Goal: Task Accomplishment & Management: Use online tool/utility

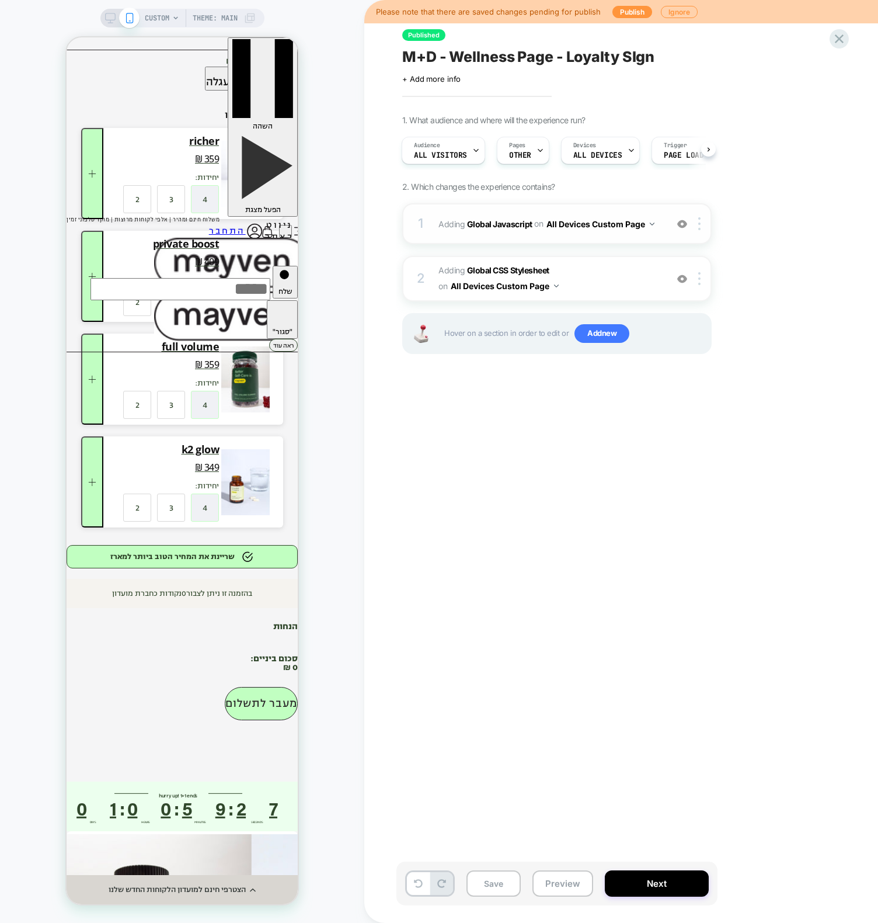
click at [460, 224] on span "Adding Global Javascript on All Devices Custom Page" at bounding box center [550, 224] width 223 height 17
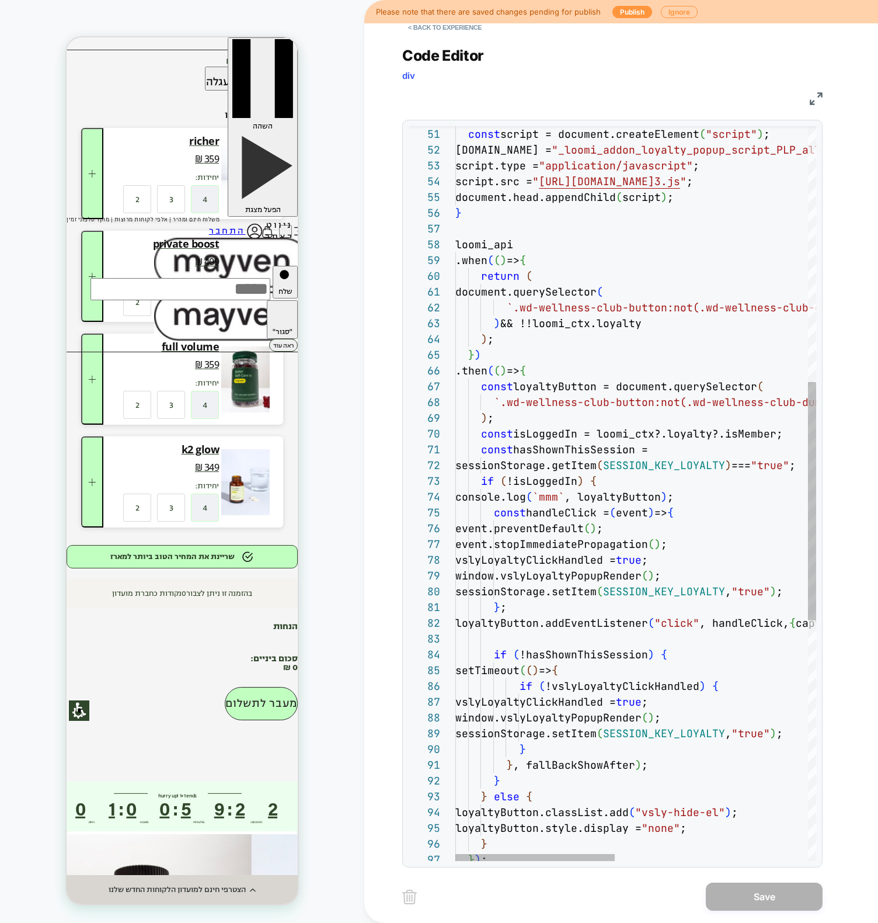
click at [693, 499] on div "sessionStorage.setItem ( SESSION_KEY_LOYALTY , "true" ) ; } ; loyaltyButton.add…" at bounding box center [854, 470] width 797 height 2264
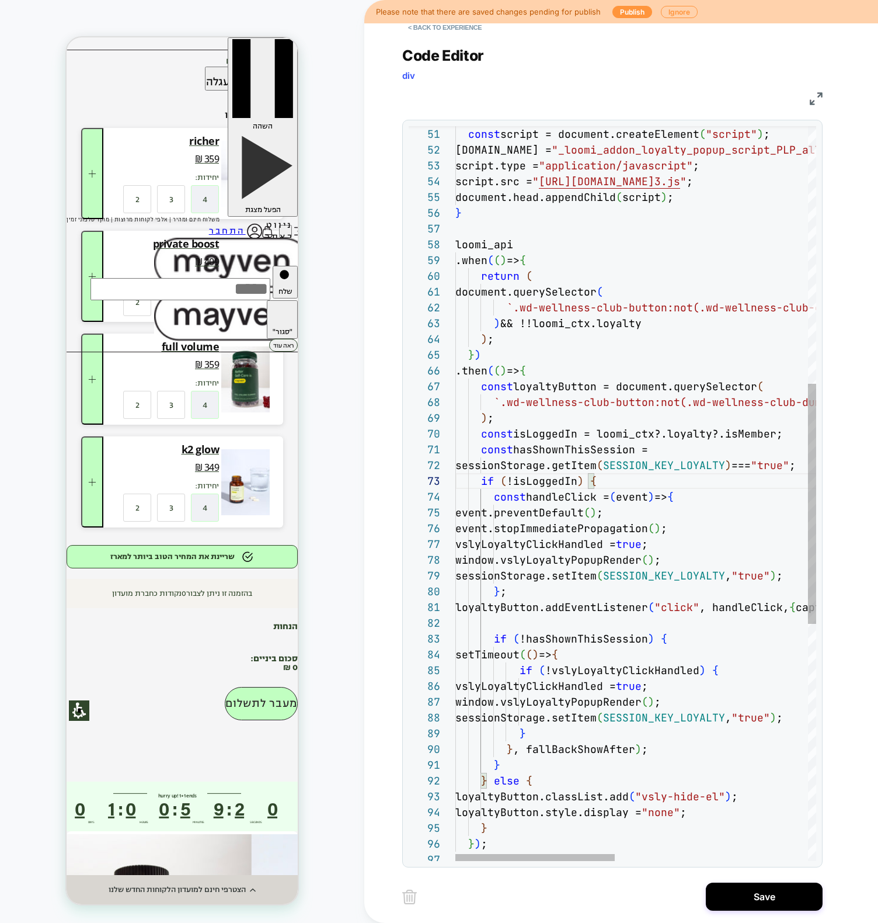
scroll to position [32, 189]
click at [691, 317] on div "sessionStorage.setItem ( SESSION_KEY_LOYALTY , "true" ) ; } ; loyaltyButton.add…" at bounding box center [854, 462] width 797 height 2249
click at [675, 297] on div "sessionStorage.setItem ( SESSION_KEY_LOYALTY , "true" ) ; } ; loyaltyButton.add…" at bounding box center [854, 462] width 797 height 2249
click at [560, 387] on div "sessionStorage.setItem ( SESSION_KEY_LOYALTY , "true" ) ; } ; loyaltyButton.add…" at bounding box center [854, 462] width 797 height 2249
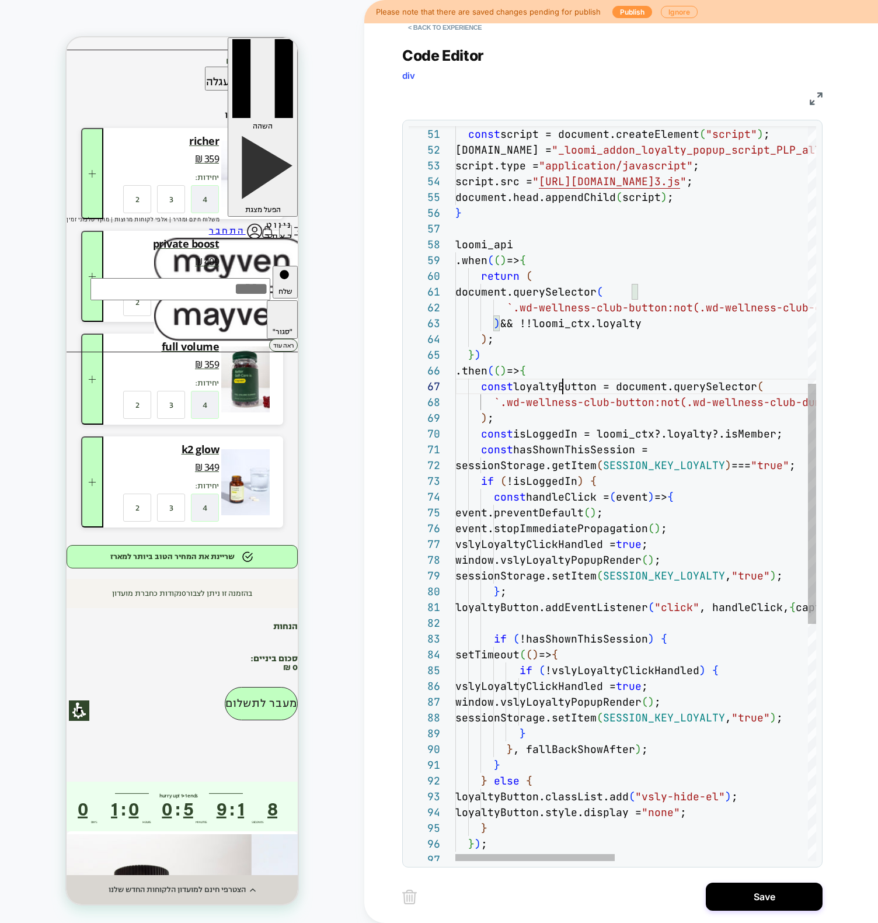
scroll to position [95, 107]
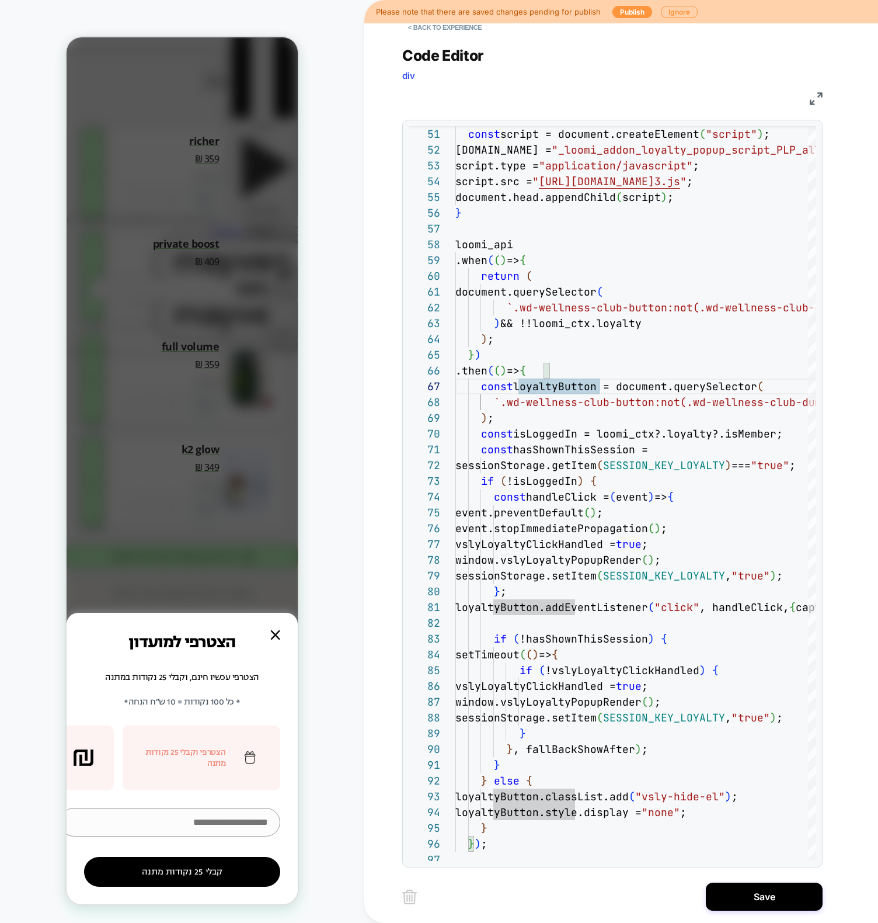
click at [276, 630] on div "Zoom Button" at bounding box center [275, 634] width 9 height 9
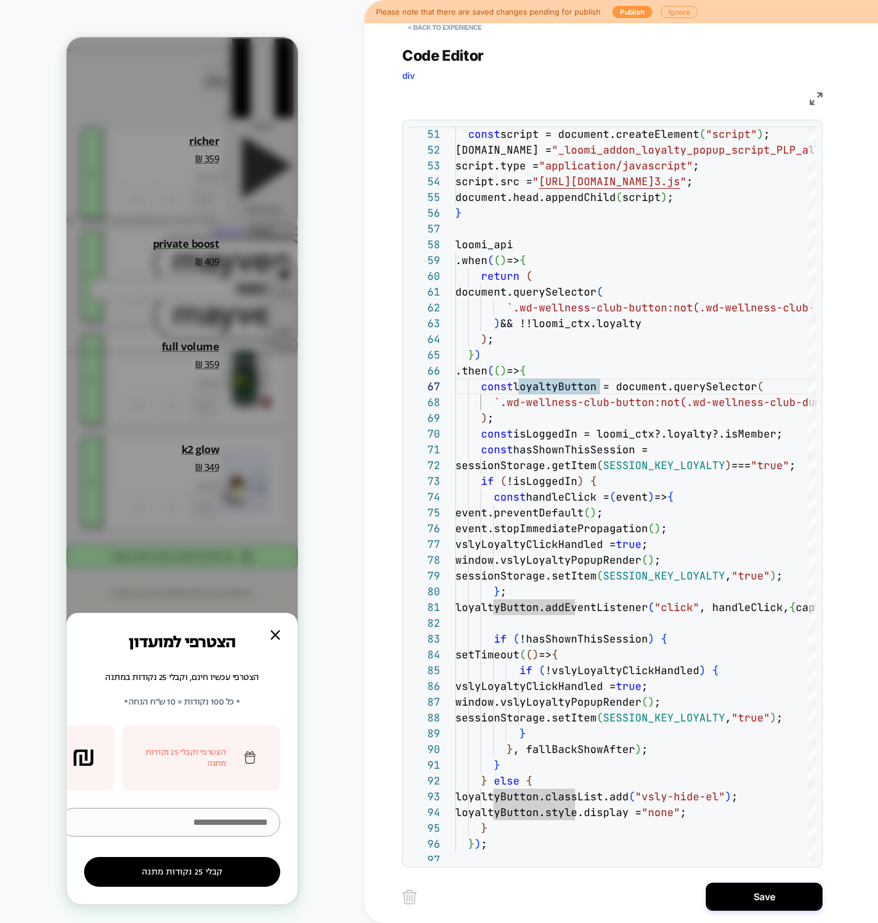
click at [276, 630] on div "Zoom Button" at bounding box center [276, 635] width 10 height 10
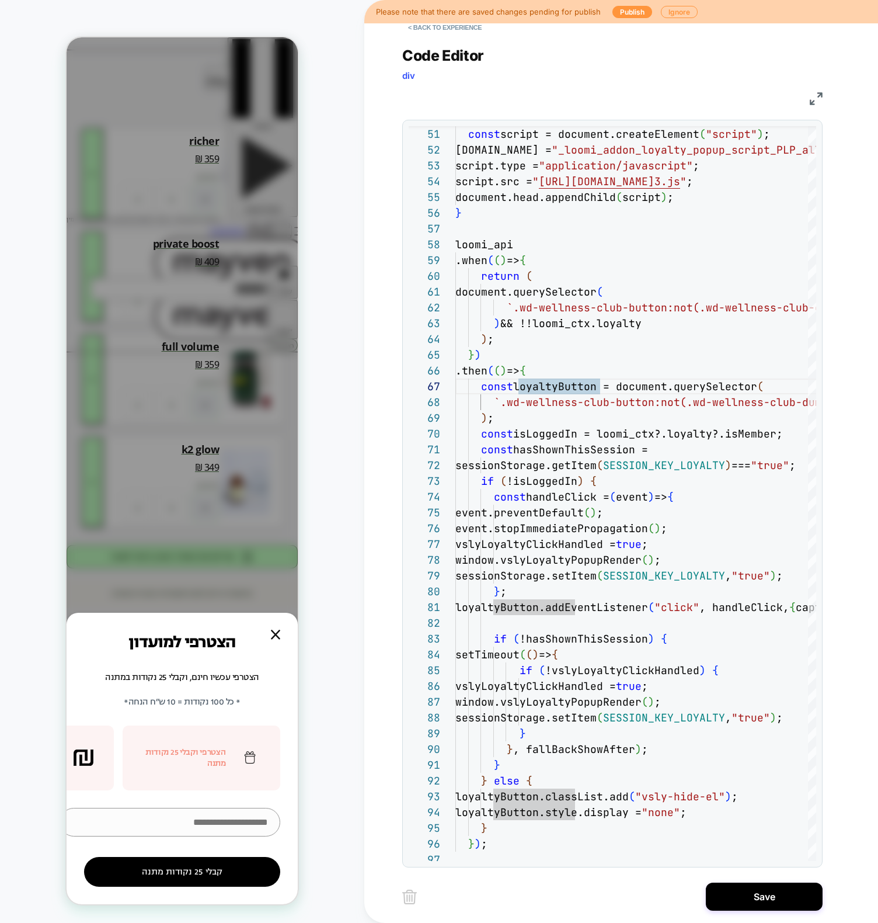
click at [227, 468] on div "הצטרפי למועדון הצטרפי עכשיו חינם, וקבלי 25 נקודות במתנה * כל 100 נקודות = 10 ש״…" at bounding box center [182, 470] width 231 height 867
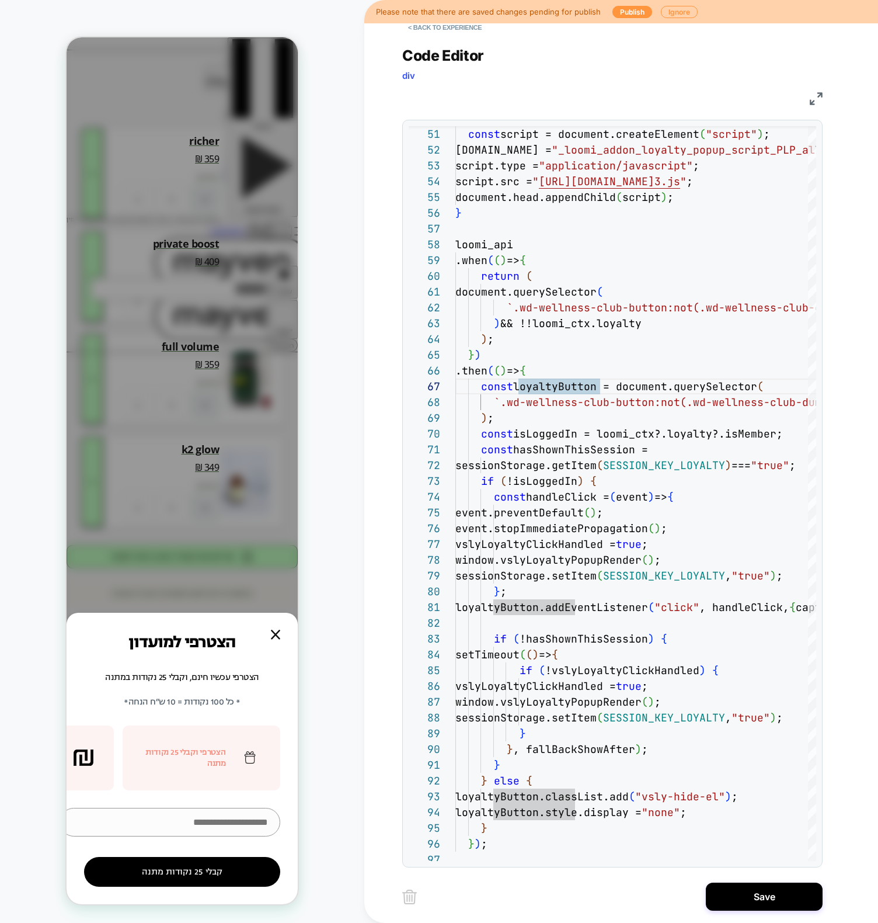
click at [210, 390] on div "הצטרפי למועדון הצטרפי עכשיו חינם, וקבלי 25 נקודות במתנה * כל 100 נקודות = 10 ש״…" at bounding box center [182, 470] width 231 height 867
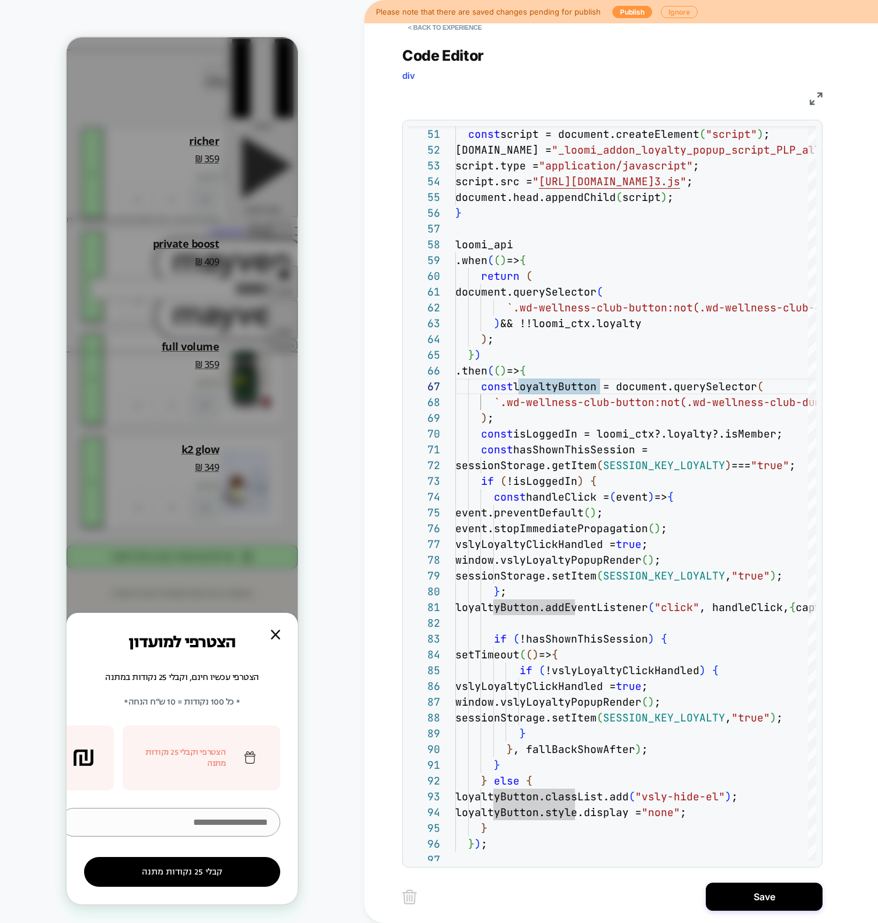
click at [199, 450] on div "הצטרפי למועדון הצטרפי עכשיו חינם, וקבלי 25 נקודות במתנה * כל 100 נקודות = 10 ש״…" at bounding box center [182, 470] width 231 height 867
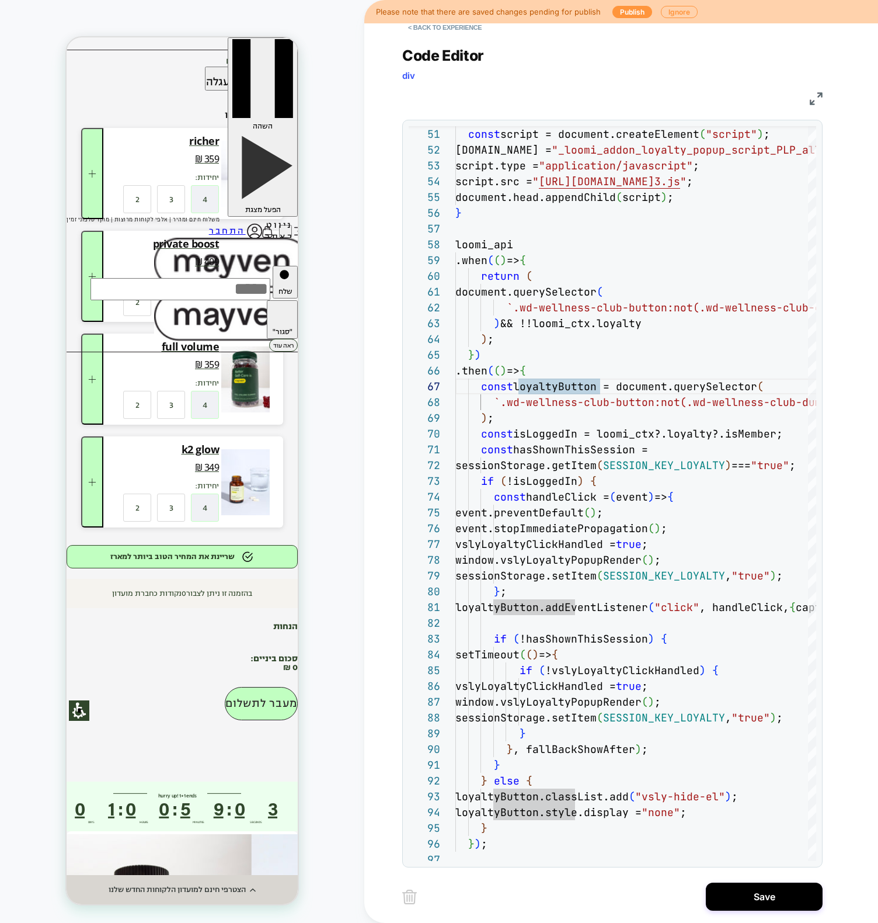
click at [612, 385] on div "sessionStorage.setItem ( SESSION_KEY_LOYALTY , "true" ) ; } ; loyaltyButton.add…" at bounding box center [854, 462] width 797 height 2249
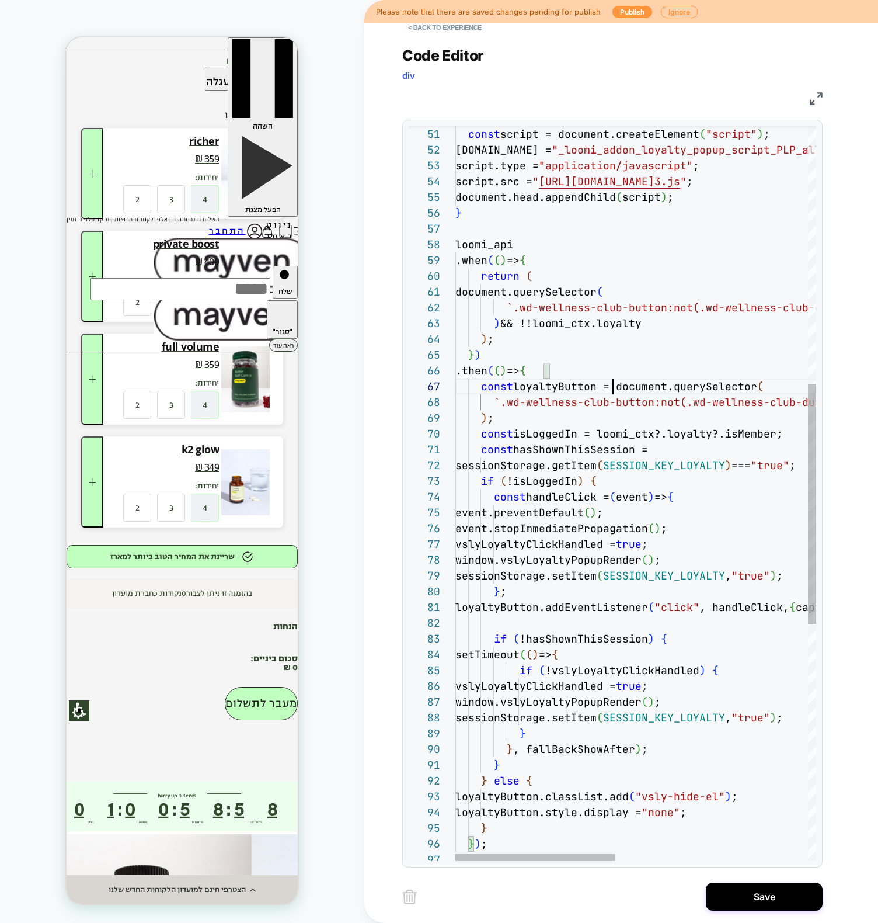
click at [654, 397] on div "sessionStorage.setItem ( SESSION_KEY_LOYALTY , "true" ) ; } ; loyaltyButton.add…" at bounding box center [854, 462] width 797 height 2249
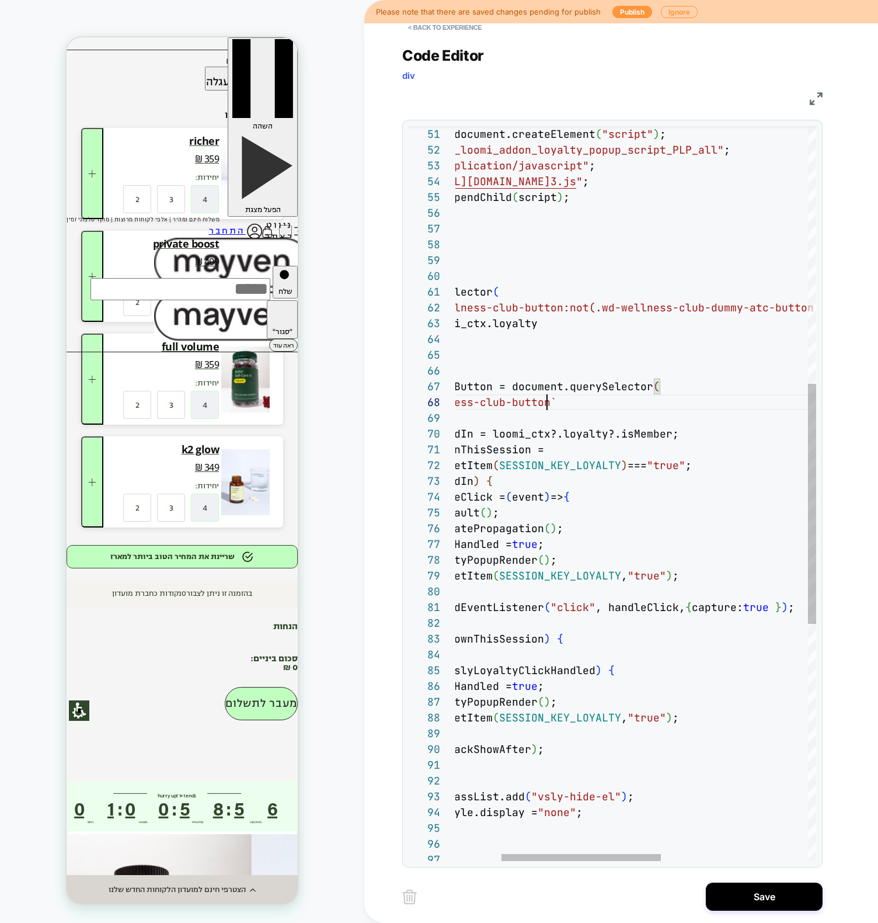
scroll to position [110, 196]
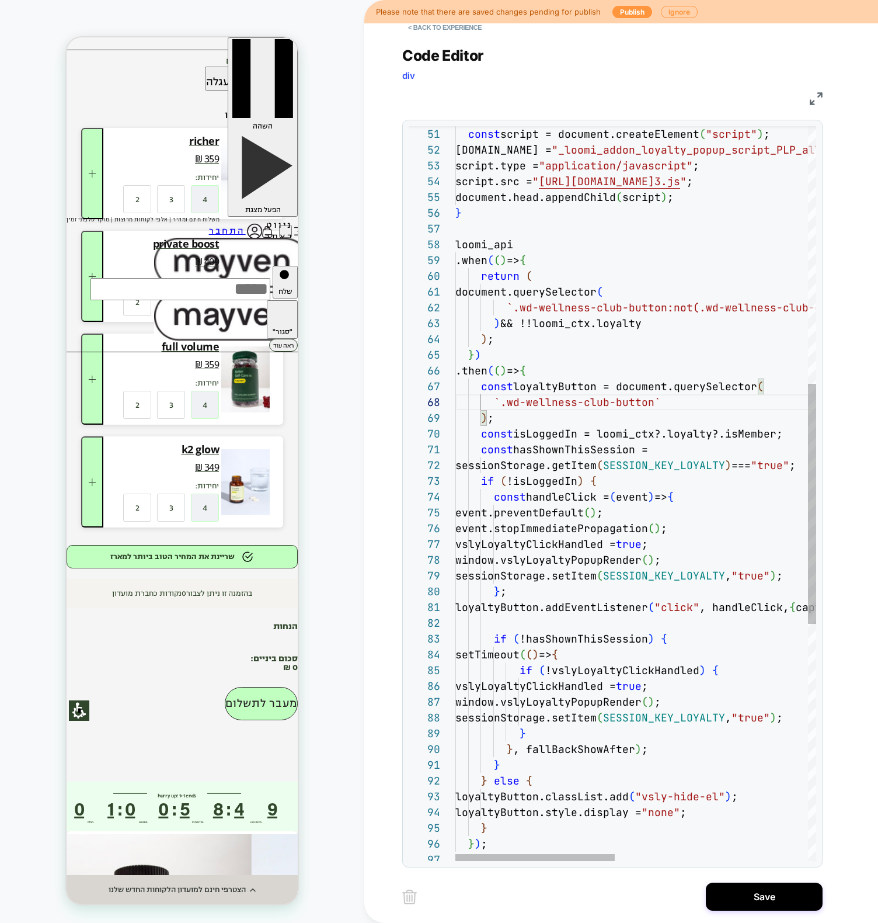
click at [760, 383] on div "sessionStorage.setItem ( SESSION_KEY_LOYALTY , "true" ) ; } ; loyaltyButton.add…" at bounding box center [854, 462] width 797 height 2249
click at [540, 451] on div "sessionStorage.setItem ( SESSION_KEY_LOYALTY , "true" ) ; } ; loyaltyButton.add…" at bounding box center [854, 462] width 797 height 2249
click at [557, 381] on div "sessionStorage.setItem ( SESSION_KEY_LOYALTY , "true" ) ; } ; loyaltyButton.add…" at bounding box center [854, 462] width 797 height 2249
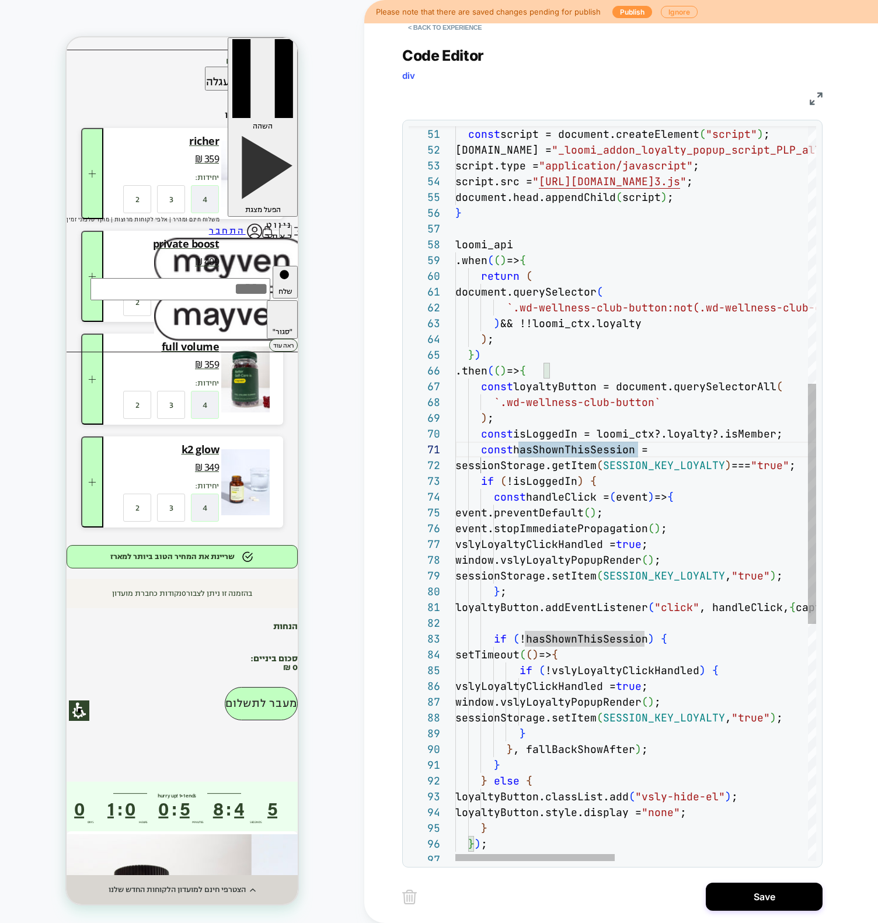
click at [557, 381] on div "sessionStorage.setItem ( SESSION_KEY_LOYALTY , "true" ) ; } ; loyaltyButton.add…" at bounding box center [854, 462] width 797 height 2249
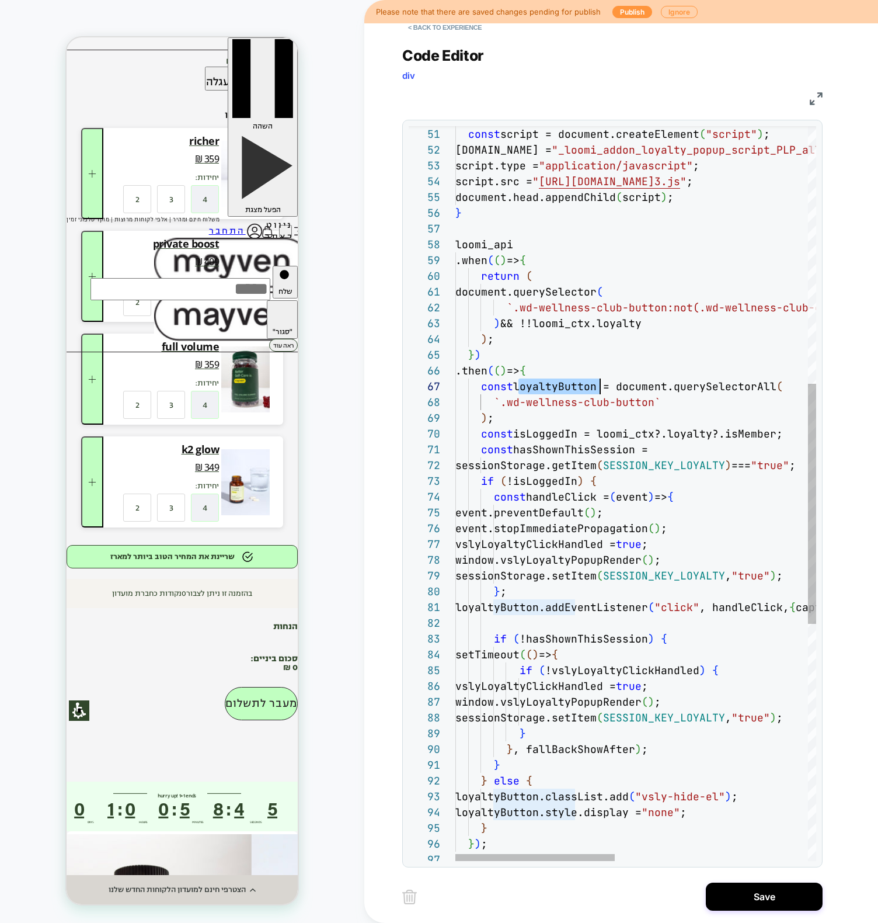
scroll to position [95, 145]
click at [686, 605] on div "sessionStorage.setItem ( SESSION_KEY_LOYALTY , "true" ) ; } ; loyaltyButton.add…" at bounding box center [854, 462] width 797 height 2249
click at [545, 567] on div "sessionStorage.setItem ( SESSION_KEY_LOYALTY , "true" ) ; } ; loyaltyButton.add…" at bounding box center [854, 462] width 797 height 2249
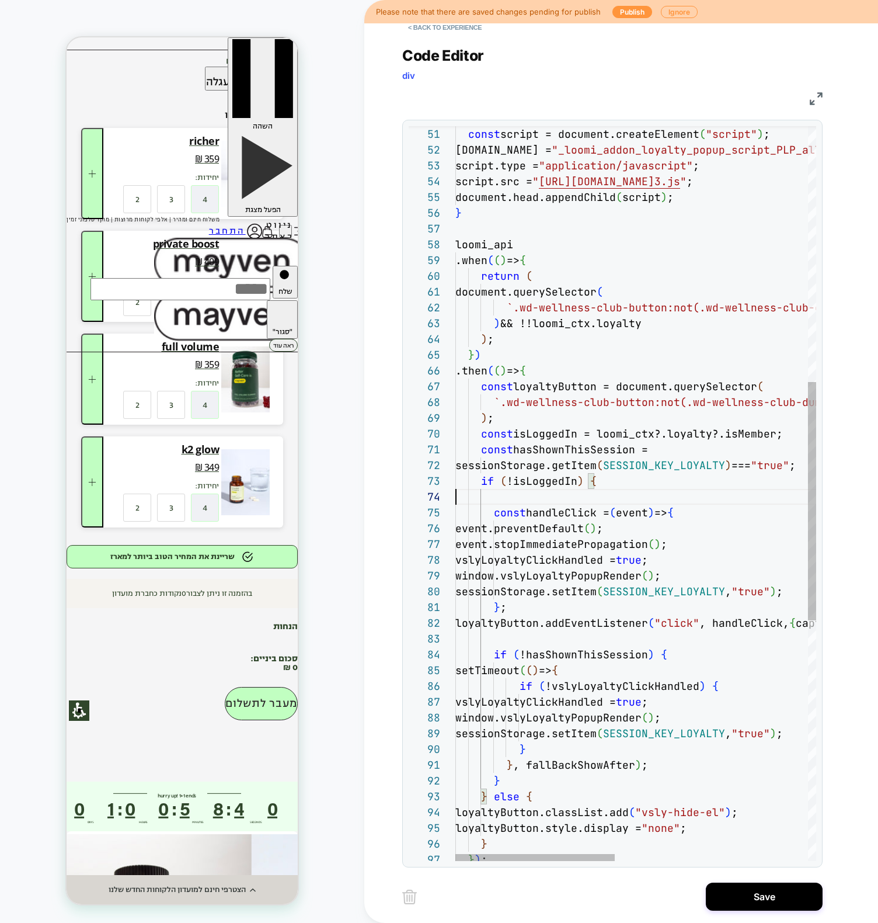
scroll to position [47, 0]
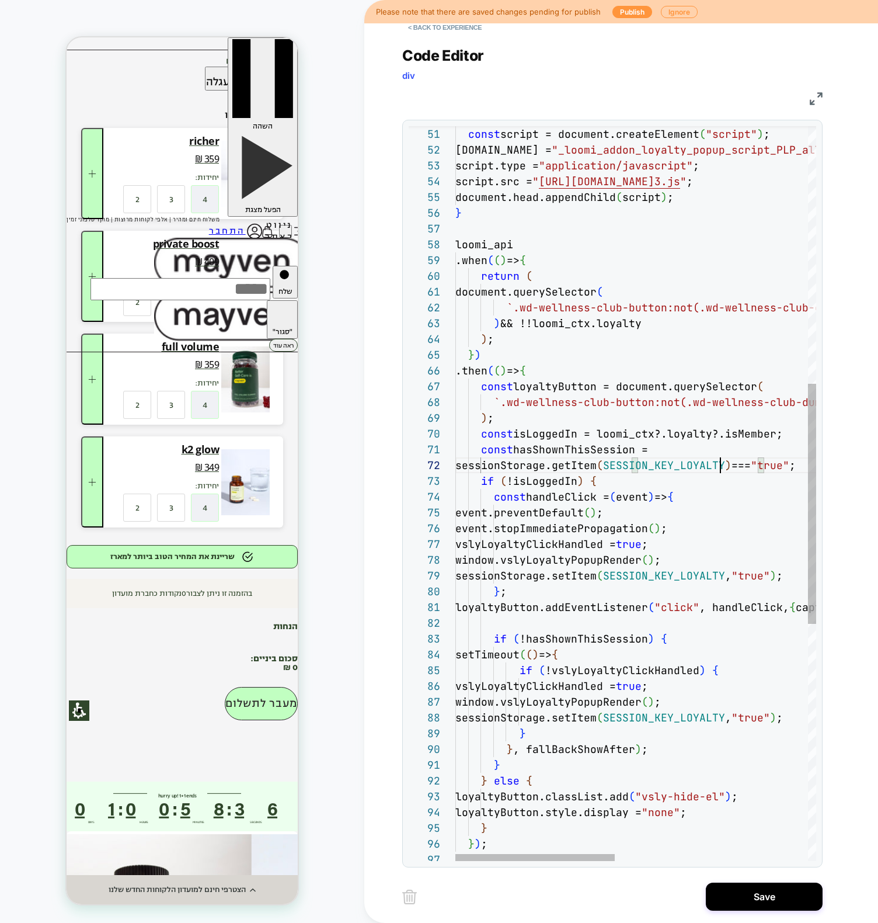
click at [720, 460] on div "sessionStorage.setItem ( SESSION_KEY_LOYALTY , "true" ) ; } ; loyaltyButton.add…" at bounding box center [854, 462] width 797 height 2249
click at [540, 406] on div "sessionStorage.setItem ( SESSION_KEY_LOYALTY , "true" ) ; } ; loyaltyButton.add…" at bounding box center [854, 462] width 797 height 2249
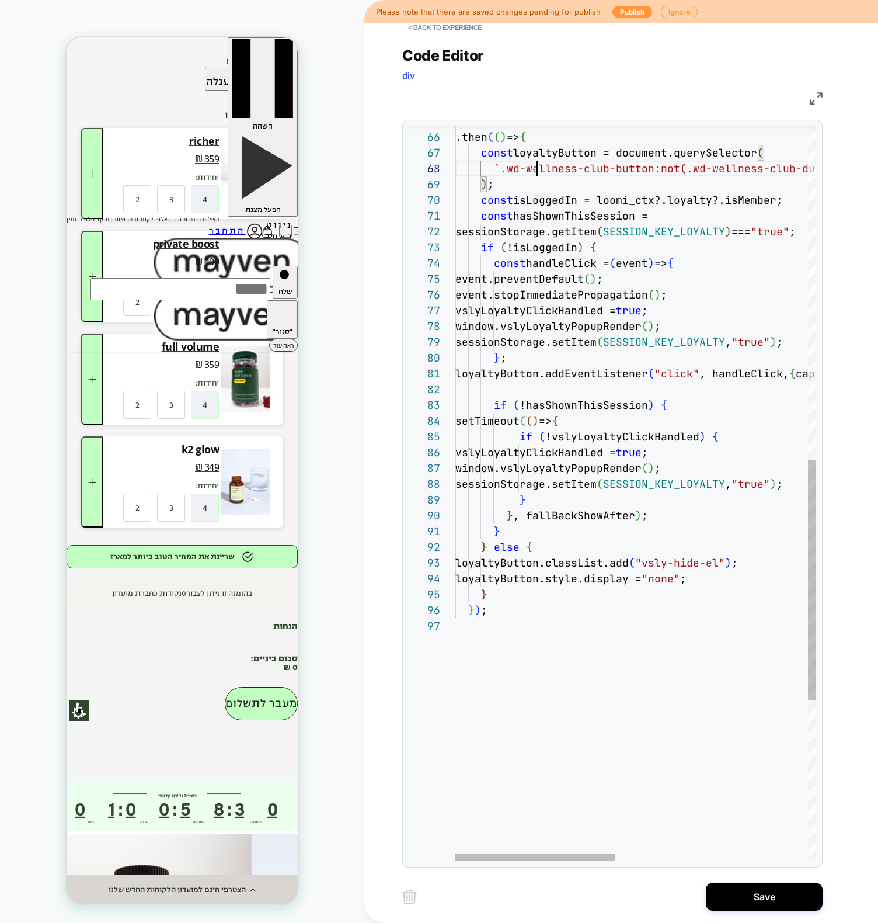
click at [729, 436] on div "} } ) ; loyaltyButton.classList.add ( "vsly-hide-el" ) ; loyaltyButton.style.di…" at bounding box center [854, 228] width 797 height 2249
click at [722, 419] on div "} } ) ; loyaltyButton.classList.add ( "vsly-hide-el" ) ; loyaltyButton.style.di…" at bounding box center [854, 228] width 797 height 2249
click at [764, 449] on div "} } ) ; loyaltyButton.classList.add ( "vsly-hide-el" ) ; loyaltyButton.style.di…" at bounding box center [854, 228] width 797 height 2249
click at [751, 467] on div "} } ) ; loyaltyButton.classList.add ( "vsly-hide-el" ) ; loyaltyButton.style.di…" at bounding box center [854, 228] width 797 height 2249
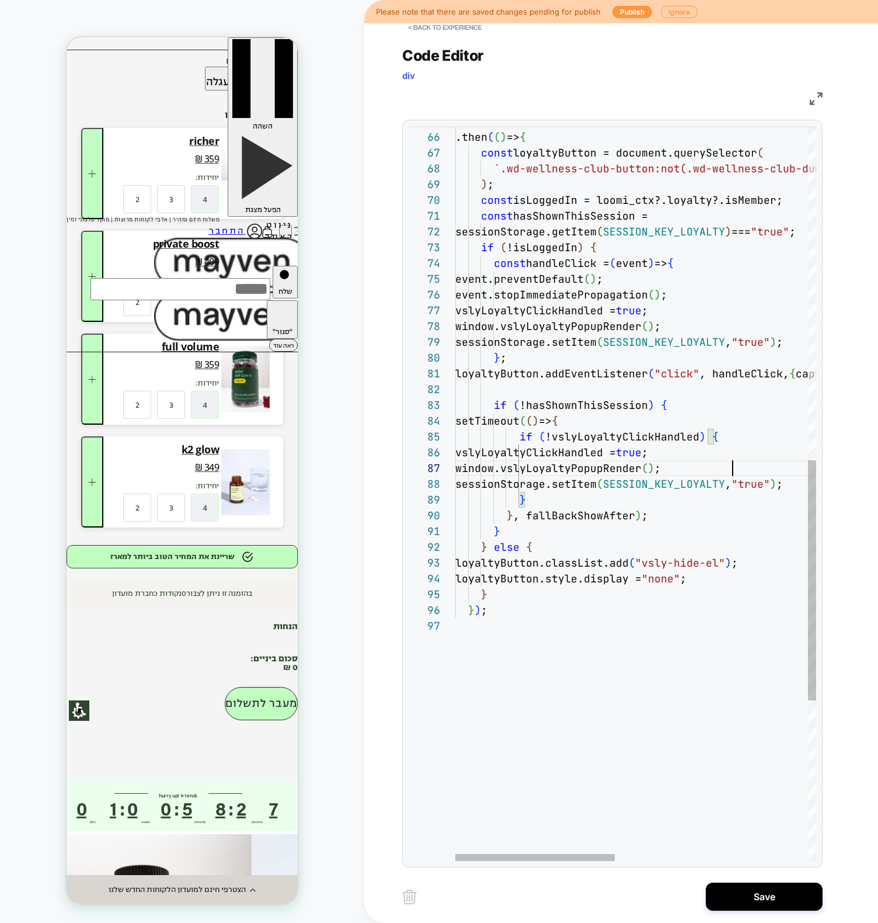
scroll to position [95, 277]
click at [668, 511] on div "} } ) ; loyaltyButton.classList.add ( "vsly-hide-el" ) ; loyaltyButton.style.di…" at bounding box center [854, 228] width 797 height 2249
click at [522, 527] on div "} } ) ; loyaltyButton.classList.add ( "vsly-hide-el" ) ; loyaltyButton.style.di…" at bounding box center [854, 228] width 797 height 2249
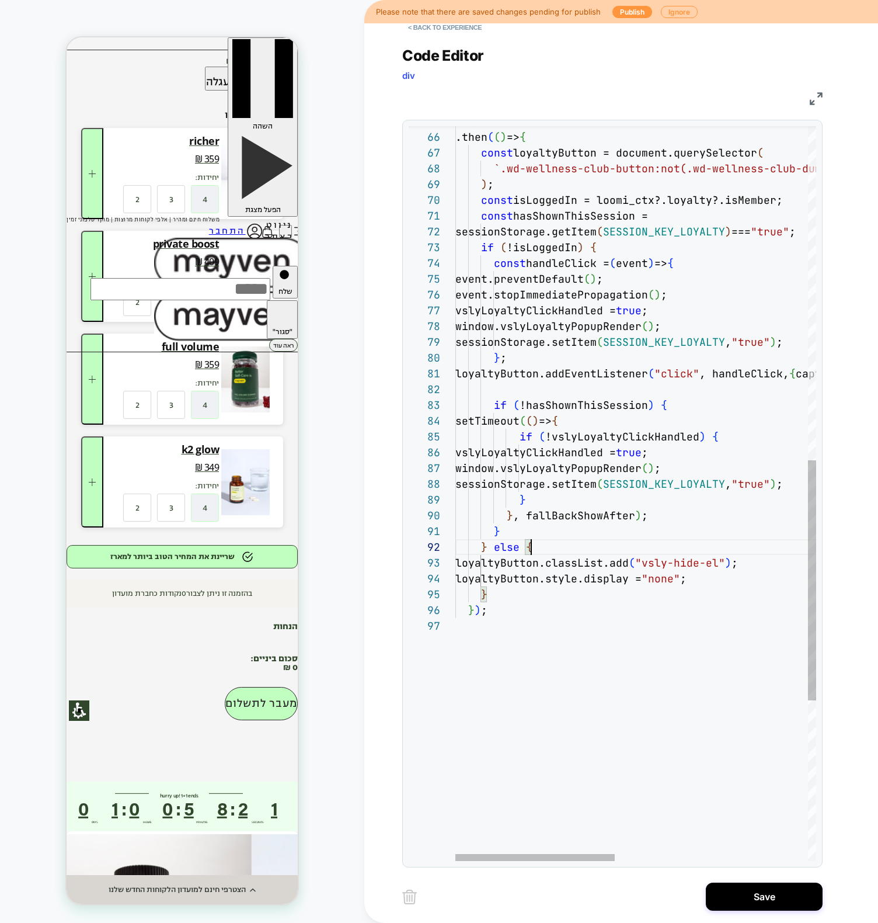
click at [583, 549] on div "} } ) ; loyaltyButton.classList.add ( "vsly-hide-el" ) ; loyaltyButton.style.di…" at bounding box center [854, 228] width 797 height 2249
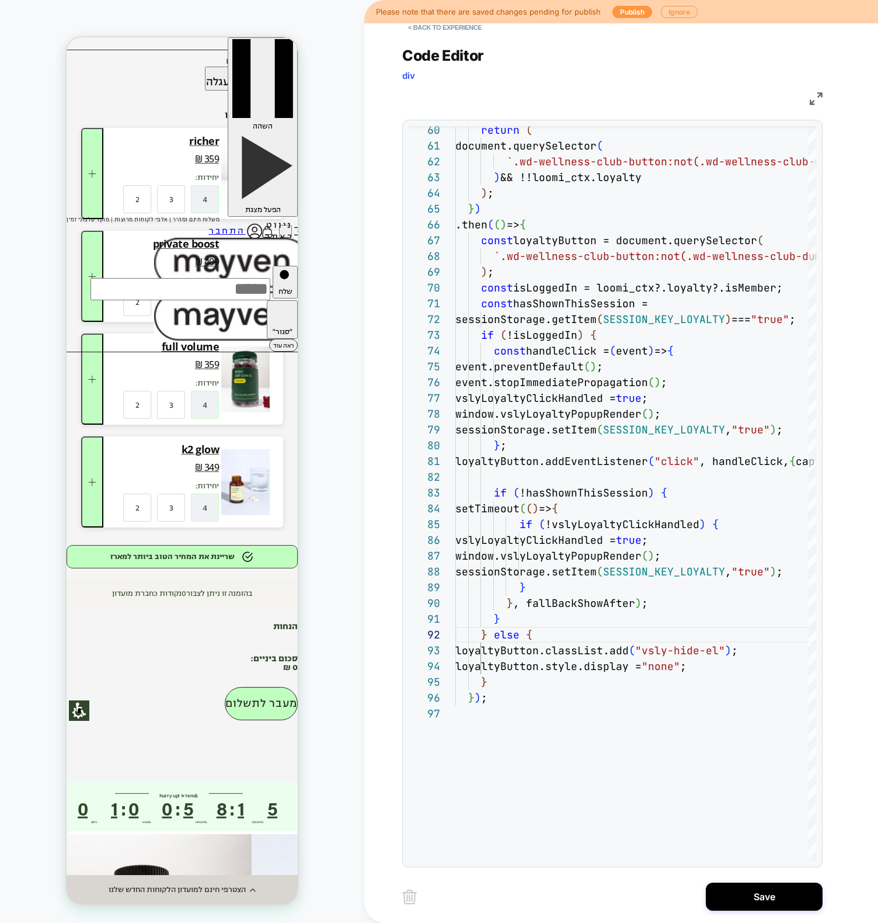
click at [823, 93] on div "< Back to experience Code Editor div JS 95 96 97 93 94 91 92 86 87 88 89 90 76 …" at bounding box center [621, 461] width 438 height 923
click at [815, 98] on img at bounding box center [816, 98] width 13 height 13
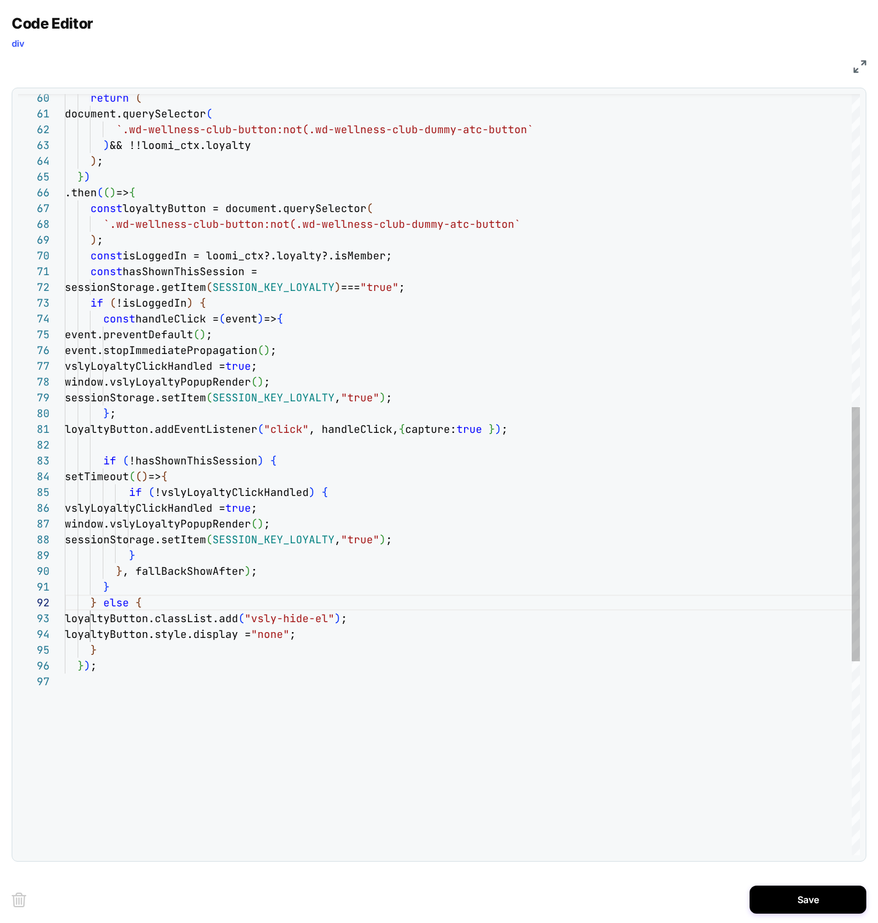
click at [350, 256] on div "} } ) ; loyaltyButton.classList.add ( "vsly-hide-el" ) ; loyaltyButton.style.di…" at bounding box center [462, 297] width 795 height 2275
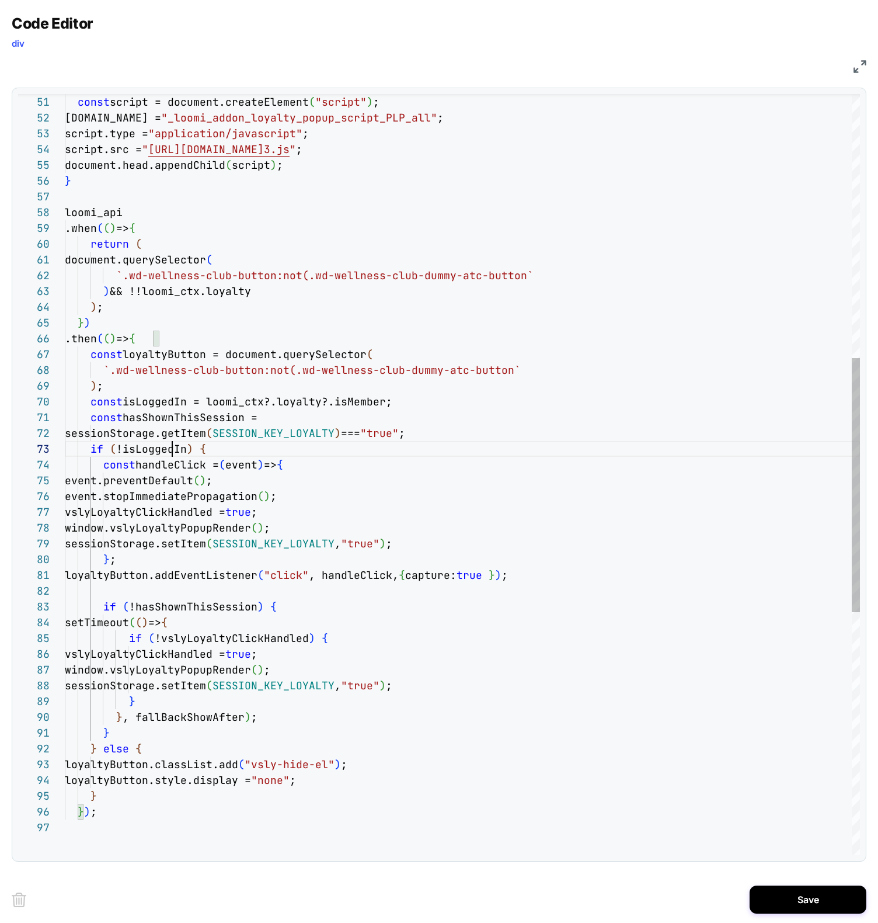
click at [172, 448] on div "event.stopImmediatePropagation ( ) ; vslyLoyaltyClickHandled = true ; window.vs…" at bounding box center [462, 443] width 795 height 2275
click at [226, 447] on div "event.stopImmediatePropagation ( ) ; vslyLoyaltyClickHandled = true ; window.vs…" at bounding box center [462, 443] width 795 height 2275
click at [88, 400] on div "event.stopImmediatePropagation ( ) ; vslyLoyaltyClickHandled = true ; window.vs…" at bounding box center [462, 443] width 795 height 2275
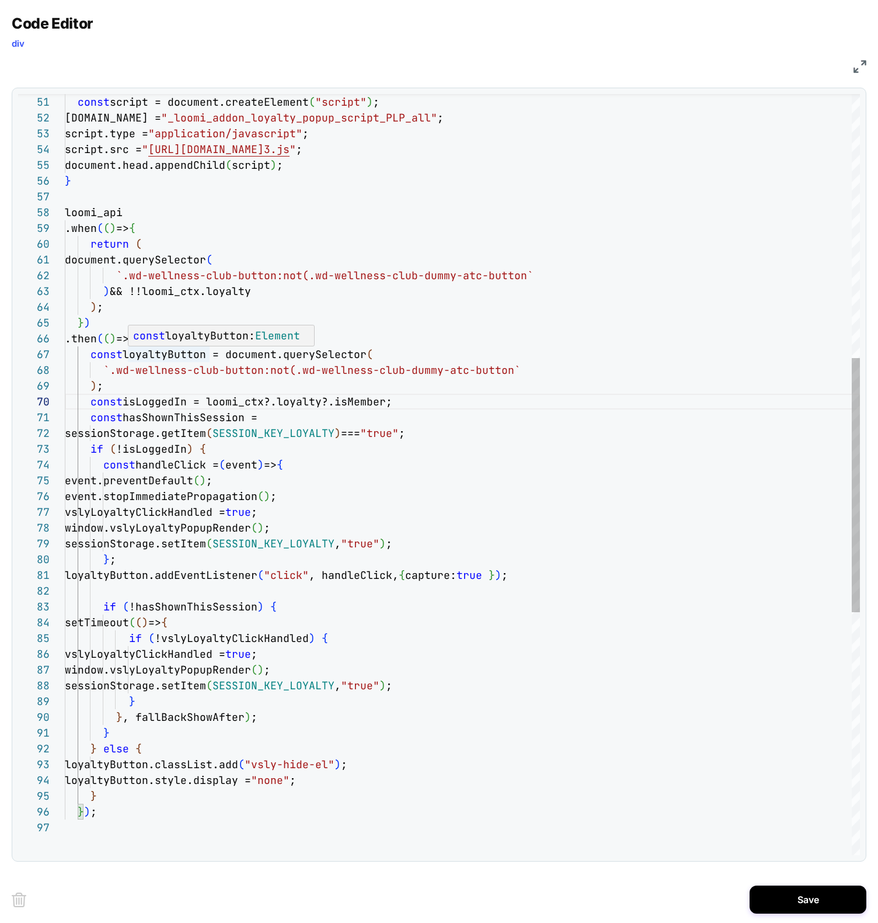
click at [172, 352] on div "event.stopImmediatePropagation ( ) ; vslyLoyaltyClickHandled = true ; window.vs…" at bounding box center [462, 443] width 795 height 2275
click at [92, 402] on div "event.stopImmediatePropagation ( ) ; vslyLoyaltyClickHandled = true ; window.vs…" at bounding box center [462, 443] width 795 height 2275
click at [221, 576] on div "event.stopImmediatePropagation ( ) ; vslyLoyaltyClickHandled = true ; window.vs…" at bounding box center [462, 443] width 795 height 2275
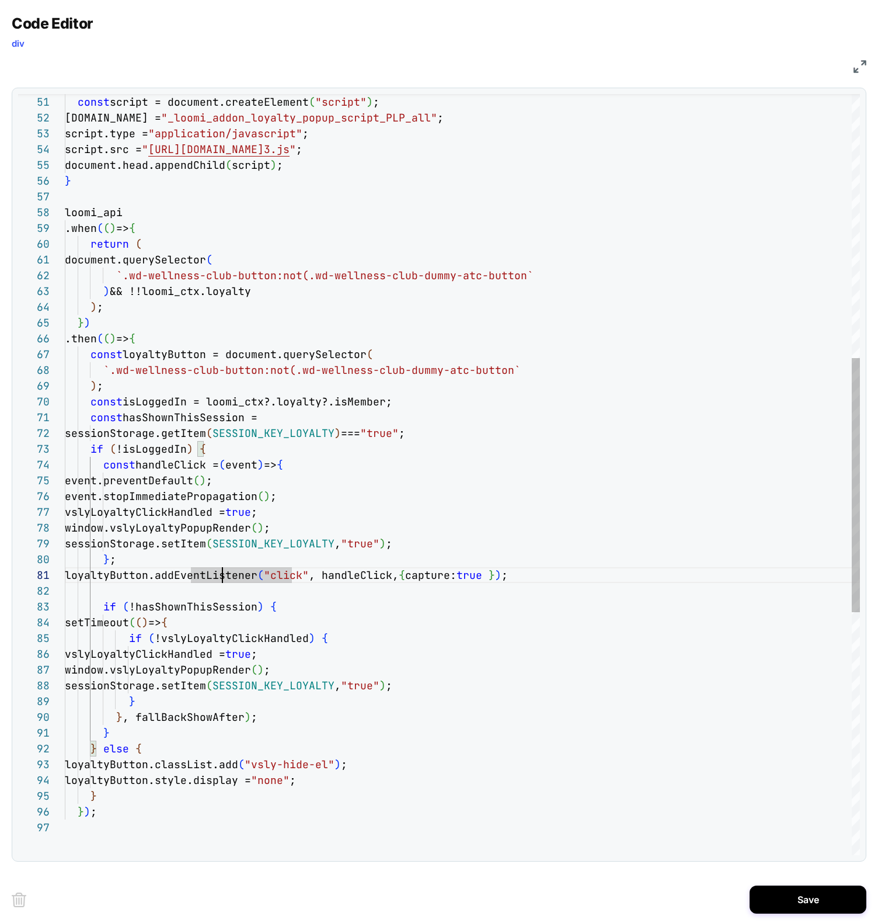
click at [130, 571] on div "event.stopImmediatePropagation ( ) ; vslyLoyaltyClickHandled = true ; window.vs…" at bounding box center [462, 443] width 795 height 2275
click at [145, 368] on div "event.stopImmediatePropagation ( ) ; vslyLoyaltyClickHandled = true ; window.vs…" at bounding box center [462, 443] width 795 height 2275
click at [125, 392] on div "event.stopImmediatePropagation ( ) ; vslyLoyaltyClickHandled = true ; window.vs…" at bounding box center [462, 443] width 795 height 2275
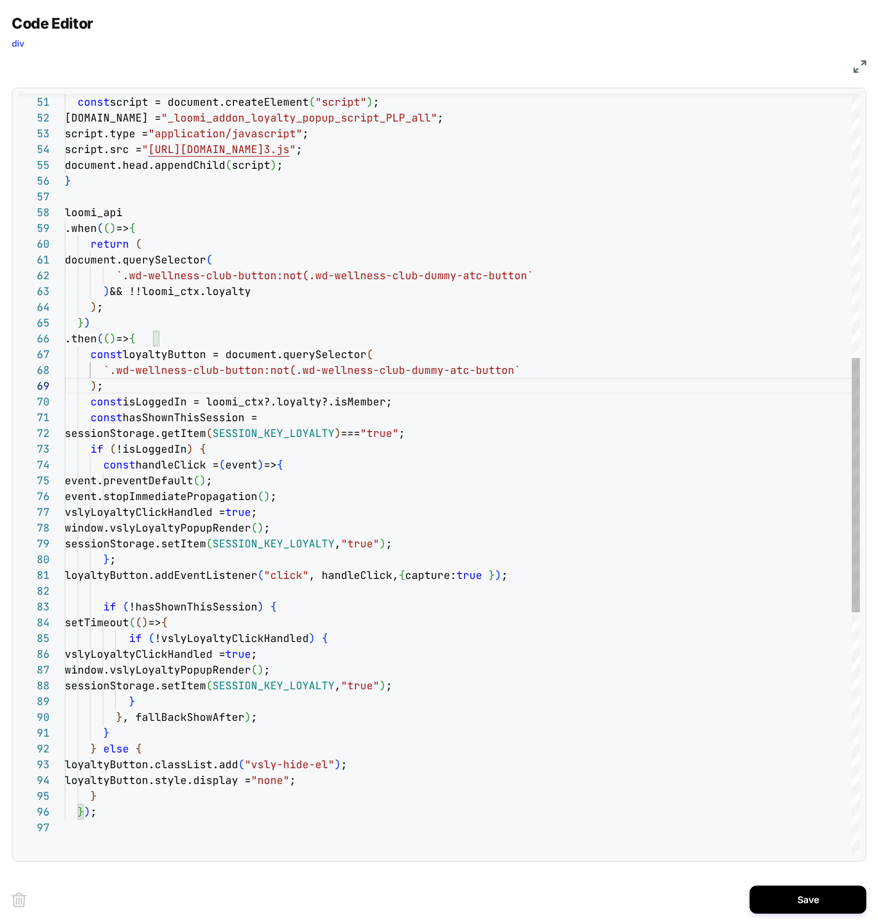
click at [149, 606] on div "event.stopImmediatePropagation ( ) ; vslyLoyaltyClickHandled = true ; window.vs…" at bounding box center [462, 443] width 795 height 2275
click at [157, 583] on div "event.stopImmediatePropagation ( ) ; vslyLoyaltyClickHandled = true ; window.vs…" at bounding box center [462, 443] width 795 height 2275
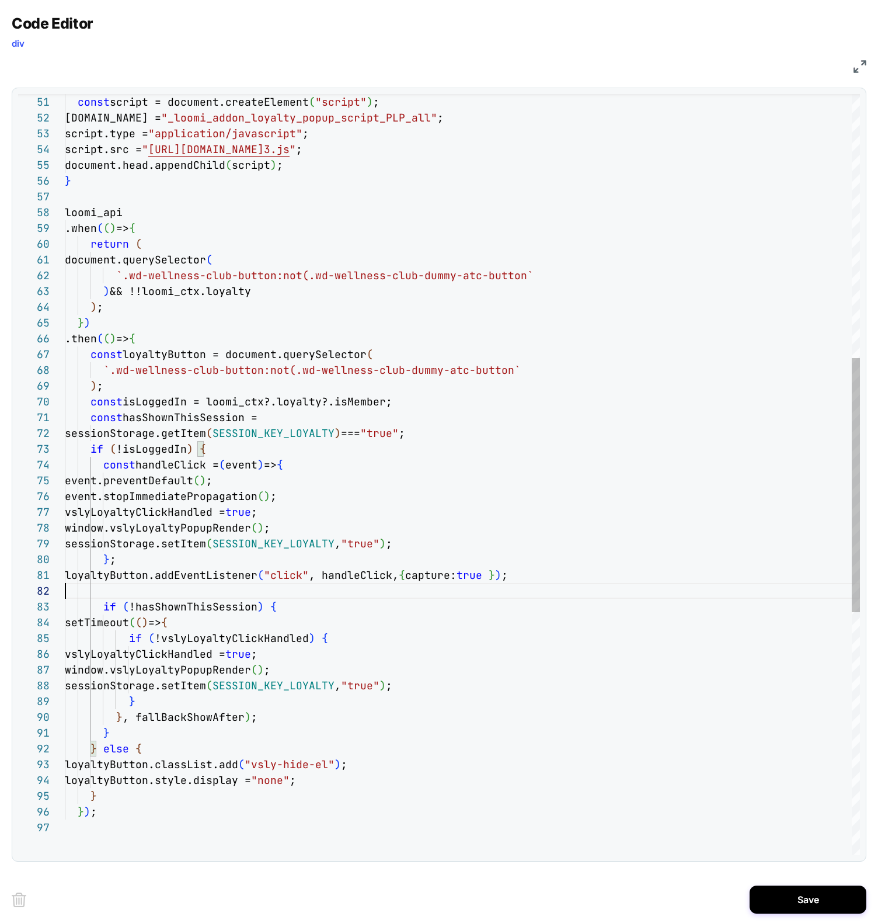
click at [155, 577] on div "event.stopImmediatePropagation ( ) ; vslyLoyaltyClickHandled = true ; window.vs…" at bounding box center [462, 443] width 795 height 2275
drag, startPoint x: 368, startPoint y: 356, endPoint x: 396, endPoint y: 336, distance: 34.7
click at [368, 356] on div "event.stopImmediatePropagation ( ) ; vslyLoyaltyClickHandled = true ; window.vs…" at bounding box center [462, 443] width 795 height 2275
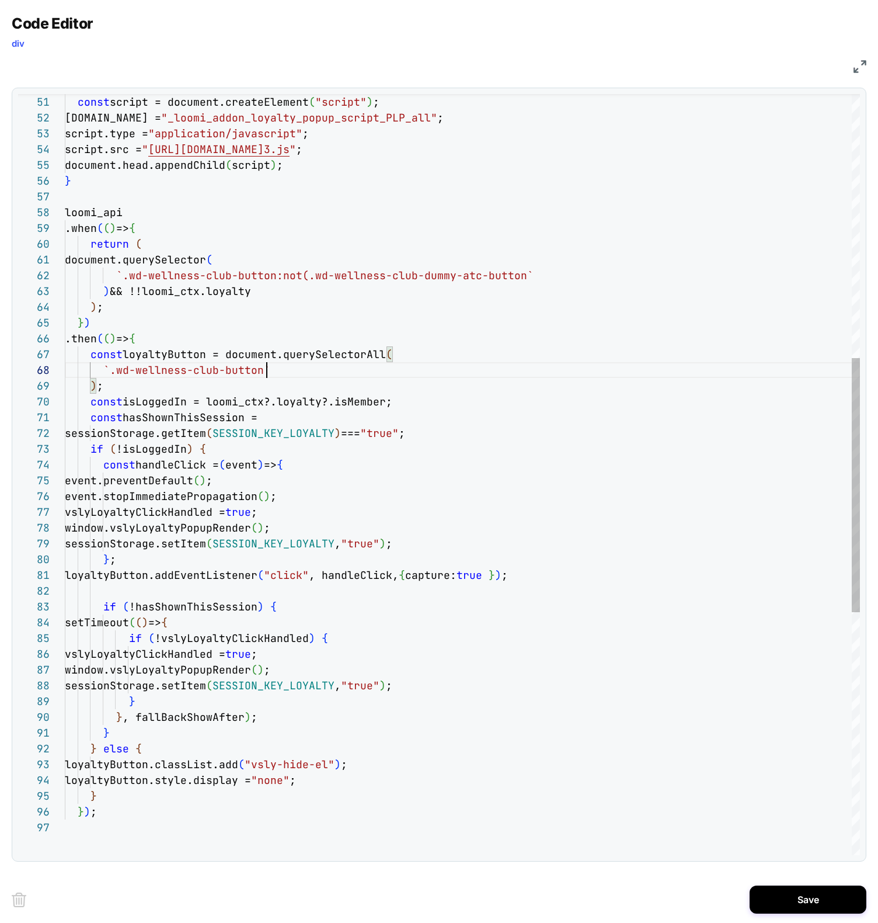
scroll to position [126, 38]
click at [214, 353] on div "event.stopImmediatePropagation ( ) ; vslyLoyaltyClickHandled = true ; window.vs…" at bounding box center [462, 443] width 795 height 2275
drag, startPoint x: 208, startPoint y: 355, endPoint x: 194, endPoint y: 360, distance: 15.2
click at [208, 355] on div "event.stopImmediatePropagation ( ) ; vslyLoyaltyClickHandled = true ; window.vs…" at bounding box center [462, 443] width 795 height 2275
click at [178, 356] on div "event.stopImmediatePropagation ( ) ; vslyLoyaltyClickHandled = true ; window.vs…" at bounding box center [462, 443] width 795 height 2275
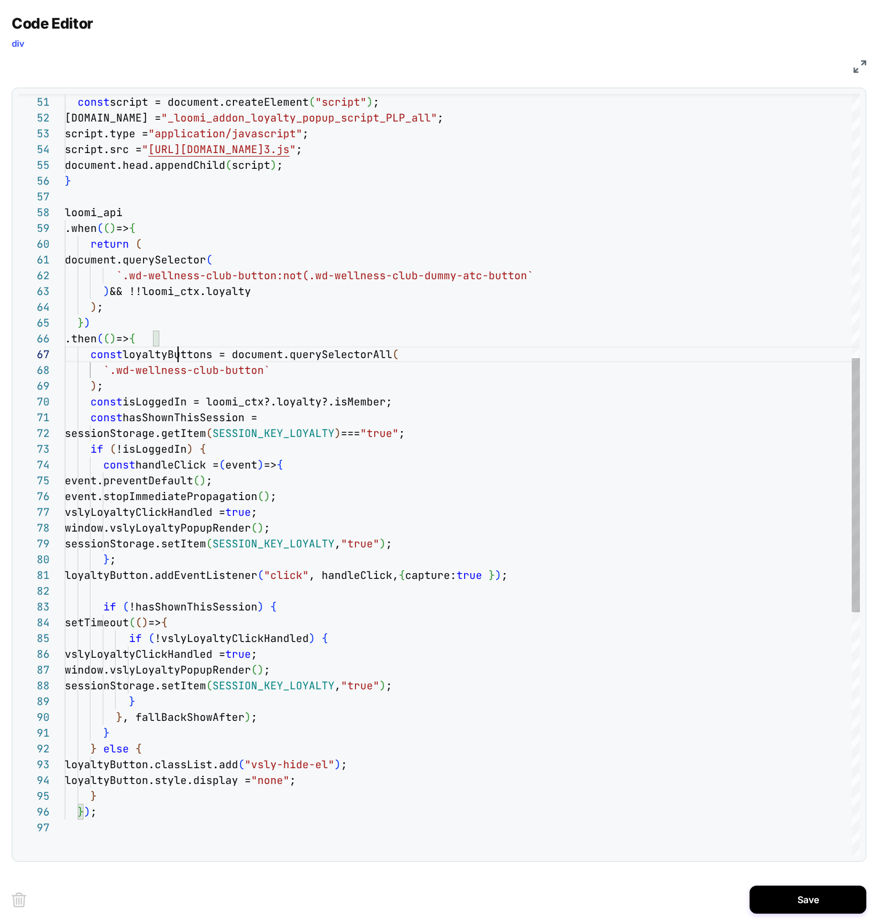
click at [178, 356] on div "event.stopImmediatePropagation ( ) ; vslyLoyaltyClickHandled = true ; window.vs…" at bounding box center [462, 443] width 795 height 2275
click at [178, 575] on div "event.stopImmediatePropagation ( ) ; vslyLoyaltyClickHandled = true ; window.vs…" at bounding box center [462, 443] width 795 height 2275
click at [186, 572] on div "event.stopImmediatePropagation ( ) ; vslyLoyaltyClickHandled = true ; window.vs…" at bounding box center [462, 443] width 795 height 2275
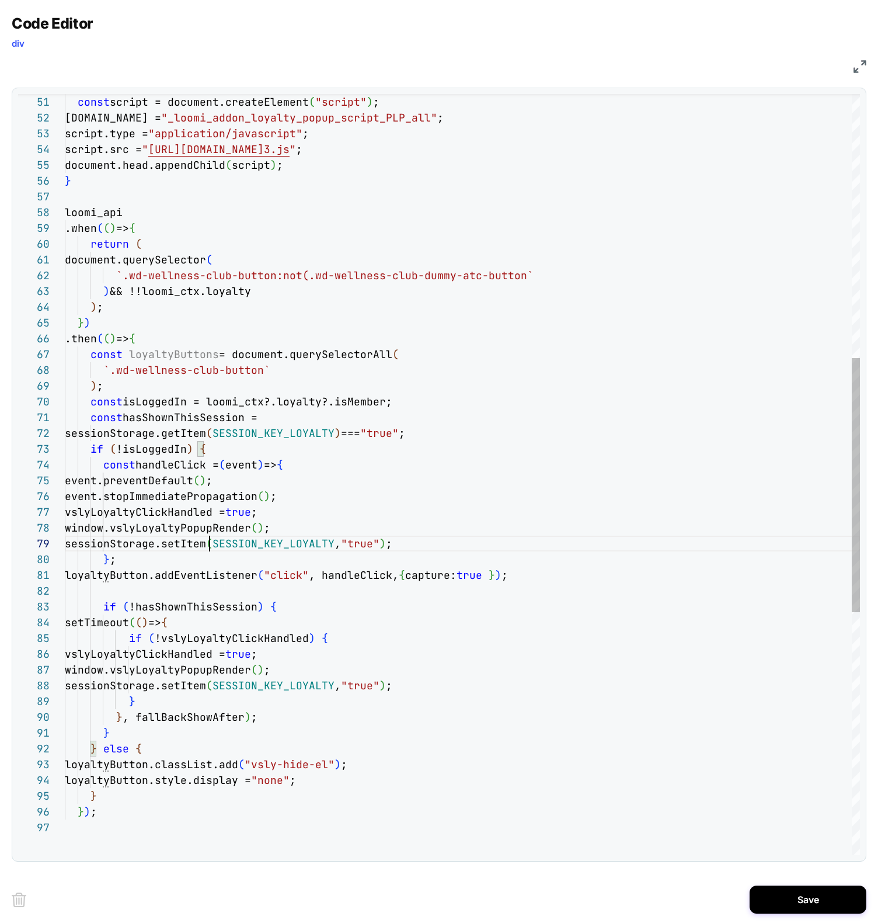
drag, startPoint x: 208, startPoint y: 550, endPoint x: 211, endPoint y: 540, distance: 10.9
click at [208, 550] on div "event.stopImmediatePropagation ( ) ; vslyLoyaltyClickHandled = true ; window.vs…" at bounding box center [462, 443] width 795 height 2275
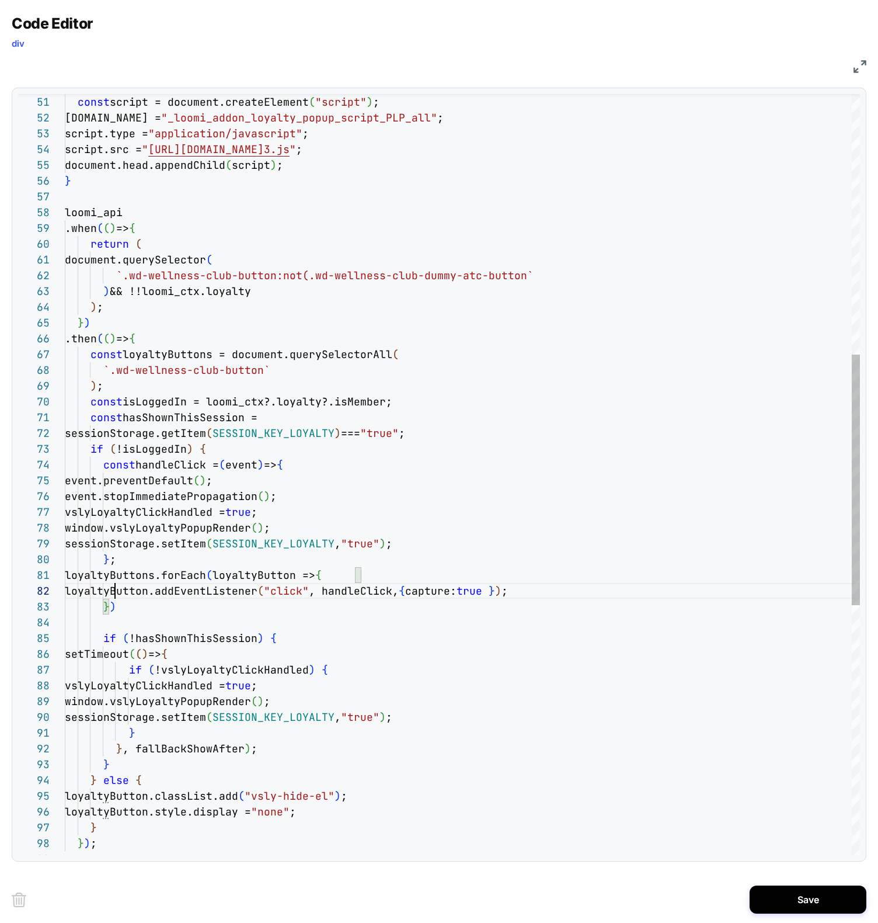
scroll to position [0, 50]
click at [256, 656] on div "event.stopImmediatePropagation ( ) ; vslyLoyaltyClickHandled = true ; window.vs…" at bounding box center [462, 459] width 795 height 2306
click at [178, 774] on div "event.stopImmediatePropagation ( ) ; vslyLoyaltyClickHandled = true ; window.vs…" at bounding box center [462, 459] width 795 height 2306
click at [93, 784] on div "event.stopImmediatePropagation ( ) ; vslyLoyaltyClickHandled = true ; window.vs…" at bounding box center [462, 459] width 795 height 2306
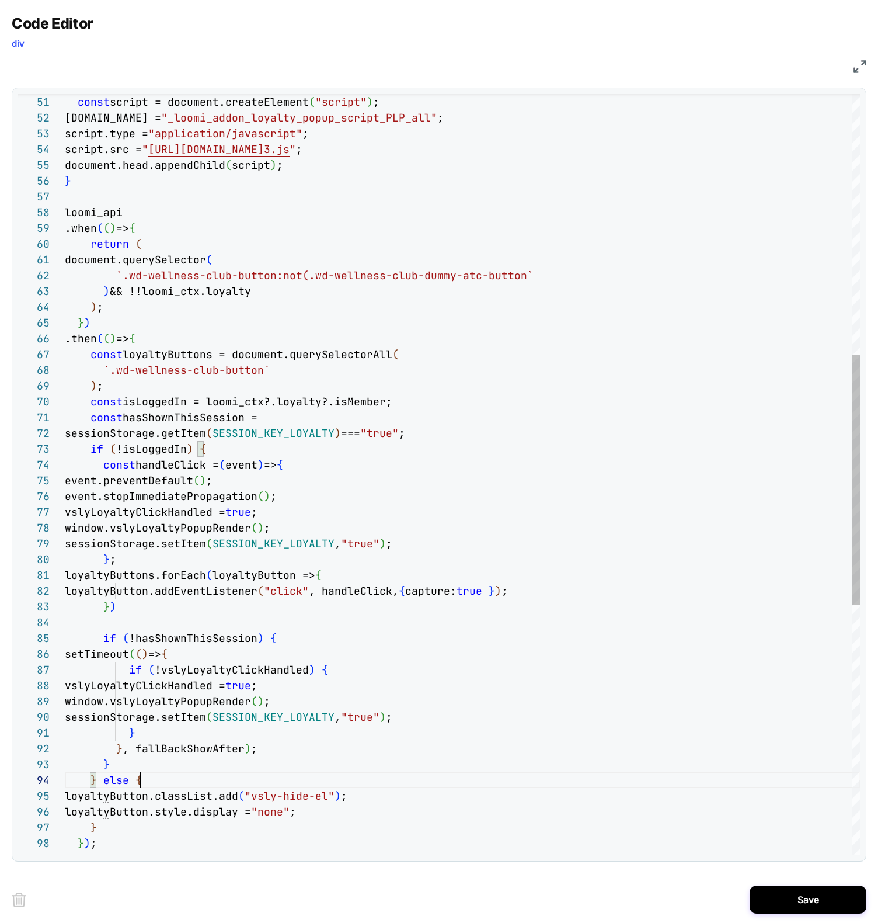
click at [172, 780] on div "event.stopImmediatePropagation ( ) ; vslyLoyaltyClickHandled = true ; window.vs…" at bounding box center [462, 459] width 795 height 2306
click at [375, 783] on div "event.stopImmediatePropagation ( ) ; vslyLoyaltyClickHandled = true ; window.vs…" at bounding box center [462, 459] width 795 height 2306
click at [138, 797] on div "event.stopImmediatePropagation ( ) ; vslyLoyaltyClickHandled = true ; window.vs…" at bounding box center [462, 459] width 795 height 2306
click at [139, 797] on div "event.stopImmediatePropagation ( ) ; vslyLoyaltyClickHandled = true ; window.vs…" at bounding box center [462, 459] width 795 height 2306
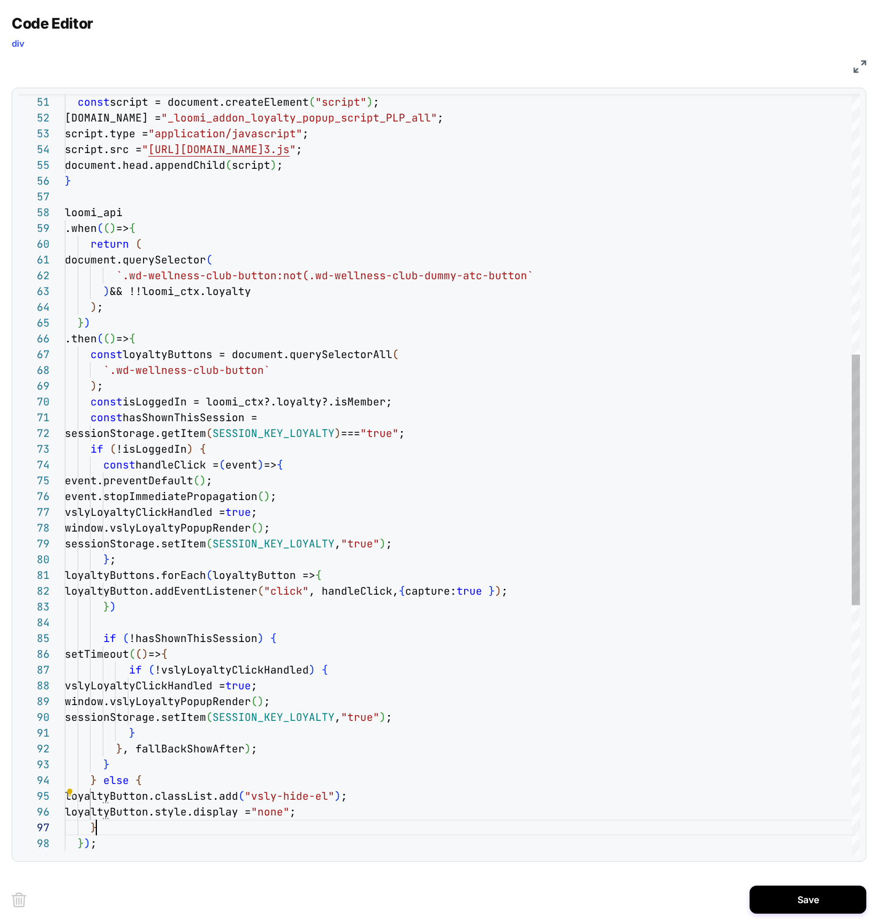
scroll to position [95, 32]
click at [378, 822] on div "event.stopImmediatePropagation ( ) ; vslyLoyaltyClickHandled = true ; window.vs…" at bounding box center [462, 459] width 795 height 2306
click at [160, 778] on div "event.stopImmediatePropagation ( ) ; vslyLoyaltyClickHandled = true ; window.vs…" at bounding box center [462, 459] width 795 height 2306
click at [92, 781] on div "event.stopImmediatePropagation ( ) ; vslyLoyaltyClickHandled = true ; window.vs…" at bounding box center [462, 459] width 795 height 2306
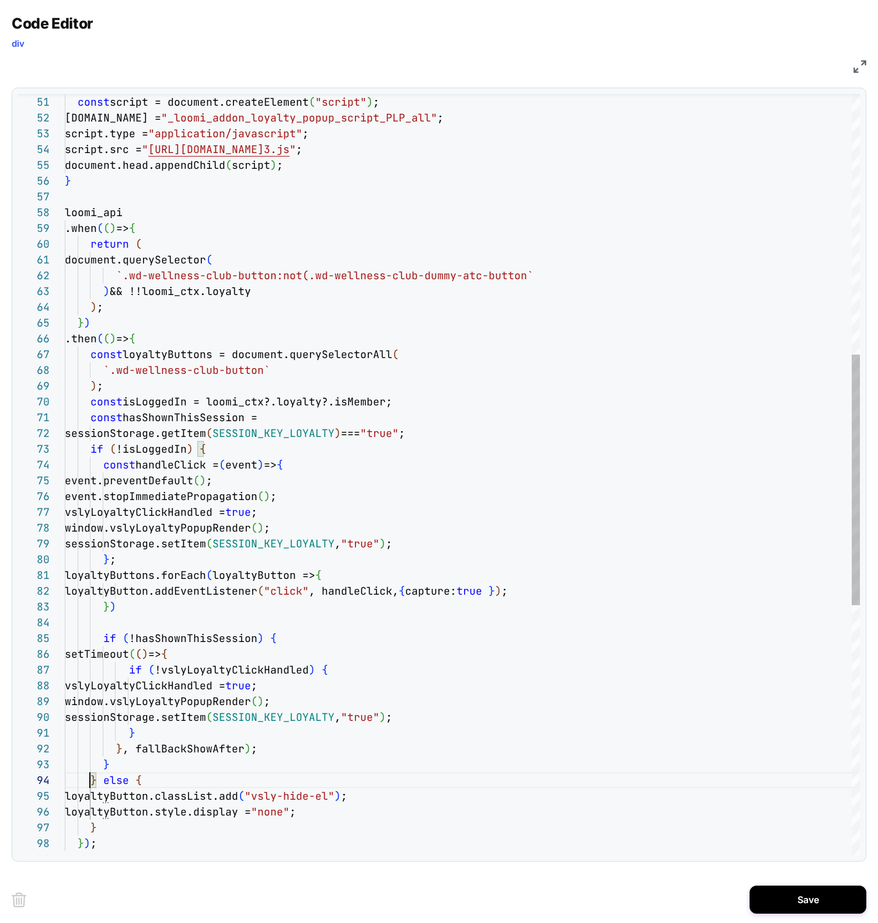
scroll to position [47, 25]
click at [374, 697] on div "event.stopImmediatePropagation ( ) ; vslyLoyaltyClickHandled = true ; window.vs…" at bounding box center [462, 459] width 795 height 2306
click at [355, 679] on div "vslyLoyaltyClickHandled = true ;" at bounding box center [462, 685] width 795 height 16
click at [365, 663] on div "event.stopImmediatePropagation ( ) ; vslyLoyaltyClickHandled = true ; window.vs…" at bounding box center [462, 459] width 795 height 2306
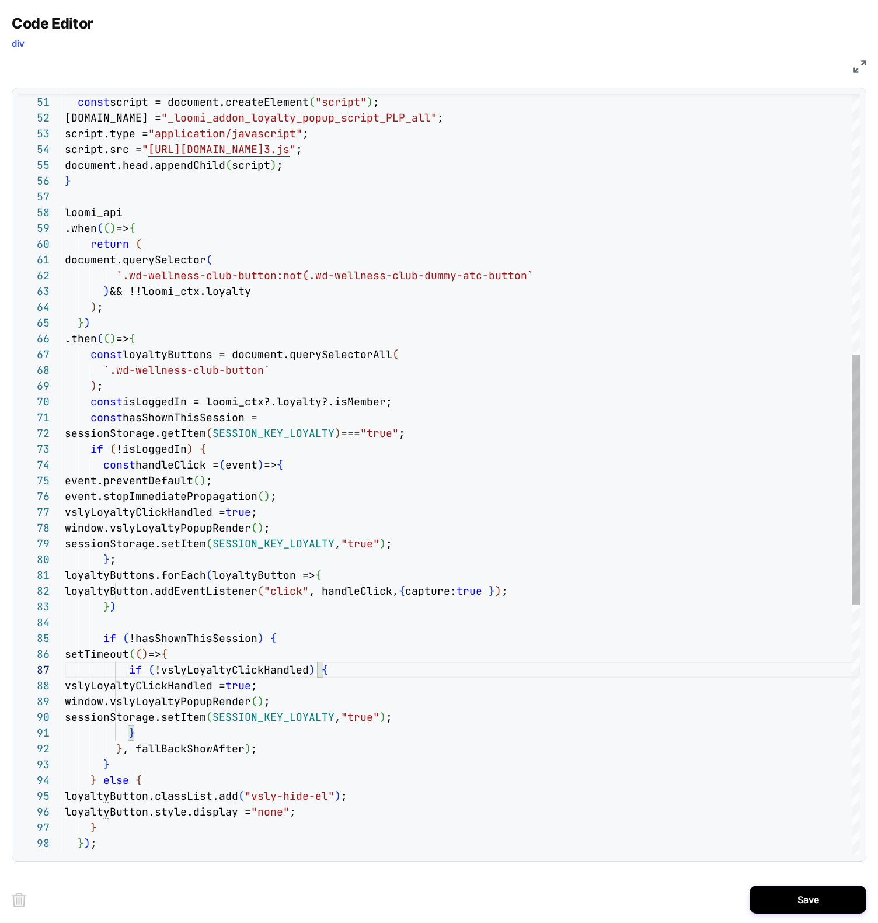
click at [231, 775] on div "event.stopImmediatePropagation ( ) ; vslyLoyaltyClickHandled = true ; window.vs…" at bounding box center [462, 459] width 795 height 2306
click at [209, 342] on div "event.stopImmediatePropagation ( ) ; vslyLoyaltyClickHandled = true ; window.vs…" at bounding box center [462, 459] width 795 height 2306
click at [183, 780] on div "event.stopImmediatePropagation ( ) ; vslyLoyaltyClickHandled = true ; window.vs…" at bounding box center [462, 459] width 795 height 2306
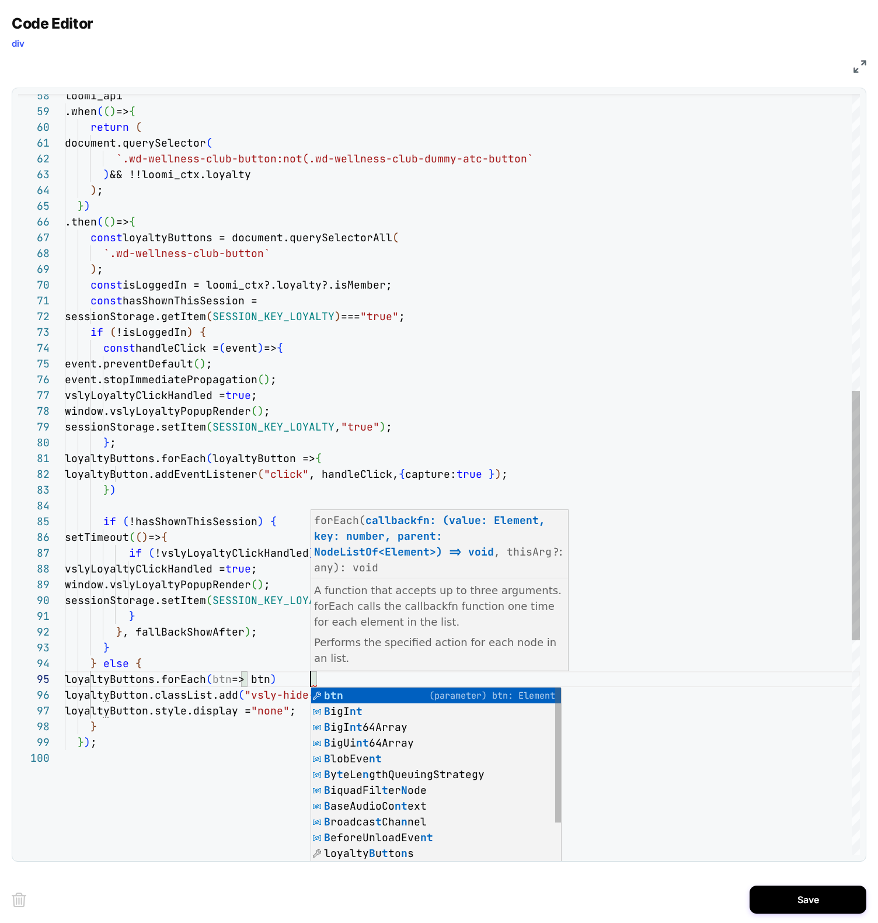
scroll to position [63, 252]
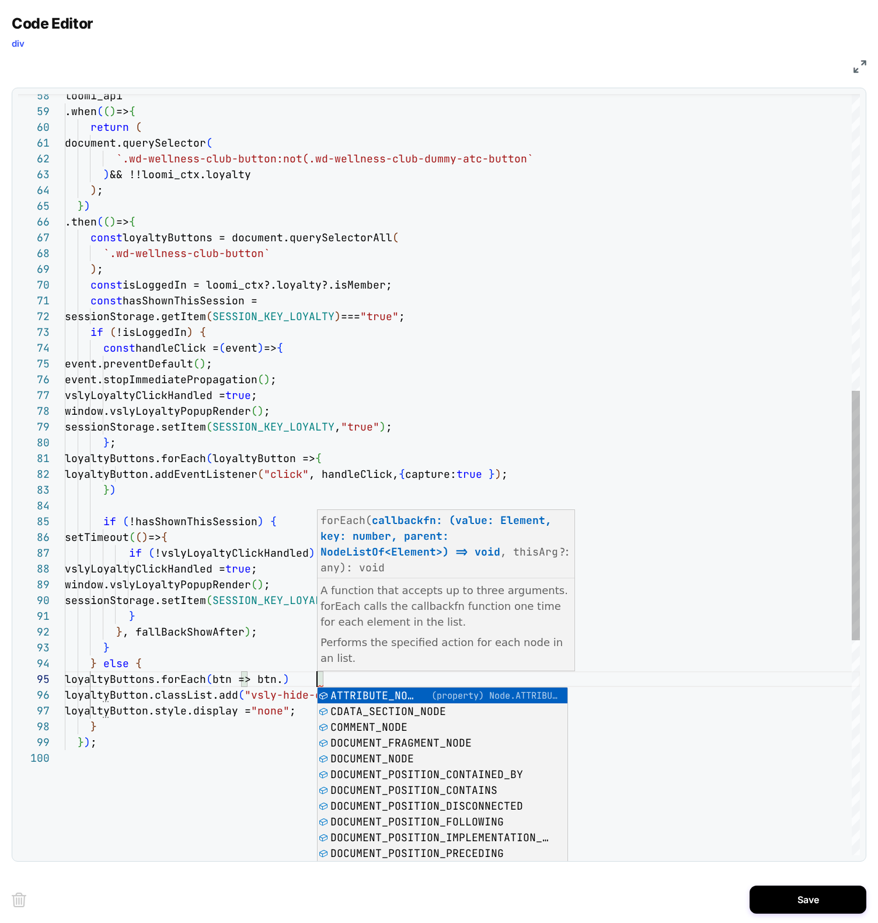
click at [517, 158] on div "event.stopImmediatePropagation ( ) ; vslyLoyaltyClickHandled = true ; window.vs…" at bounding box center [462, 350] width 795 height 2322
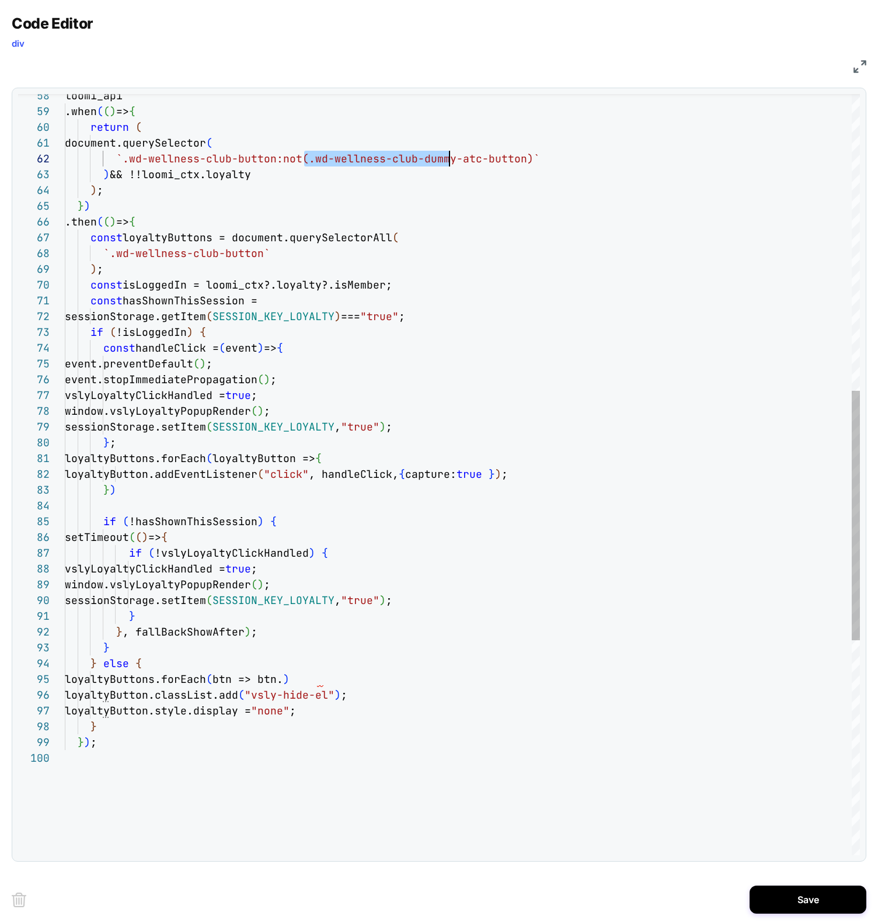
scroll to position [16, 454]
drag, startPoint x: 306, startPoint y: 157, endPoint x: 518, endPoint y: 157, distance: 212.0
click at [518, 157] on div "event.stopImmediatePropagation ( ) ; vslyLoyaltyClickHandled = true ; window.vs…" at bounding box center [462, 350] width 795 height 2322
click at [343, 684] on div "event.stopImmediatePropagation ( ) ; vslyLoyaltyClickHandled = true ; window.vs…" at bounding box center [462, 350] width 795 height 2322
click at [314, 683] on div "event.stopImmediatePropagation ( ) ; vslyLoyaltyClickHandled = true ; window.vs…" at bounding box center [462, 350] width 795 height 2322
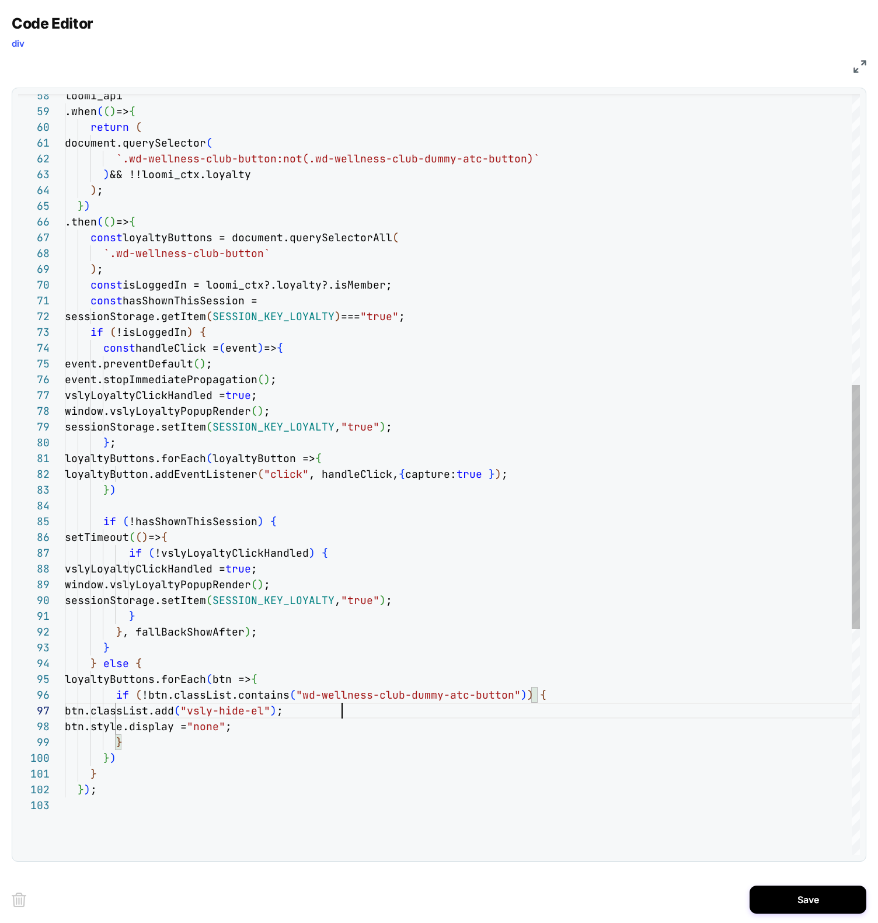
scroll to position [95, 277]
click at [394, 614] on div "event.stopImmediatePropagation ( ) ; vslyLoyaltyClickHandled = true ; window.vs…" at bounding box center [462, 373] width 795 height 2369
click at [282, 350] on div "event.stopImmediatePropagation ( ) ; vslyLoyaltyClickHandled = true ; window.vs…" at bounding box center [462, 373] width 795 height 2369
click at [273, 338] on div "event.stopImmediatePropagation ( ) ; vslyLoyaltyClickHandled = true ; window.vs…" at bounding box center [462, 373] width 795 height 2369
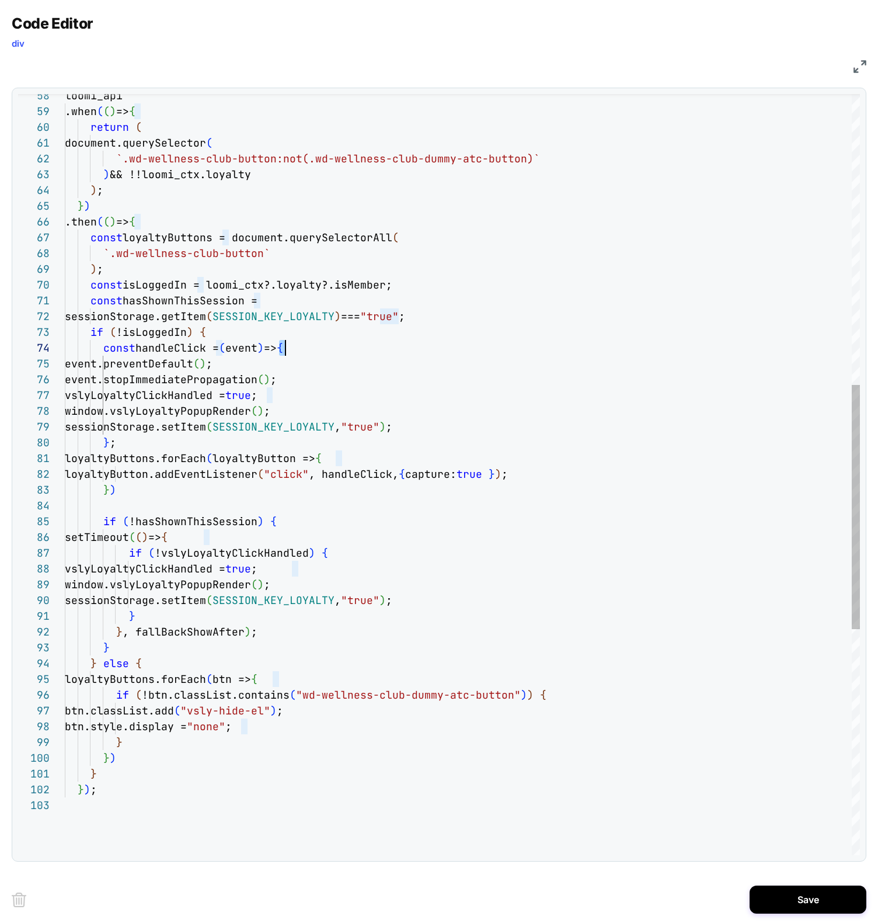
scroll to position [32, 176]
type textarea "**********"
click at [807, 896] on button "Save" at bounding box center [808, 899] width 117 height 28
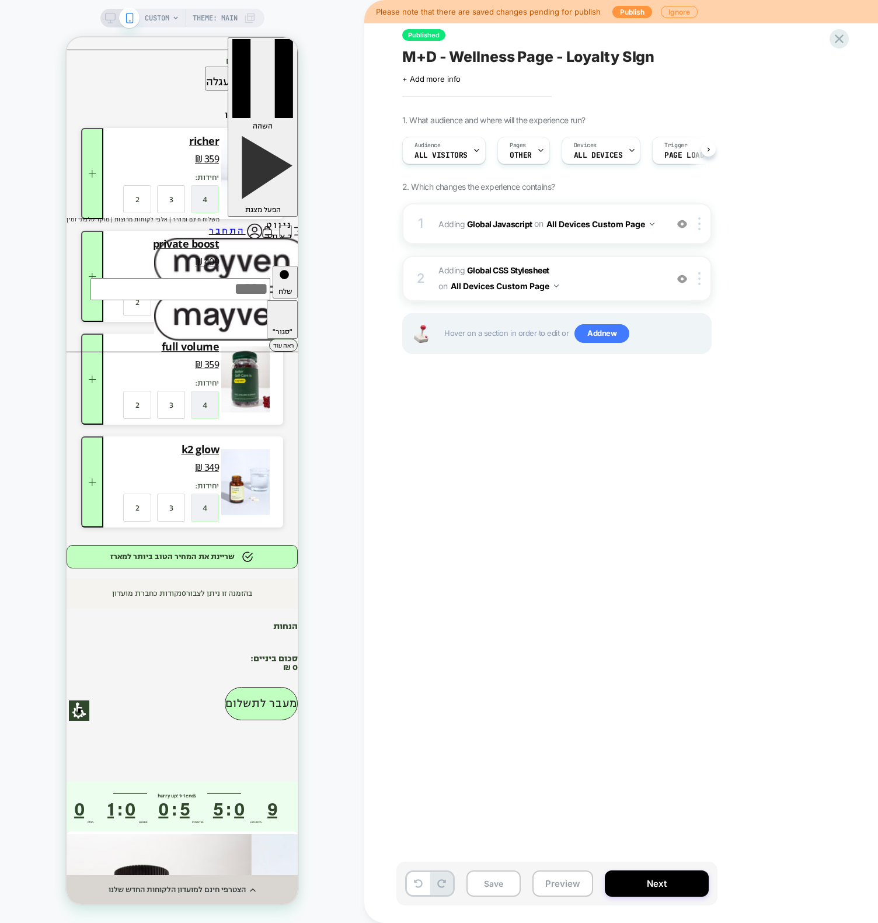
scroll to position [0, 1]
click at [550, 896] on div "Save Preview Next" at bounding box center [557, 883] width 321 height 44
click at [553, 893] on button "Preview" at bounding box center [563, 883] width 61 height 26
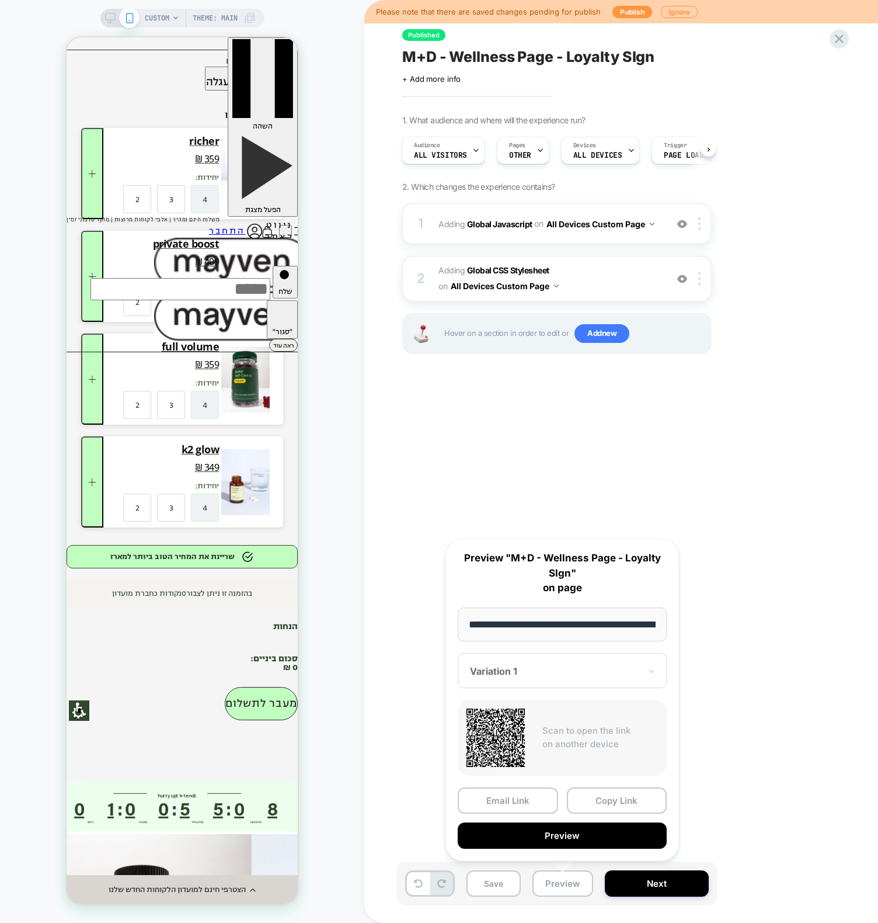
scroll to position [0, 123]
click at [523, 828] on button "Preview" at bounding box center [562, 836] width 209 height 26
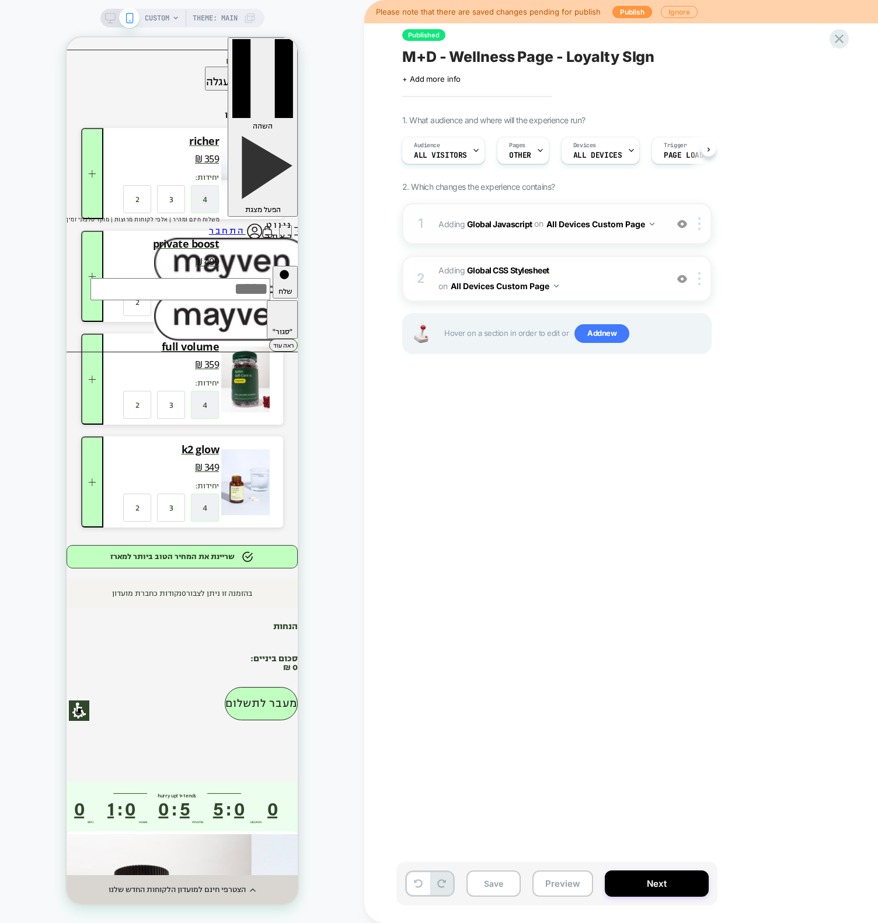
click at [449, 210] on div "1 Adding Global Javascript on All Devices Custom Page Add Before Add After Targ…" at bounding box center [557, 223] width 310 height 41
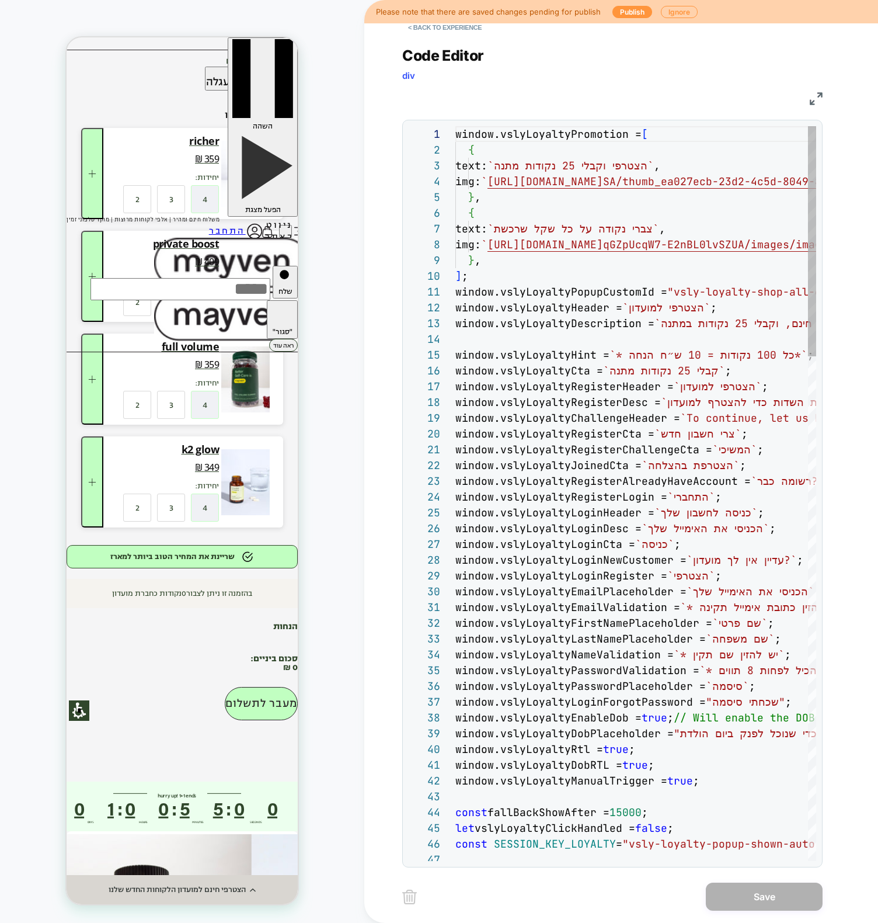
scroll to position [158, 0]
click at [812, 99] on img at bounding box center [816, 98] width 13 height 13
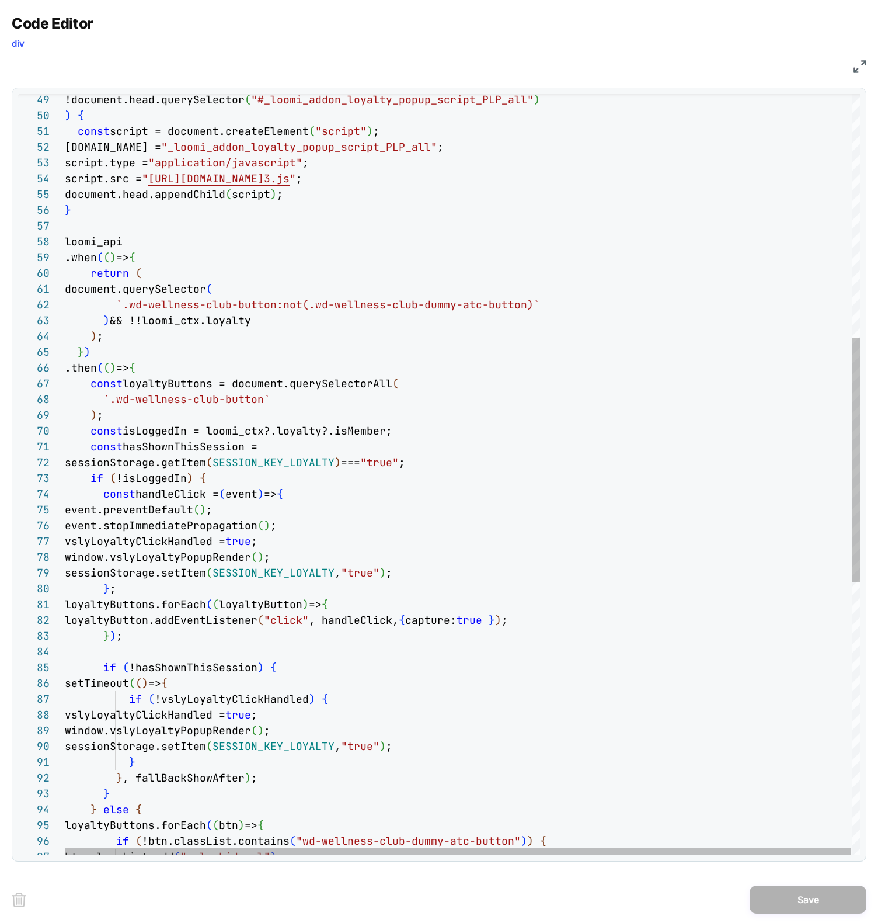
click at [139, 472] on div "} } , fallBackShowAfter ) ; } } else { loyaltyButtons.forEach ( ( btn ) => { if…" at bounding box center [463, 519] width 797 height 2369
click at [121, 478] on div "} } , fallBackShowAfter ) ; } } else { loyaltyButtons.forEach ( ( btn ) => { if…" at bounding box center [463, 519] width 797 height 2369
drag, startPoint x: 216, startPoint y: 424, endPoint x: 195, endPoint y: 429, distance: 21.7
click at [216, 424] on div "} } , fallBackShowAfter ) ; } } else { loyaltyButtons.forEach ( ( btn ) => { if…" at bounding box center [463, 519] width 797 height 2369
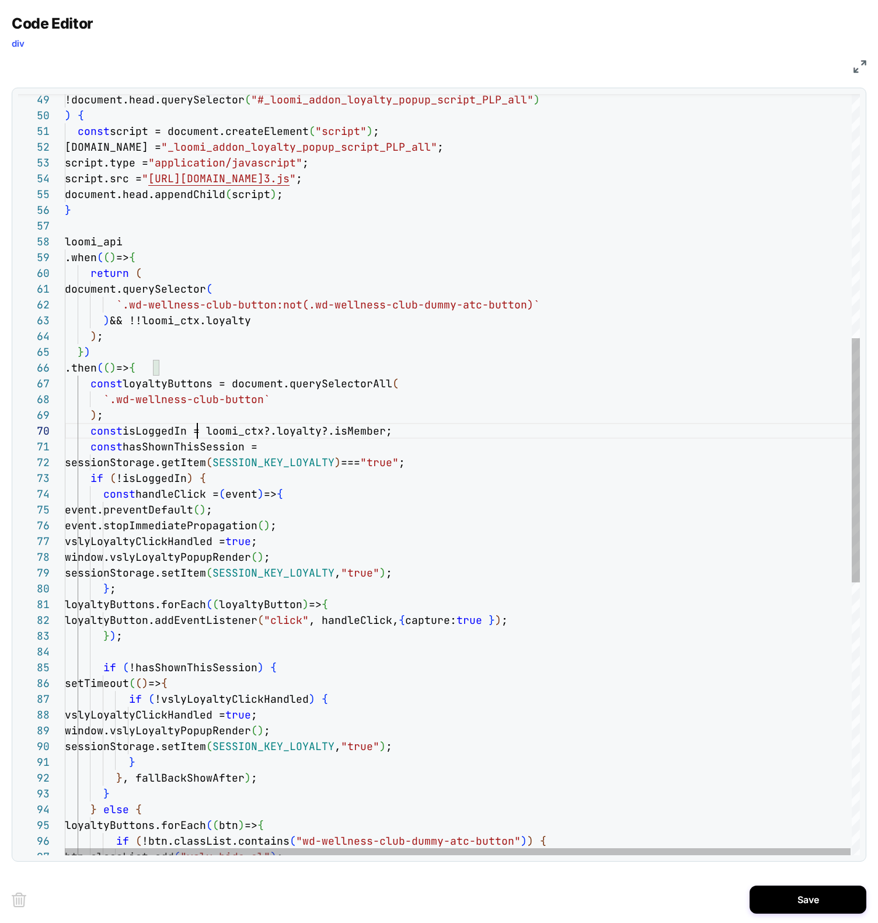
drag, startPoint x: 195, startPoint y: 429, endPoint x: 204, endPoint y: 428, distance: 9.4
click at [194, 429] on div "} } , fallBackShowAfter ) ; } } else { loyaltyButtons.forEach ( ( btn ) => { if…" at bounding box center [463, 519] width 797 height 2369
click at [212, 426] on div "} } , fallBackShowAfter ) ; } } else { loyaltyButtons.forEach ( ( btn ) => { if…" at bounding box center [463, 519] width 797 height 2369
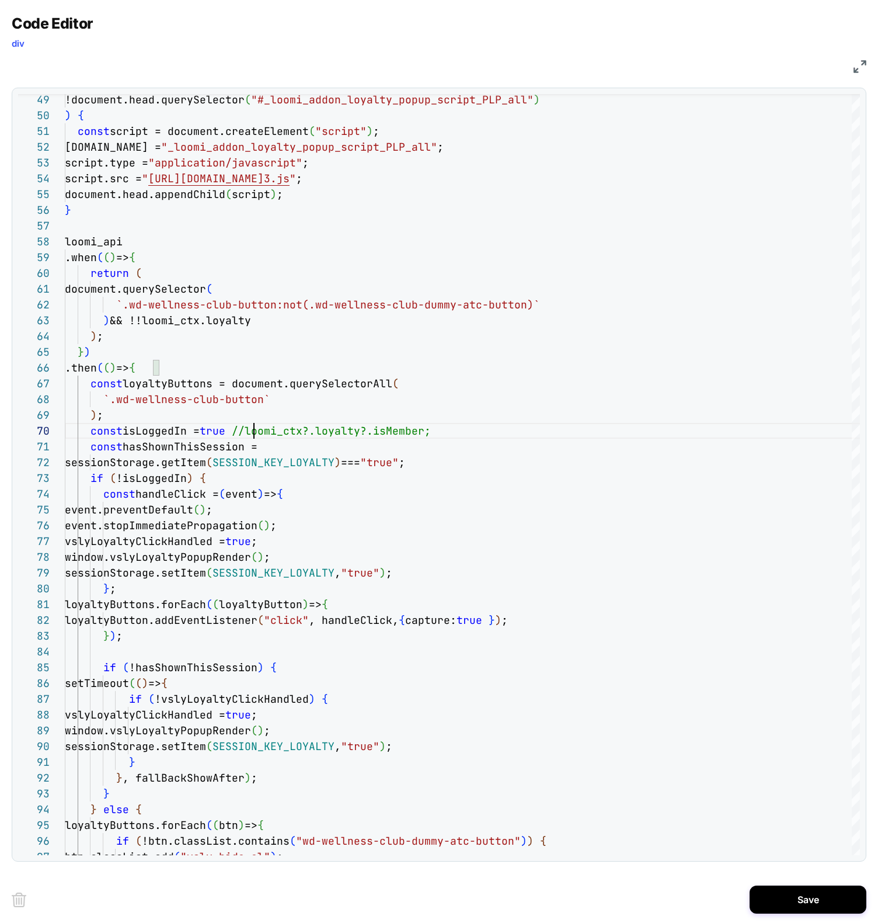
type textarea "**********"
click at [816, 916] on div "Save" at bounding box center [439, 899] width 855 height 47
click at [814, 911] on button "Save" at bounding box center [808, 899] width 117 height 28
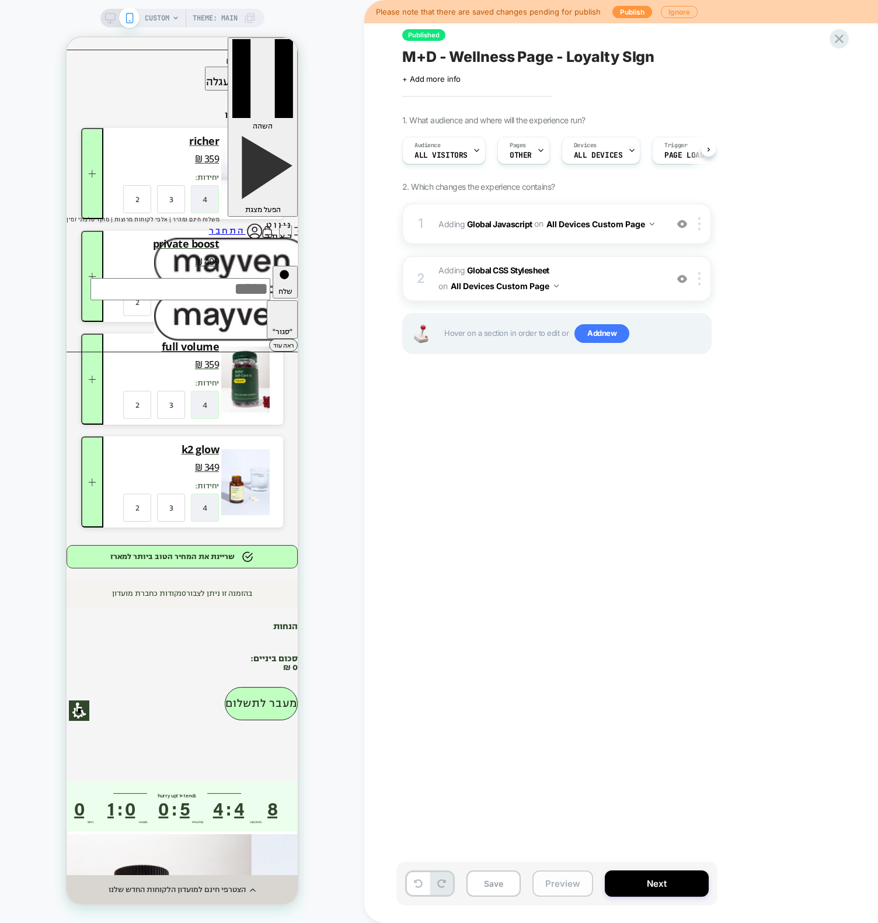
scroll to position [0, 1]
drag, startPoint x: 561, startPoint y: 888, endPoint x: 552, endPoint y: 876, distance: 14.6
click at [561, 888] on button "Preview" at bounding box center [563, 883] width 61 height 26
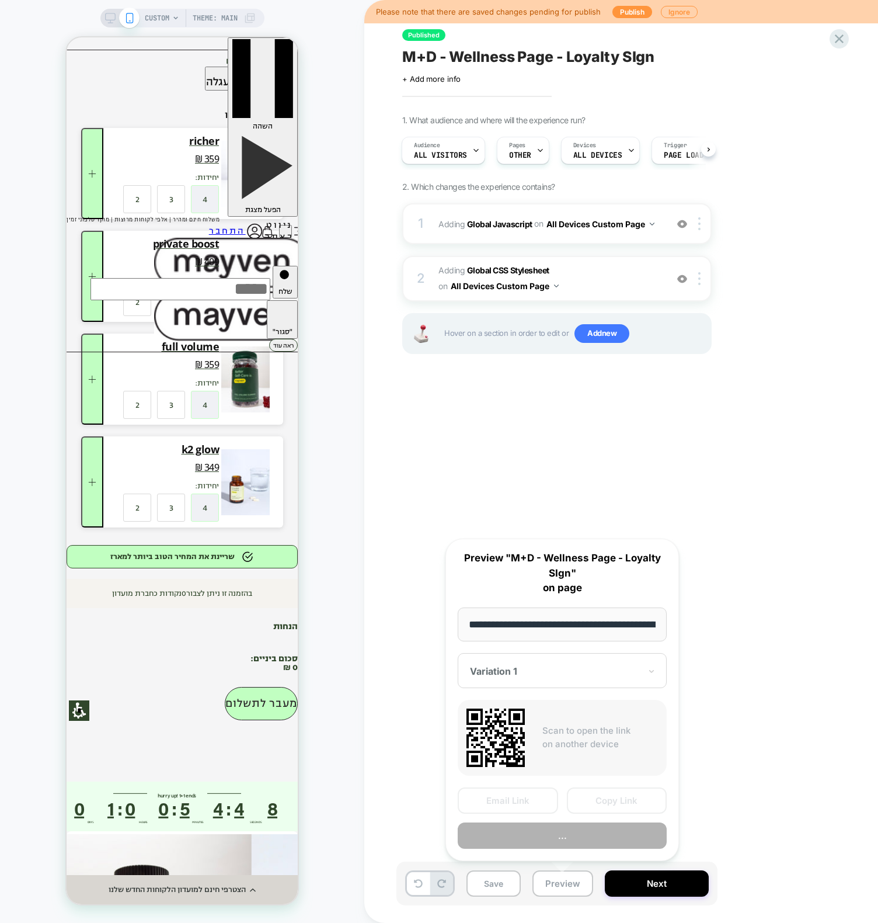
scroll to position [0, 123]
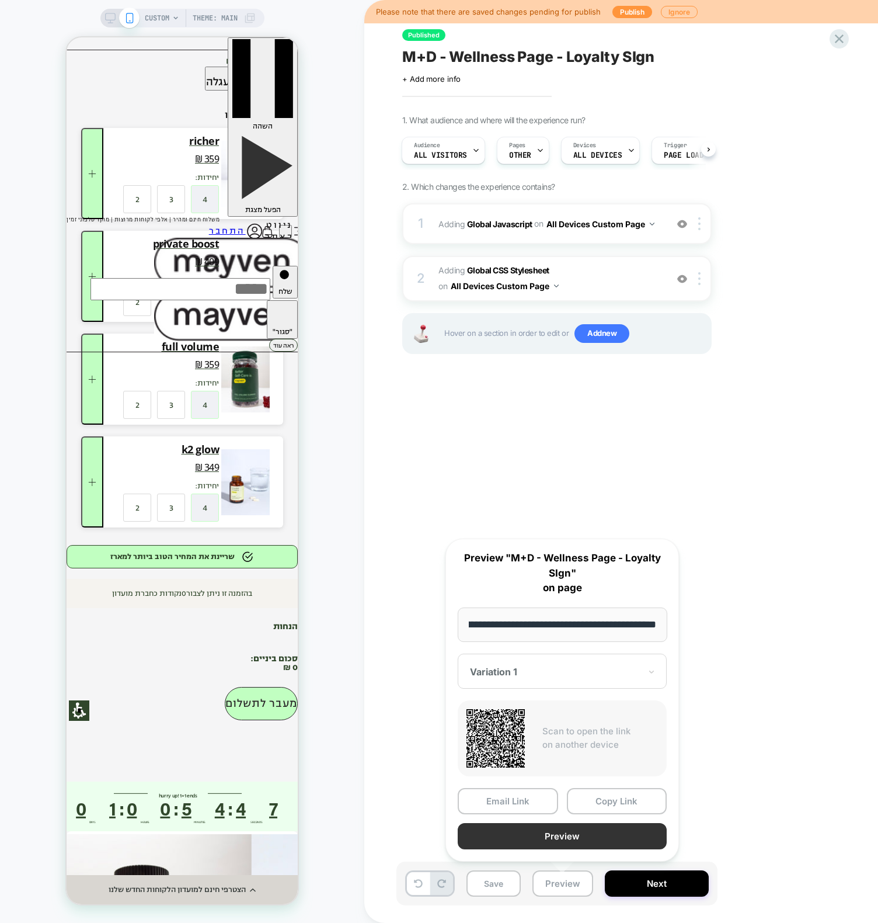
click at [543, 832] on button "Preview" at bounding box center [562, 836] width 209 height 26
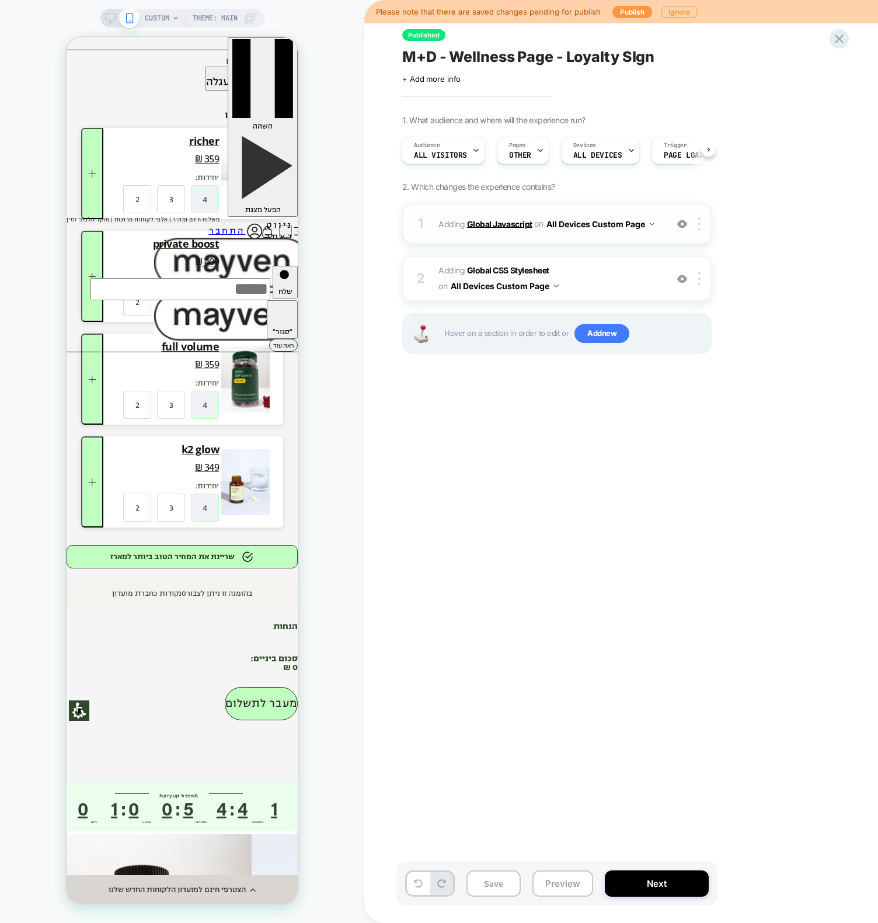
click at [486, 220] on b "Global Javascript" at bounding box center [499, 223] width 65 height 10
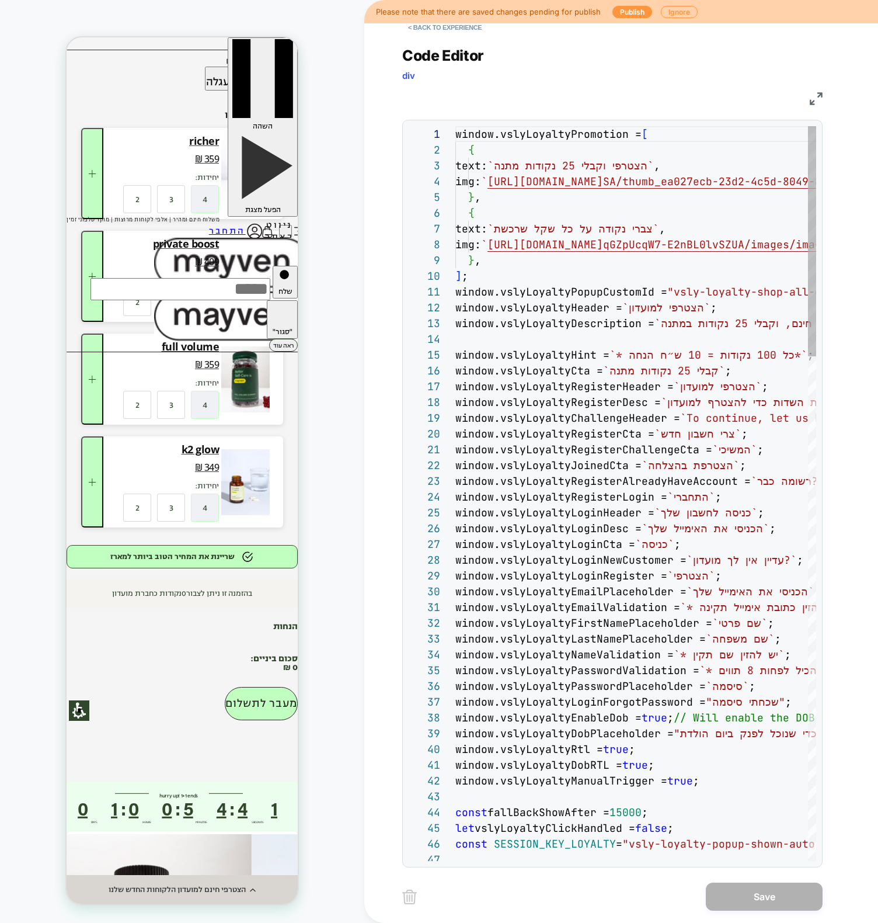
scroll to position [158, 0]
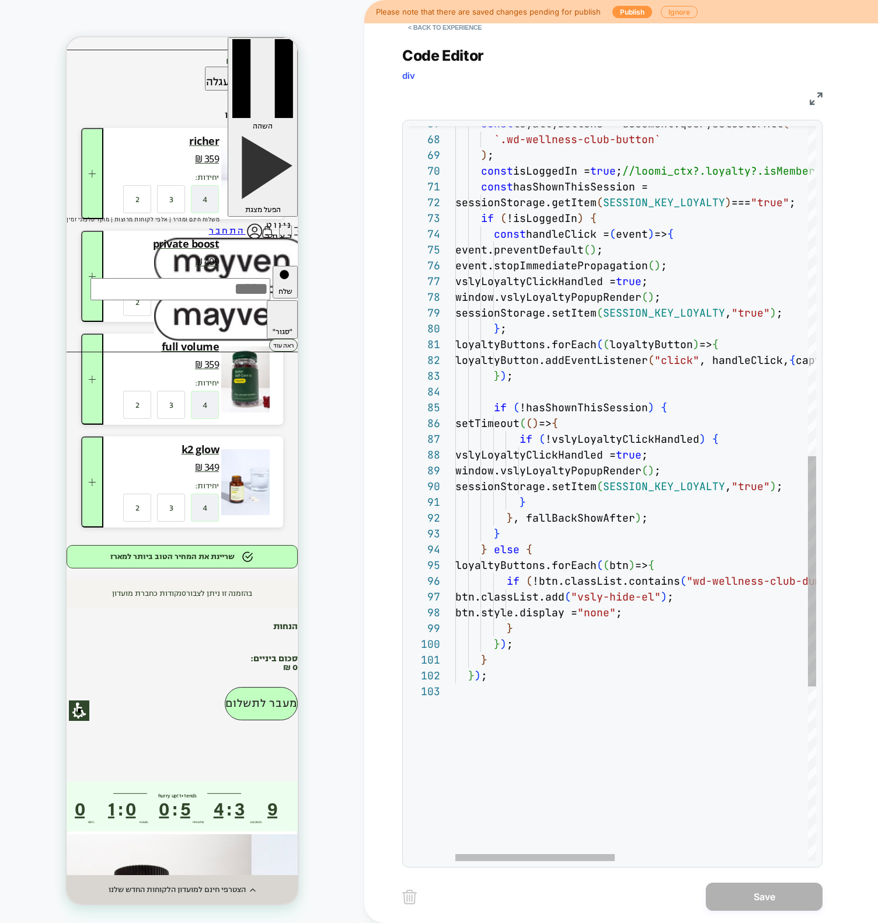
click at [635, 556] on div "const loyaltyButtons = document.querySelectorAll ( `.wd-wellness-club-button` )…" at bounding box center [854, 246] width 797 height 2343
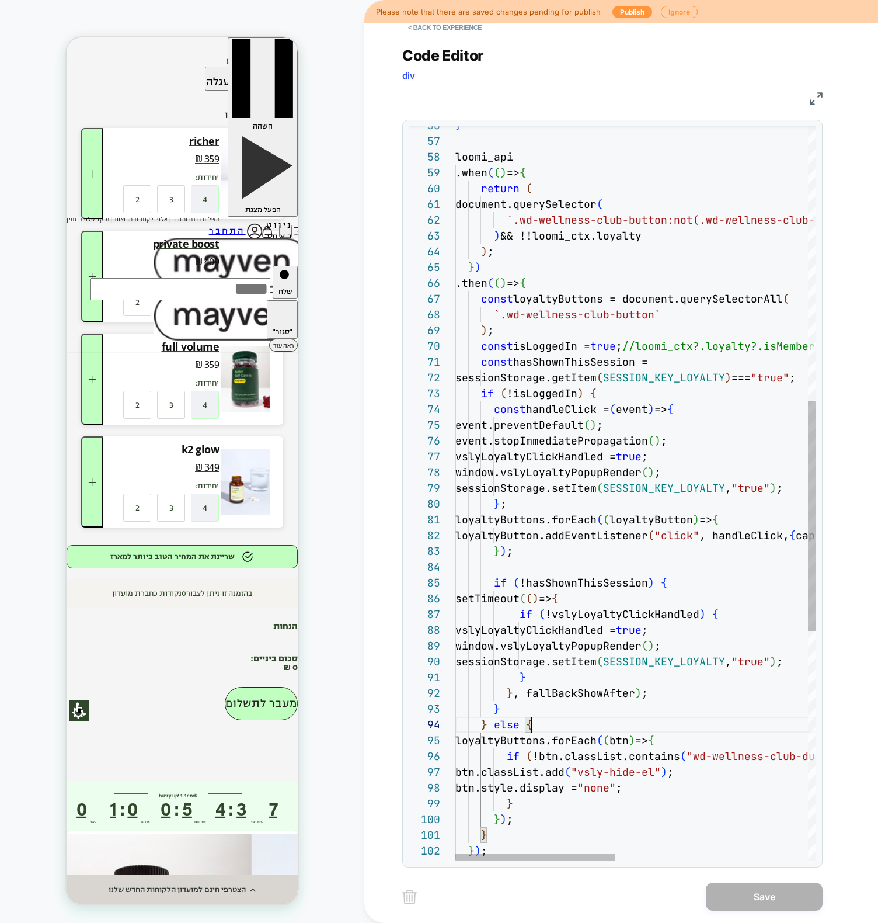
click at [602, 348] on div "const loyaltyButtons = document.querySelectorAll ( `.wd-wellness-club-button` )…" at bounding box center [854, 421] width 797 height 2343
click at [572, 437] on div "const loyaltyButtons = document.querySelectorAll ( `.wd-wellness-club-button` )…" at bounding box center [854, 421] width 797 height 2343
type textarea "**********"
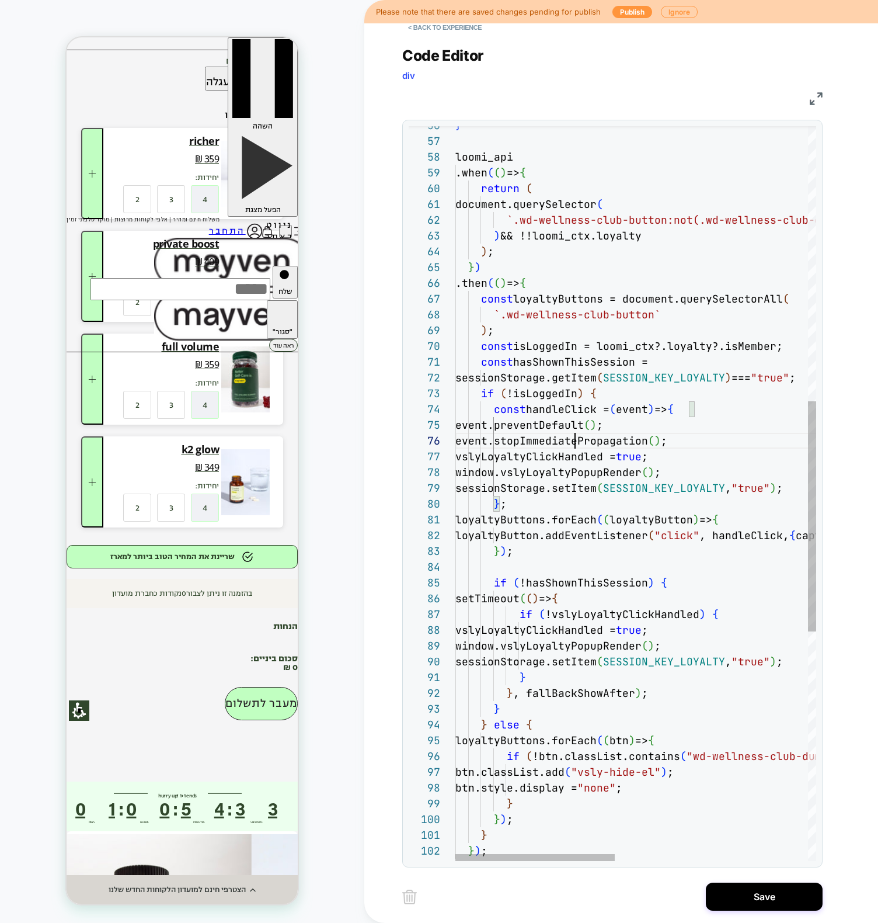
click at [663, 603] on div "const loyaltyButtons = document.querySelectorAll ( `.wd-wellness-club-button` )…" at bounding box center [854, 421] width 797 height 2343
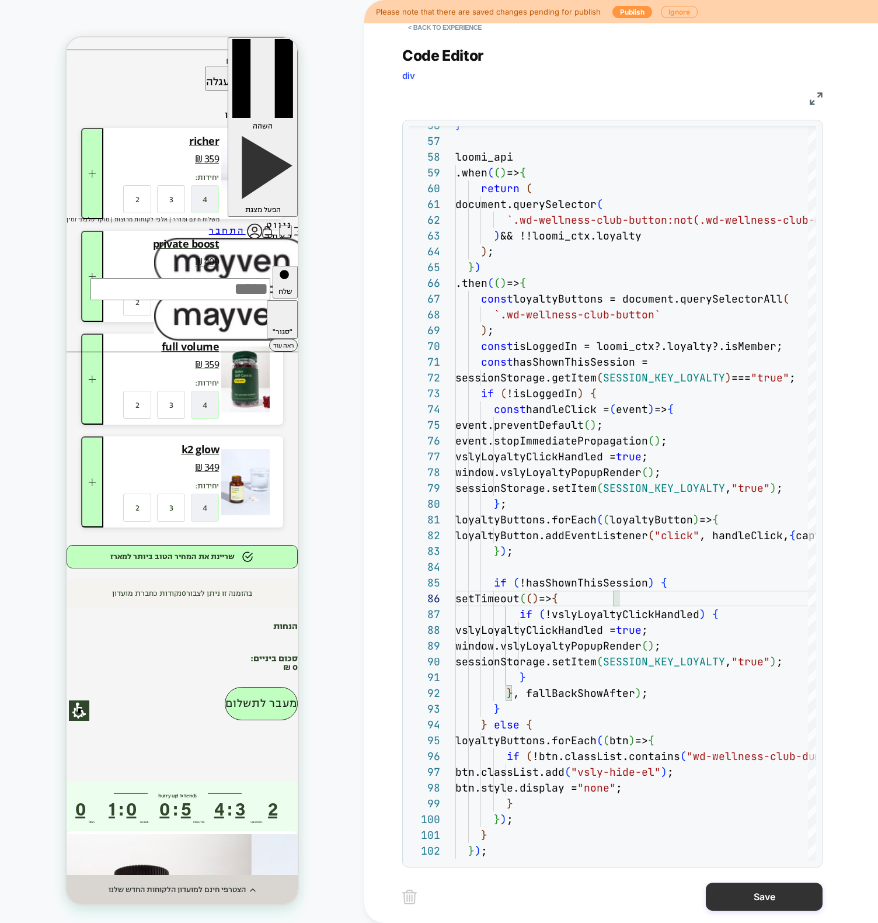
click at [773, 901] on button "Save" at bounding box center [764, 896] width 117 height 28
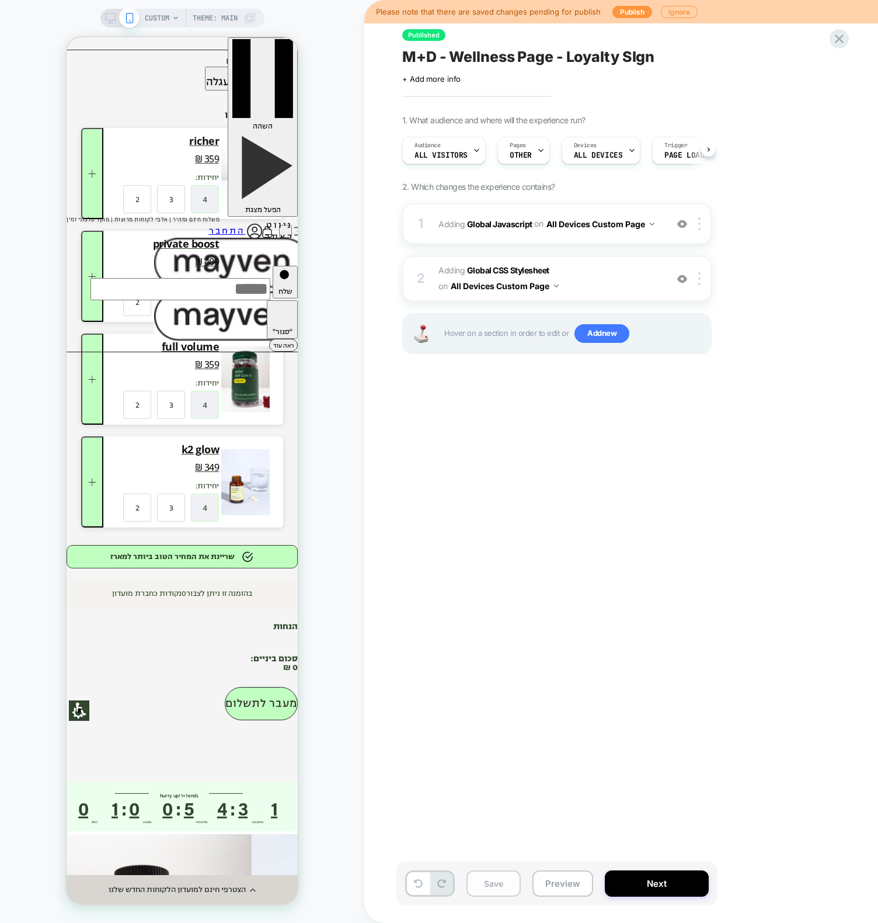
scroll to position [0, 1]
click at [491, 887] on button "Save" at bounding box center [494, 883] width 54 height 26
click at [495, 753] on div "Published M+D - Wellness Page - Loyalty SIgn Click to edit experience details +…" at bounding box center [616, 461] width 438 height 899
click at [445, 218] on span "Adding Global Javascript on All Devices Custom Page" at bounding box center [550, 224] width 223 height 17
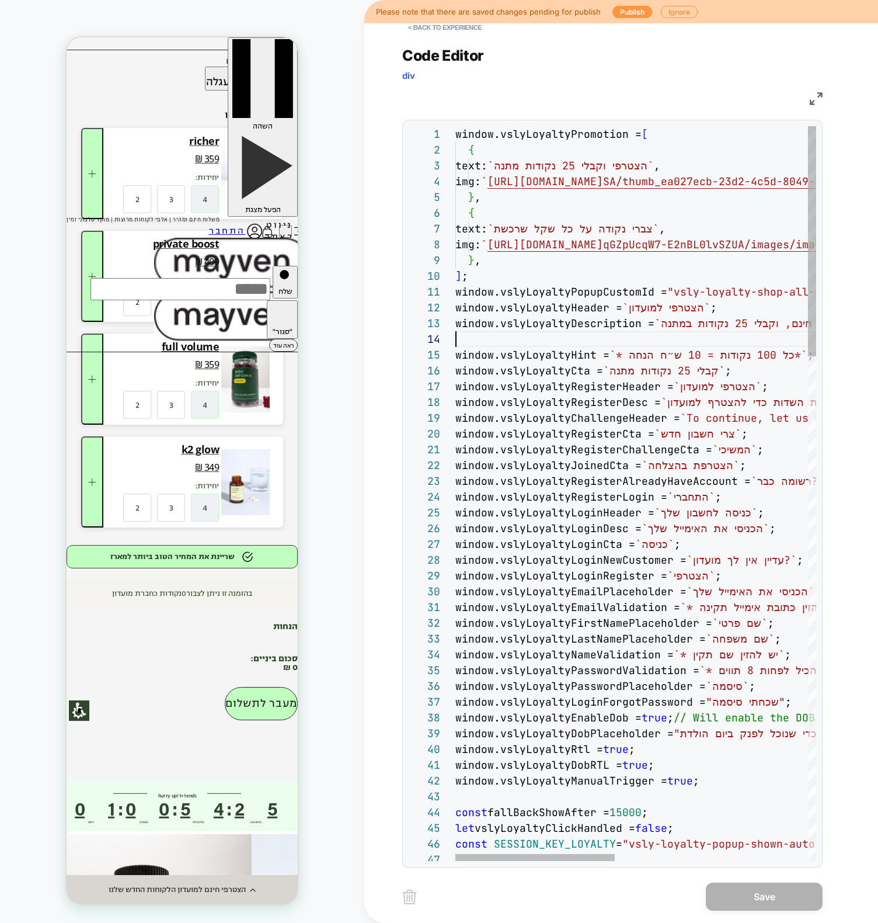
type textarea "**********"
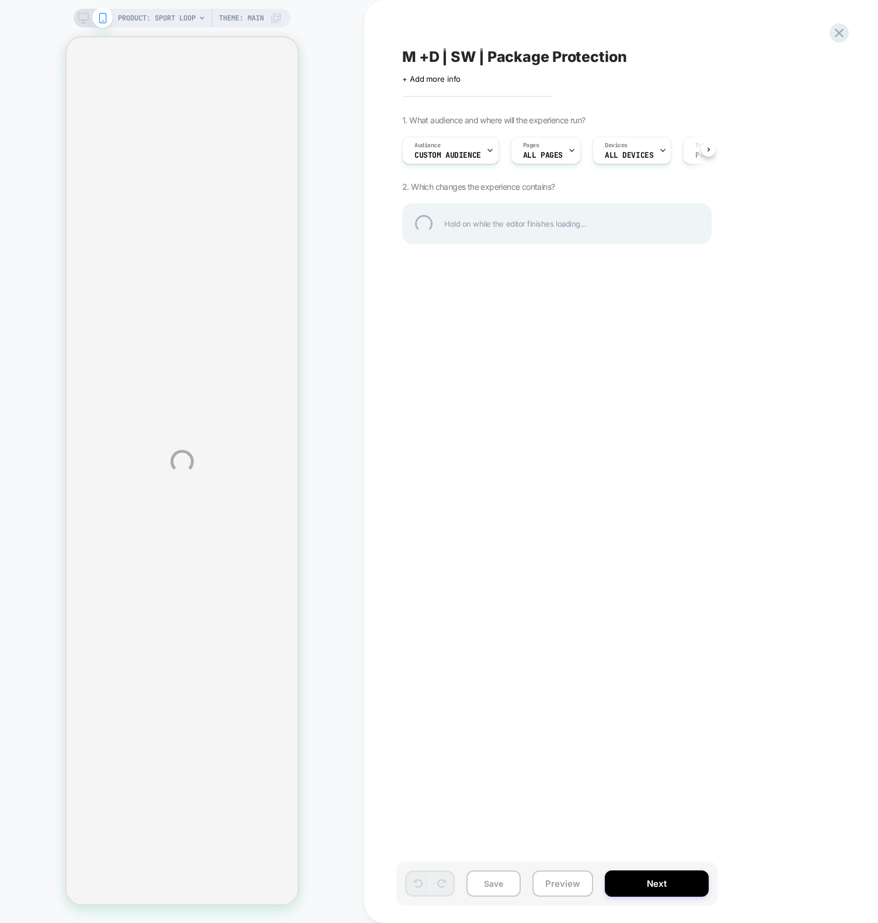
click at [534, 577] on div "PRODUCT: Sport Loop Theme: MAIN M +D | SW | Package Protection Click to edit ex…" at bounding box center [439, 461] width 878 height 923
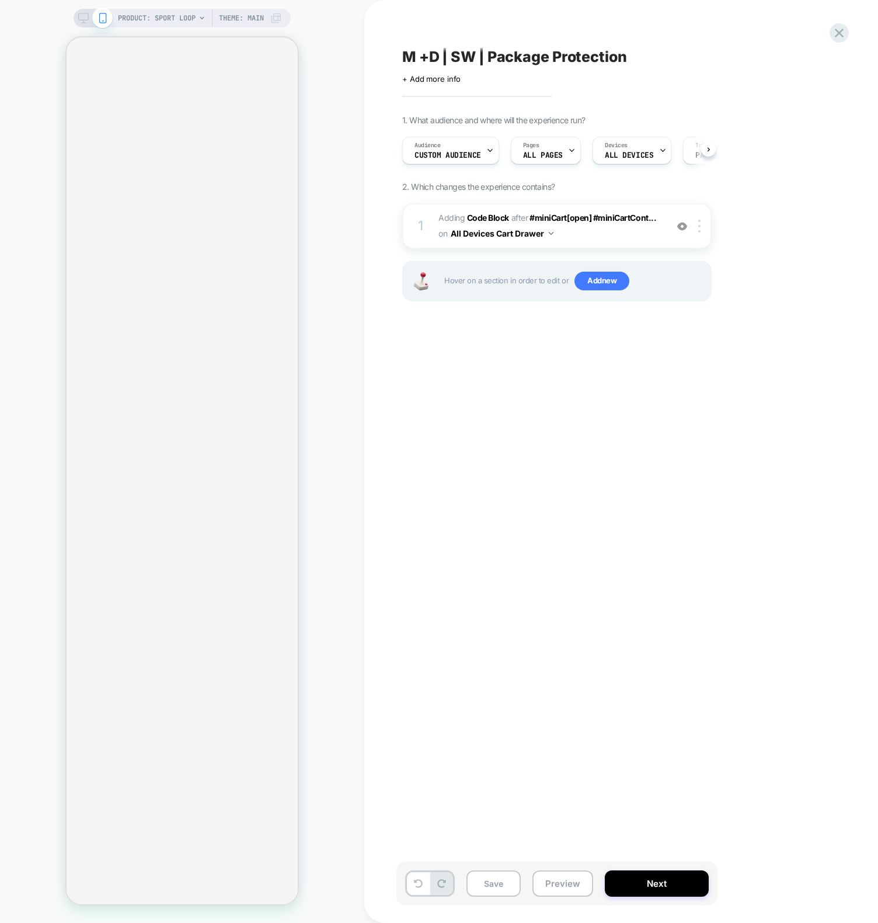
scroll to position [0, 1]
click at [394, 760] on div "M +D | SW | Package Protection Click to edit experience details + Add more info…" at bounding box center [621, 461] width 514 height 923
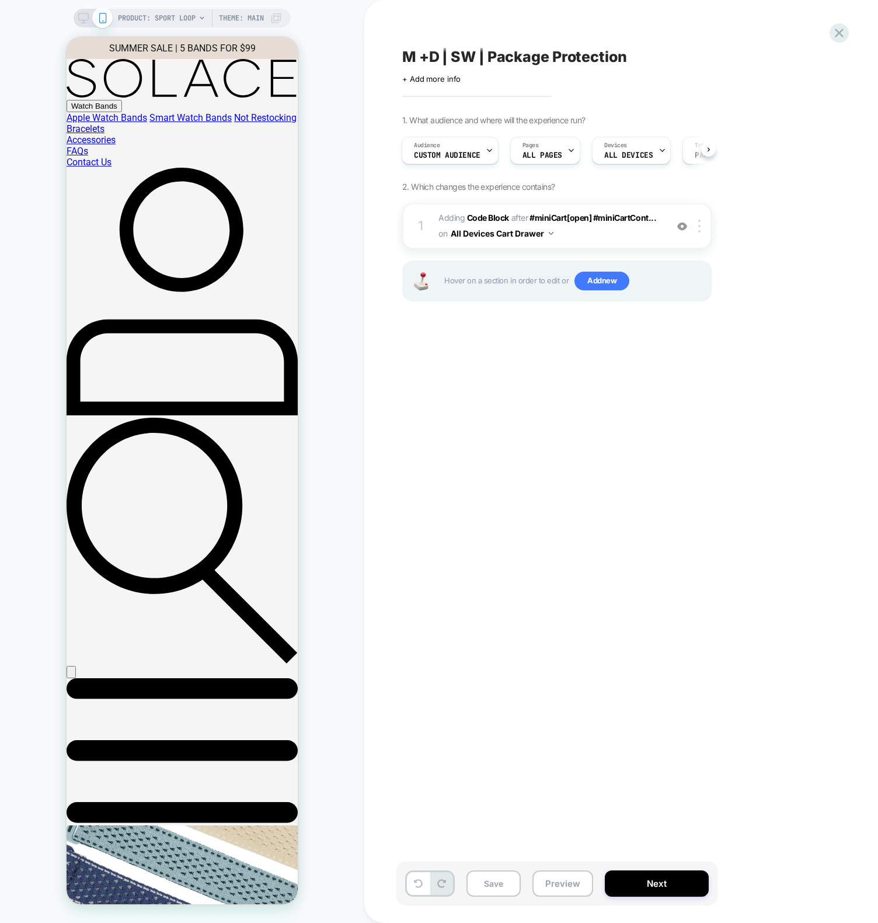
scroll to position [0, 0]
click at [553, 888] on button "Preview" at bounding box center [563, 883] width 61 height 26
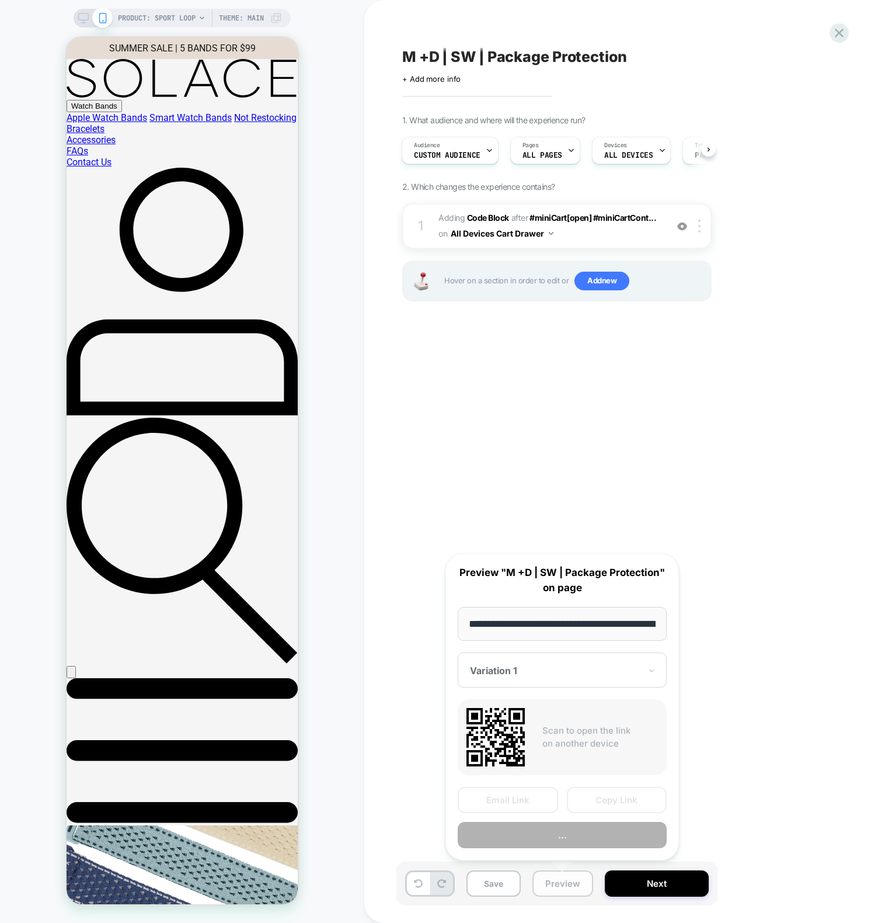
scroll to position [0, 116]
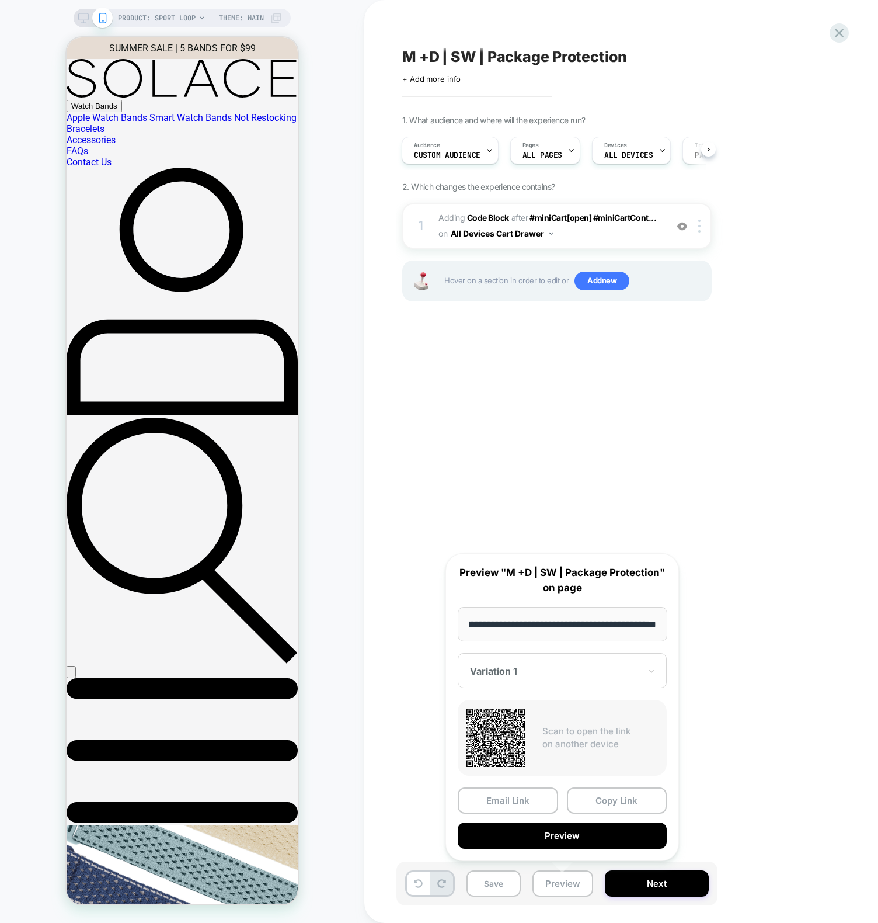
drag, startPoint x: 412, startPoint y: 398, endPoint x: 404, endPoint y: 375, distance: 24.4
click at [412, 397] on div "M +D | SW | Package Protection Click to edit experience details + Add more info…" at bounding box center [616, 461] width 438 height 899
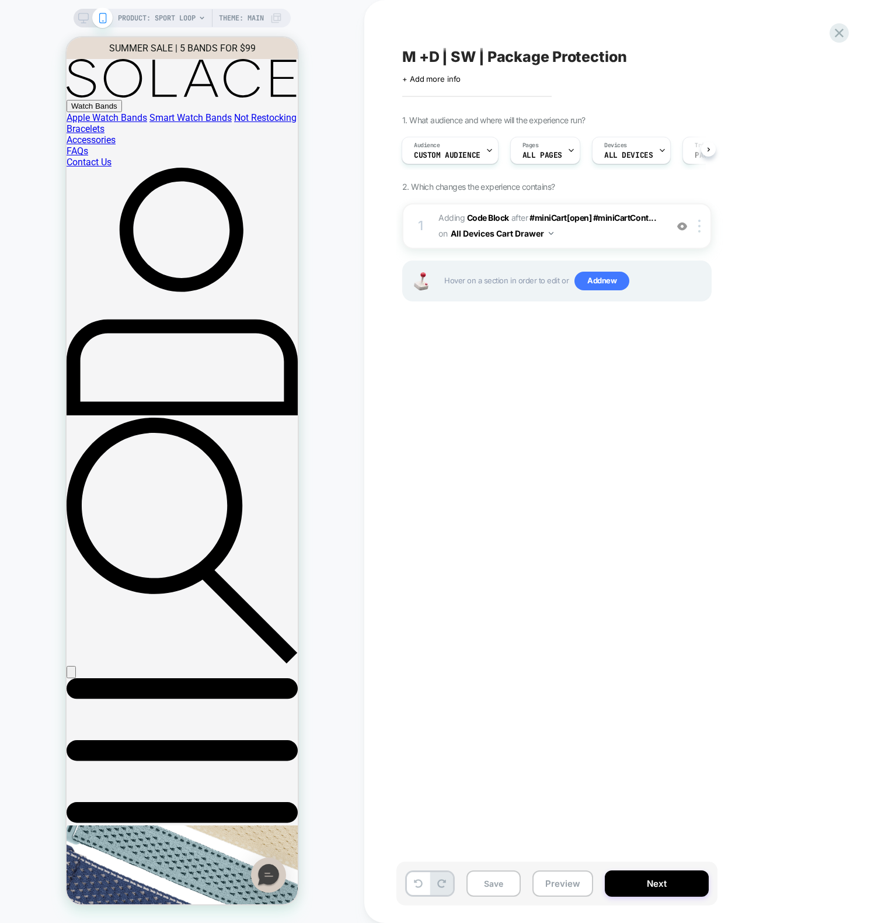
click at [178, 11] on span "PRODUCT: Sport Loop" at bounding box center [157, 18] width 78 height 19
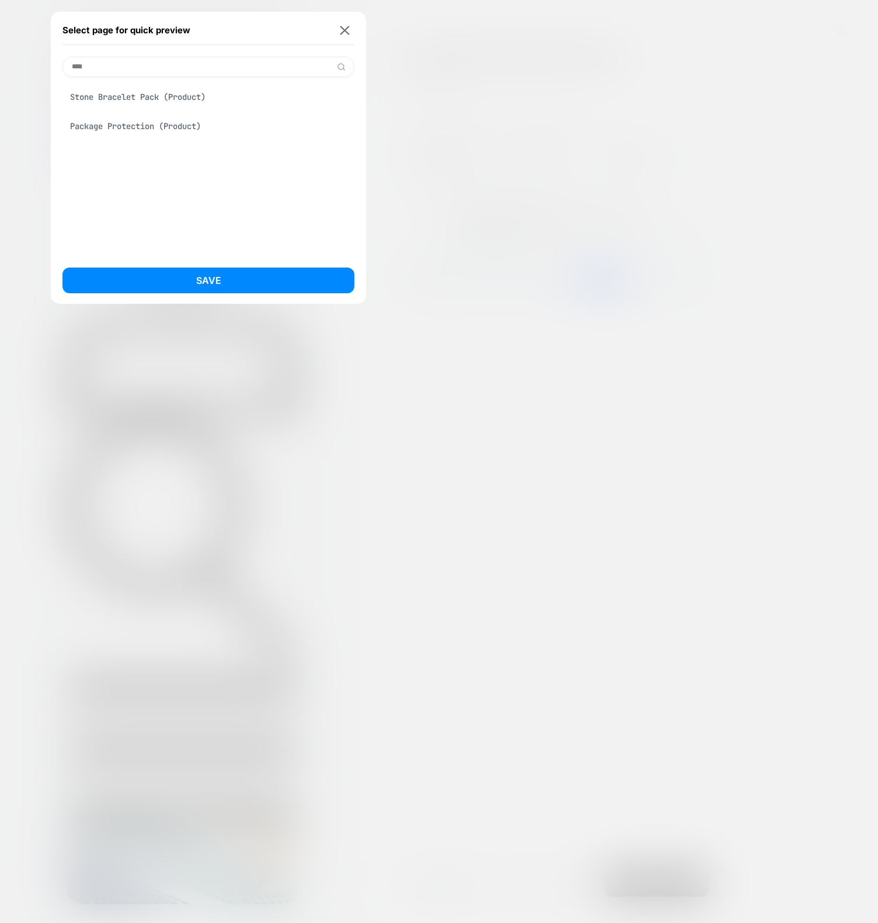
type input "****"
click at [144, 124] on div "Package Protection (Product)" at bounding box center [208, 126] width 292 height 22
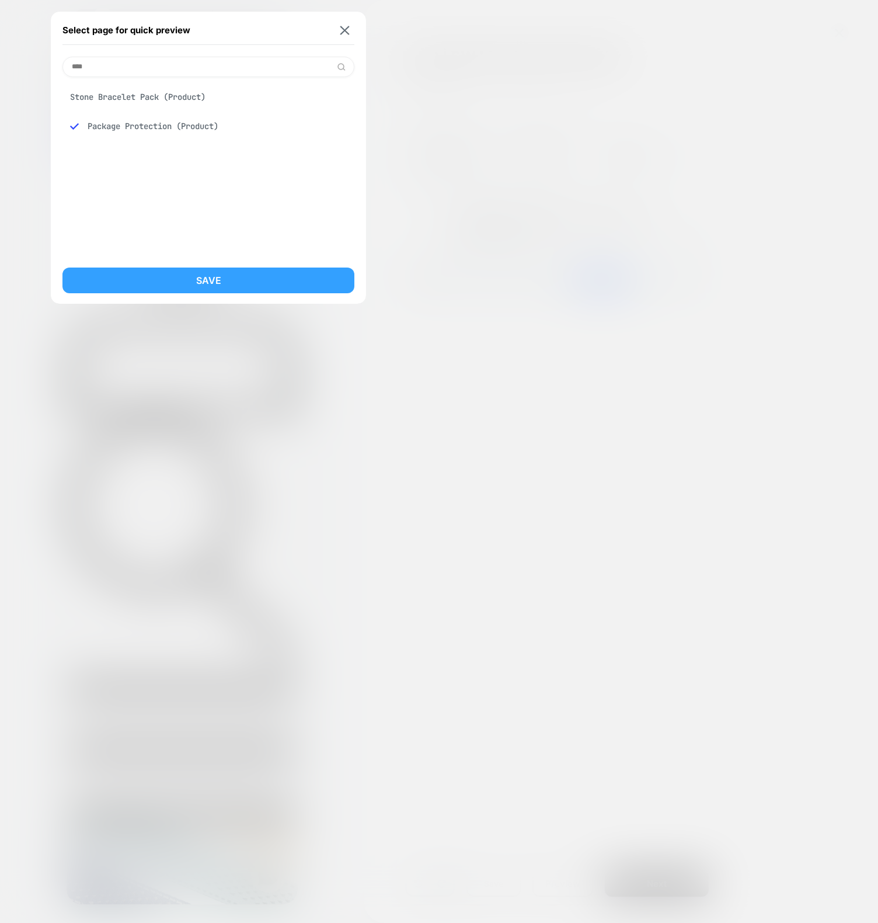
click at [171, 282] on button "Save" at bounding box center [208, 280] width 292 height 26
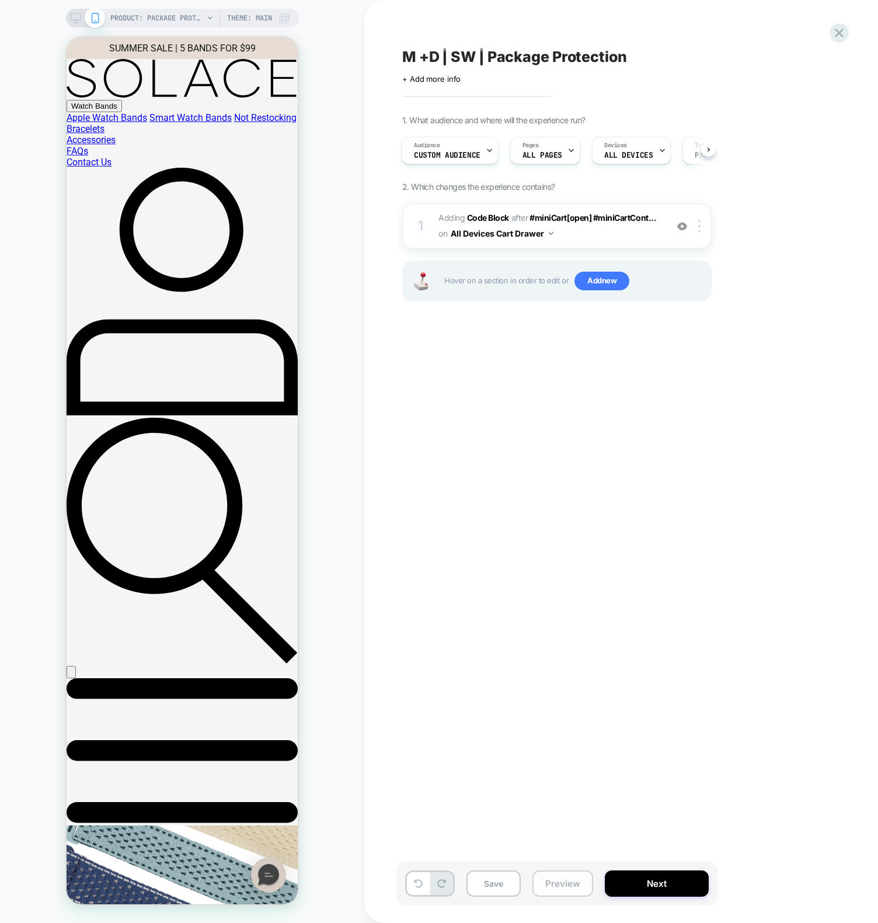
click at [555, 885] on button "Preview" at bounding box center [563, 883] width 61 height 26
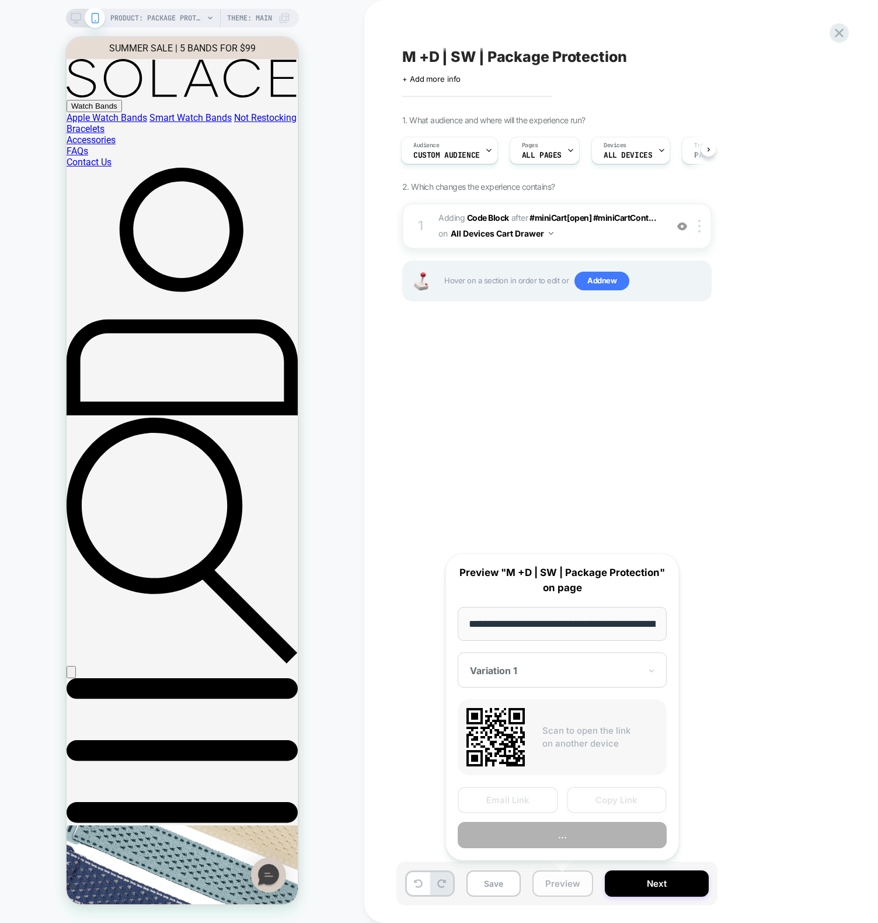
scroll to position [0, 159]
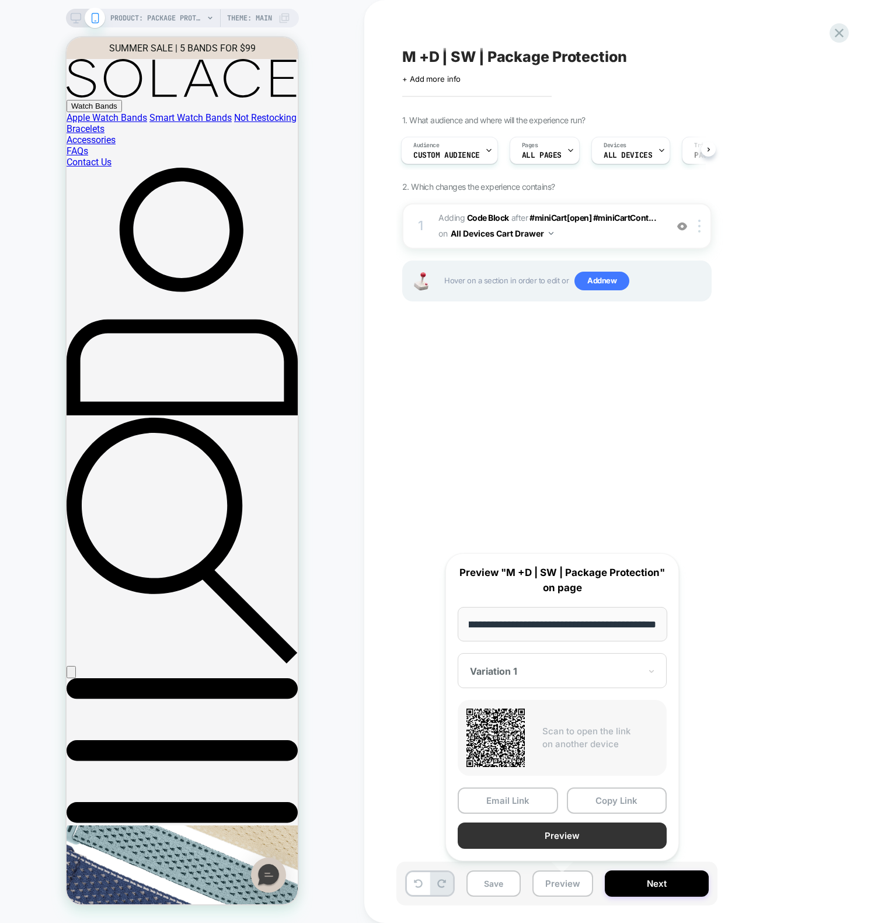
click at [558, 843] on button "Preview" at bounding box center [562, 835] width 209 height 26
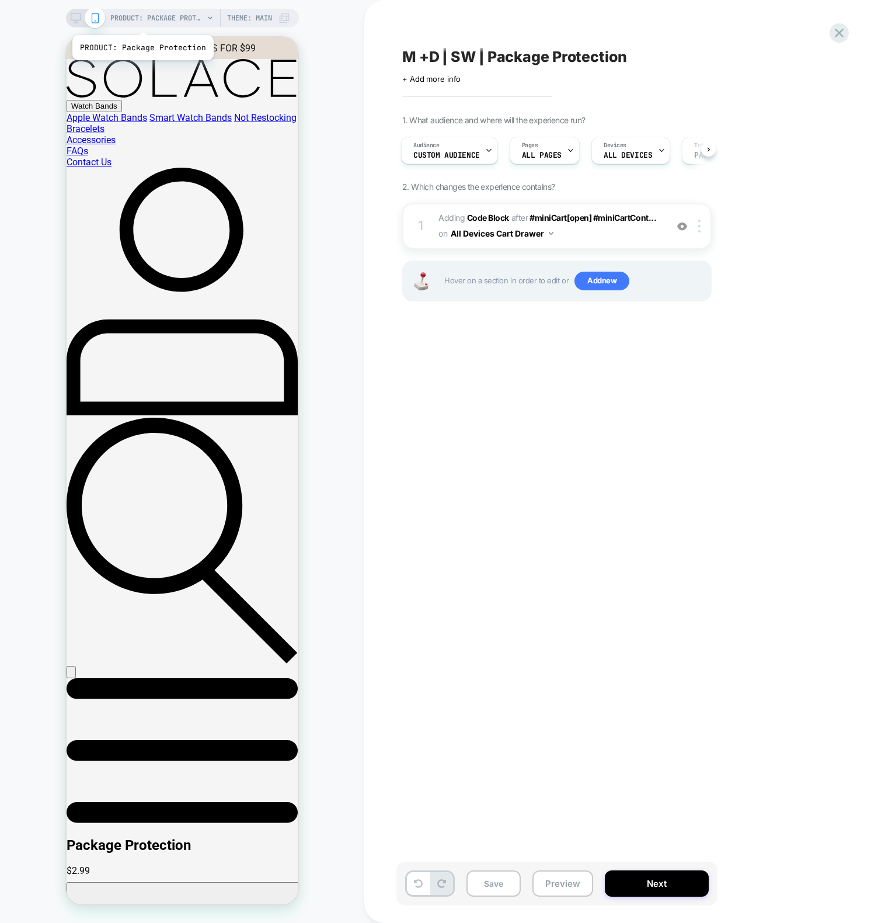
scroll to position [0, 0]
click at [421, 874] on button at bounding box center [418, 883] width 23 height 23
click at [415, 885] on icon at bounding box center [418, 883] width 9 height 9
drag, startPoint x: 546, startPoint y: 647, endPoint x: 551, endPoint y: 640, distance: 8.9
click at [547, 647] on div "M +D | SW | Package Protection Click to edit experience details + Add more info…" at bounding box center [616, 461] width 438 height 899
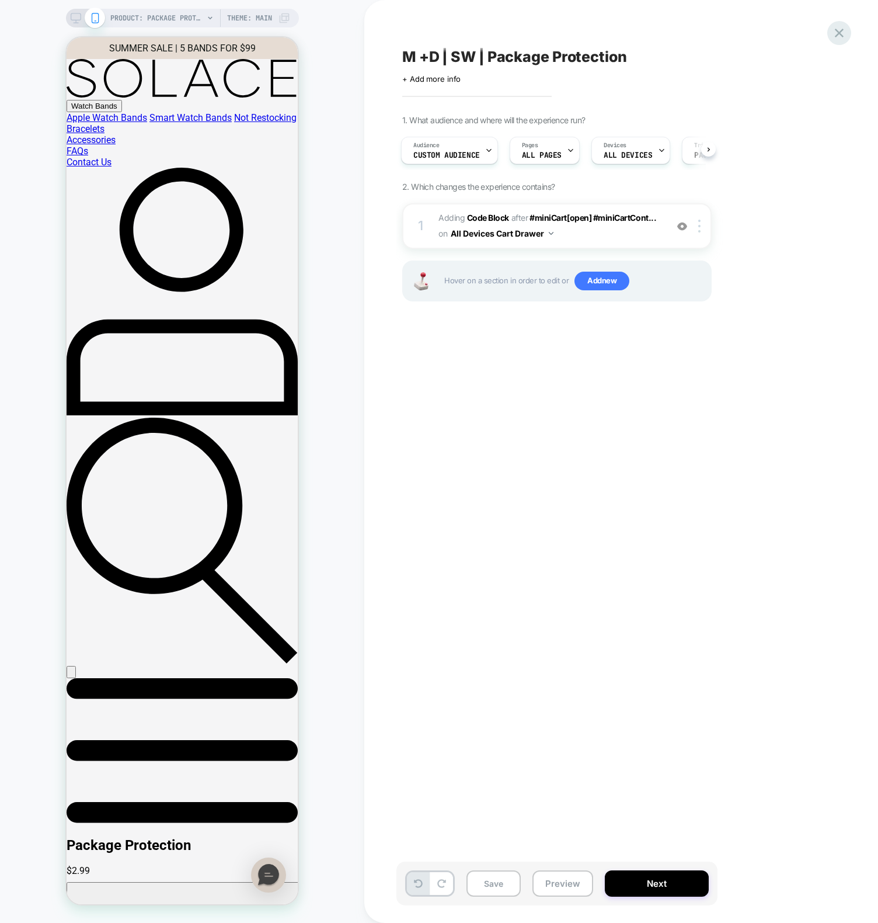
click at [832, 33] on icon at bounding box center [840, 33] width 16 height 16
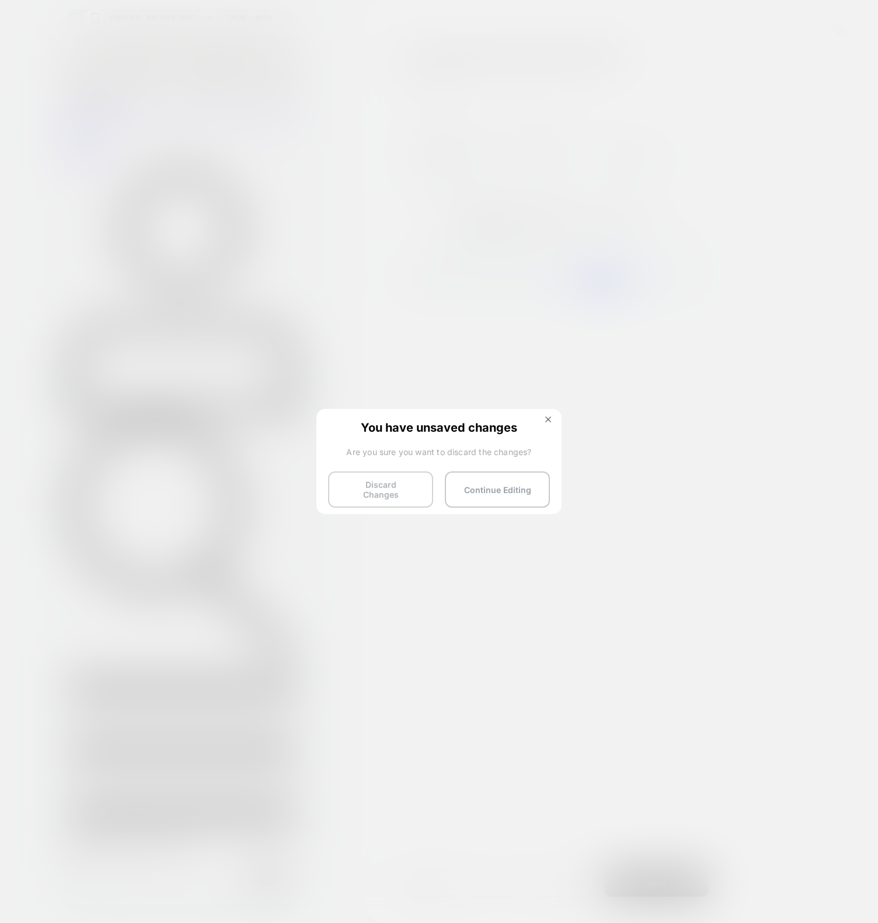
click at [369, 488] on button "Discard Changes" at bounding box center [380, 489] width 105 height 36
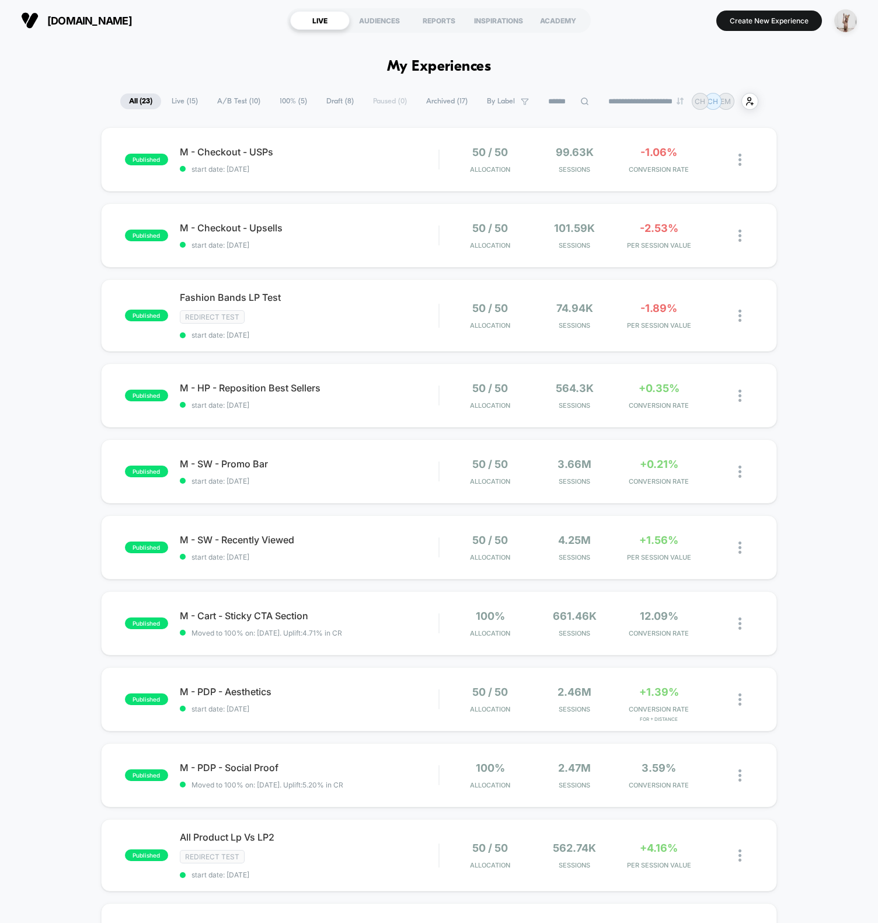
click at [338, 96] on span "Draft ( 8 )" at bounding box center [340, 101] width 45 height 16
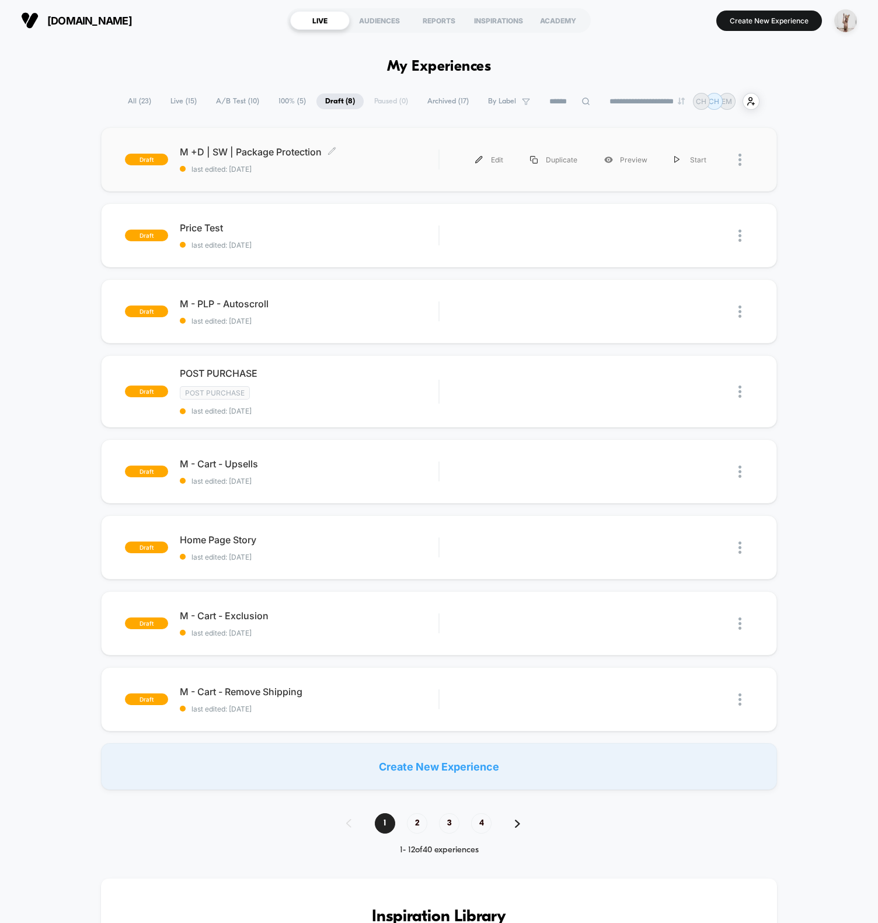
click at [401, 165] on span "last edited: 8/10/2025" at bounding box center [309, 169] width 259 height 9
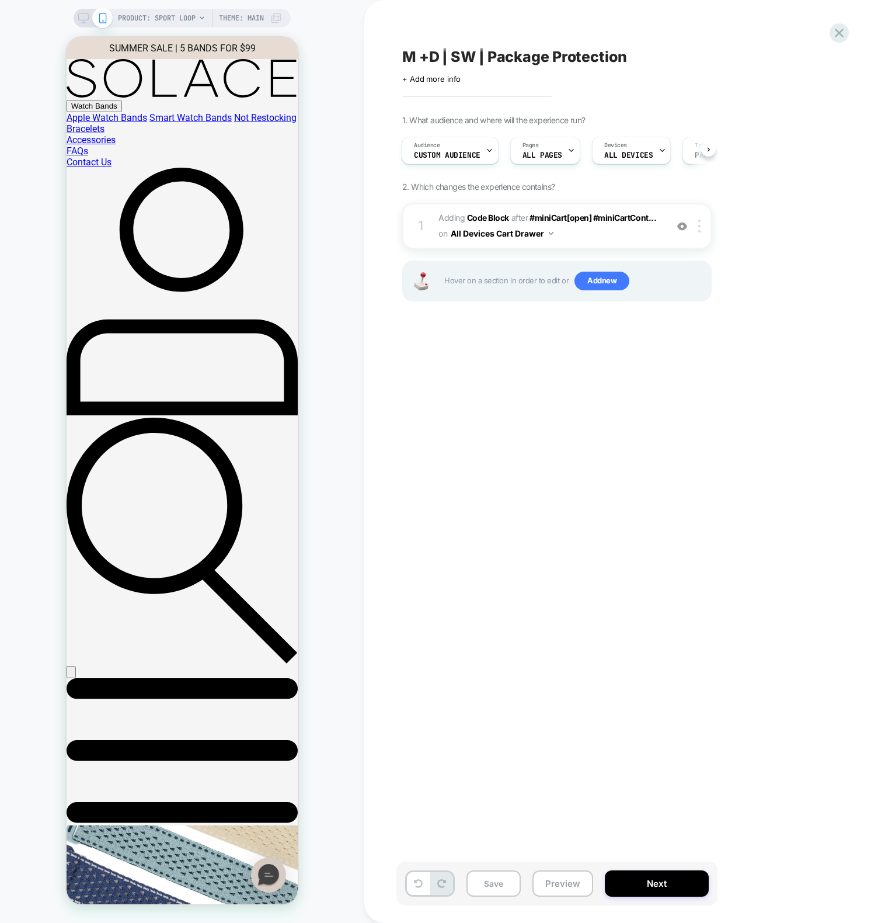
click at [536, 407] on div "M +D | SW | Package Protection Click to edit experience details + Add more info…" at bounding box center [616, 461] width 438 height 899
click at [436, 212] on div "1 Adding Code Block AFTER #miniCart[open] #miniCartCont... #miniCart[open] #min…" at bounding box center [557, 226] width 310 height 46
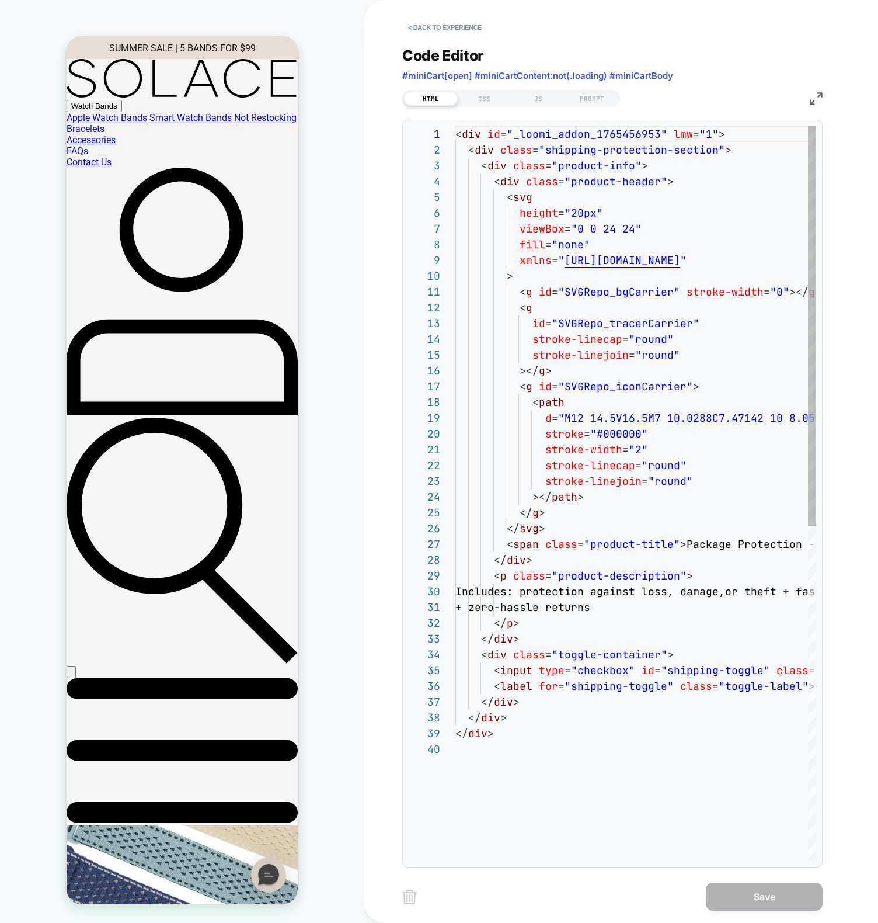
scroll to position [158, 0]
click at [539, 102] on div "JS" at bounding box center [539, 99] width 54 height 14
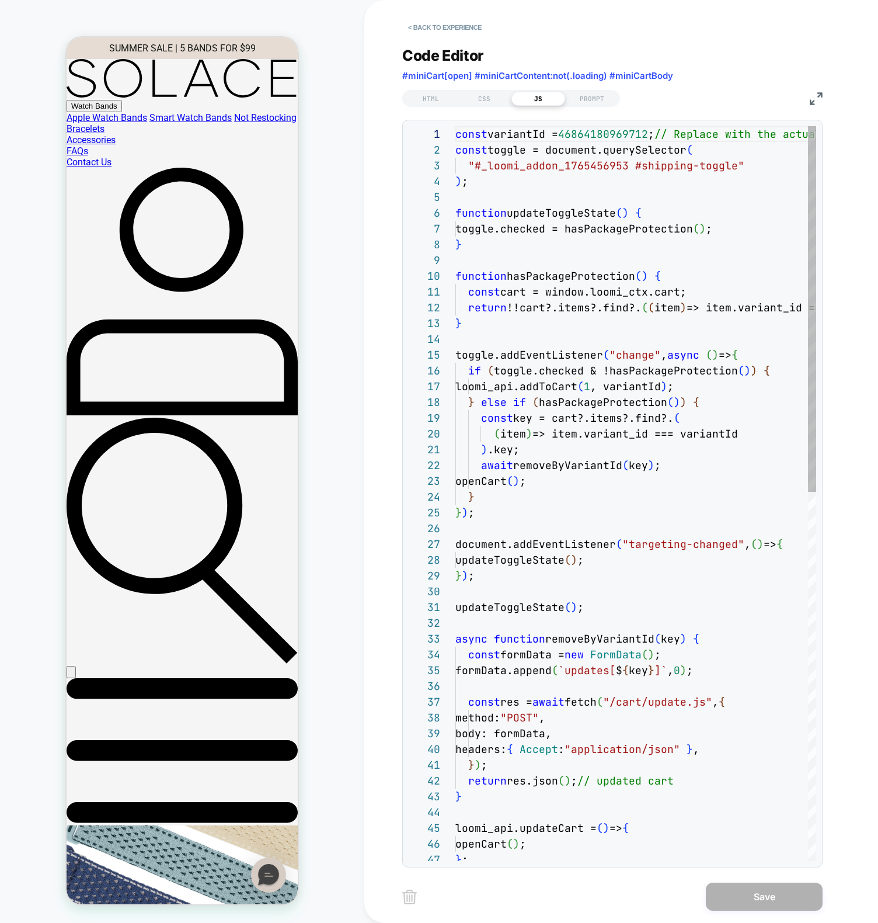
scroll to position [158, 0]
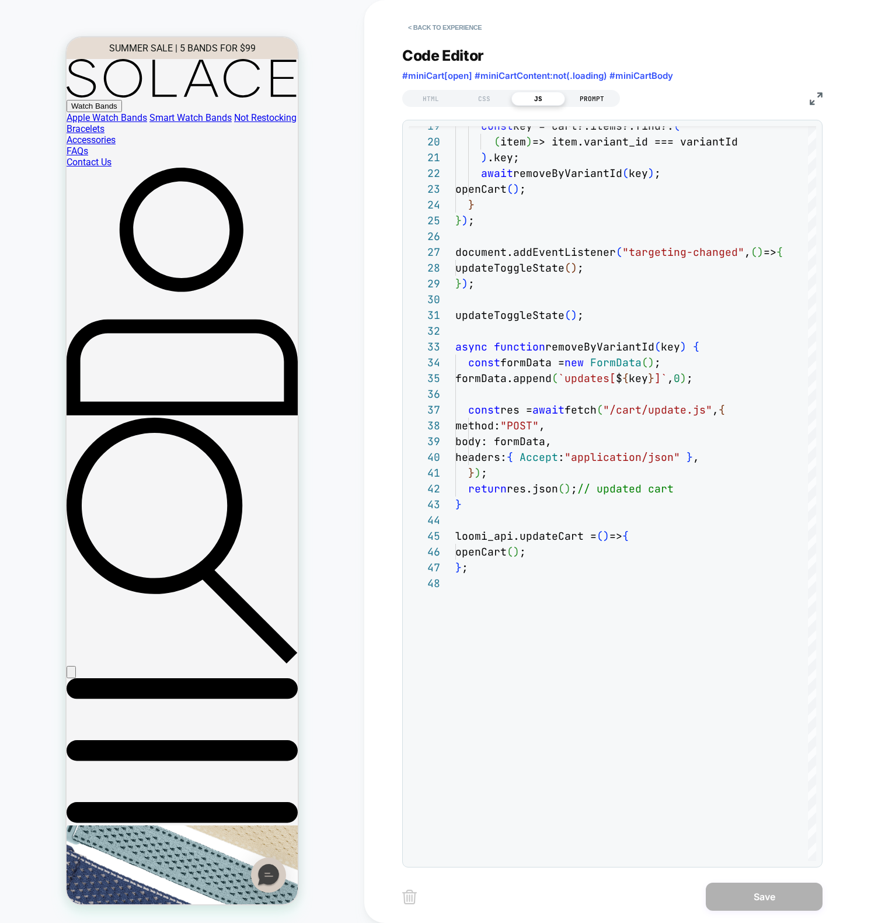
click at [596, 99] on div "PROMPT" at bounding box center [592, 99] width 54 height 14
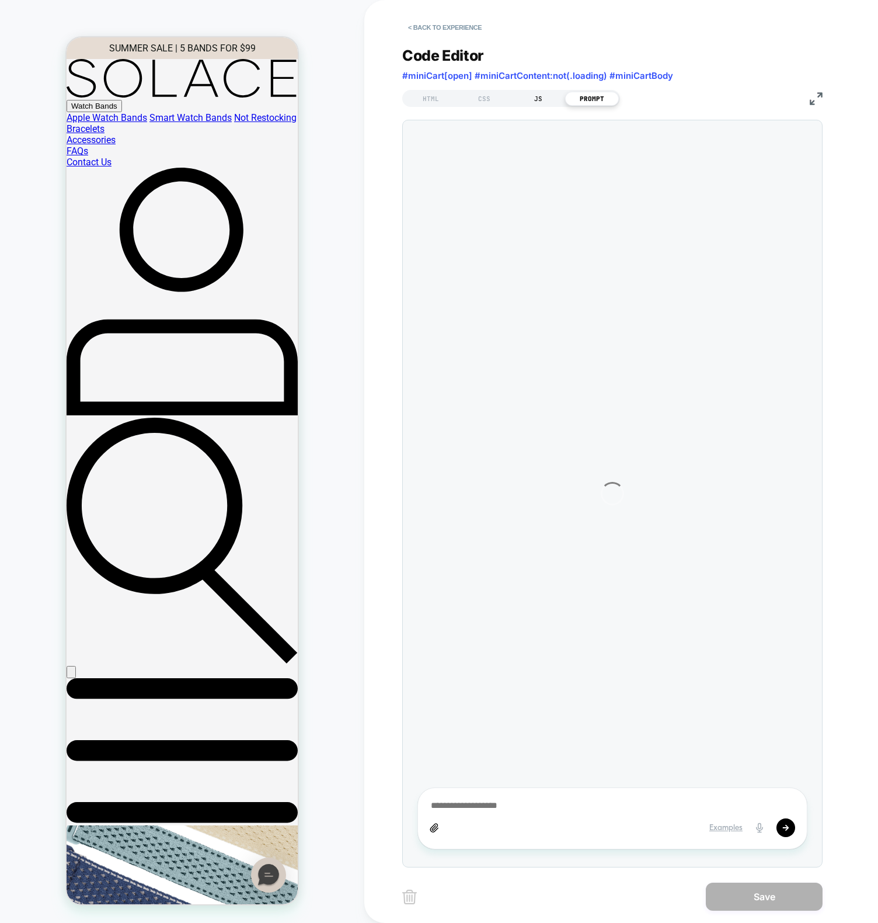
type textarea "*"
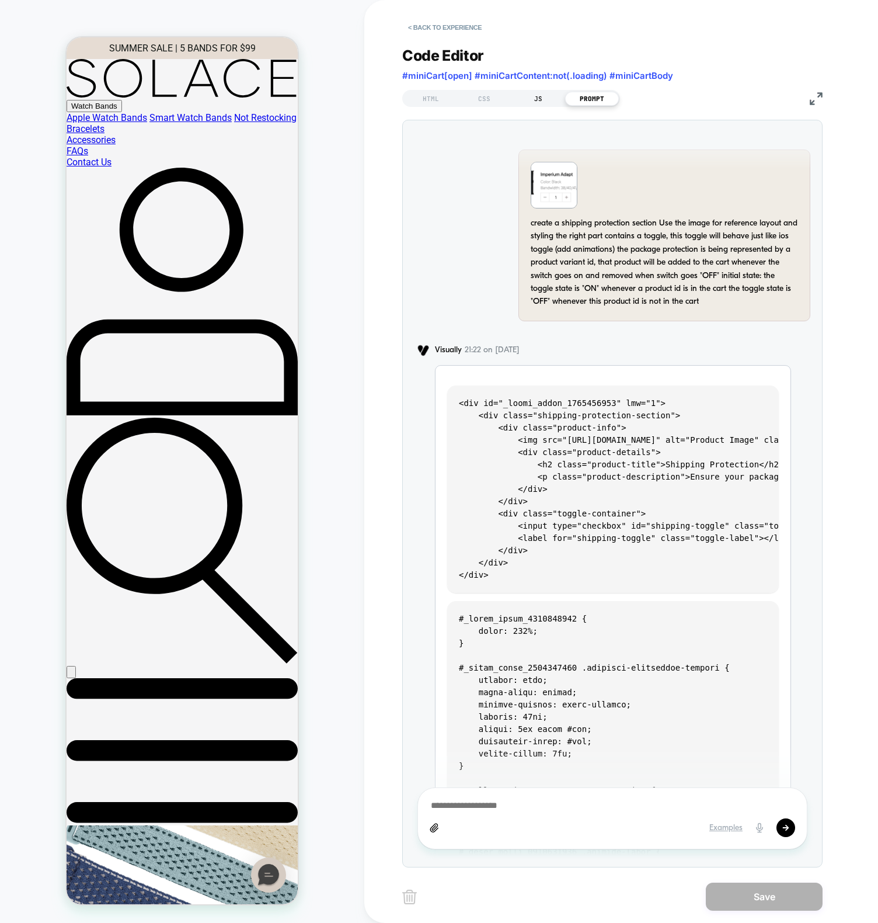
scroll to position [1116, 0]
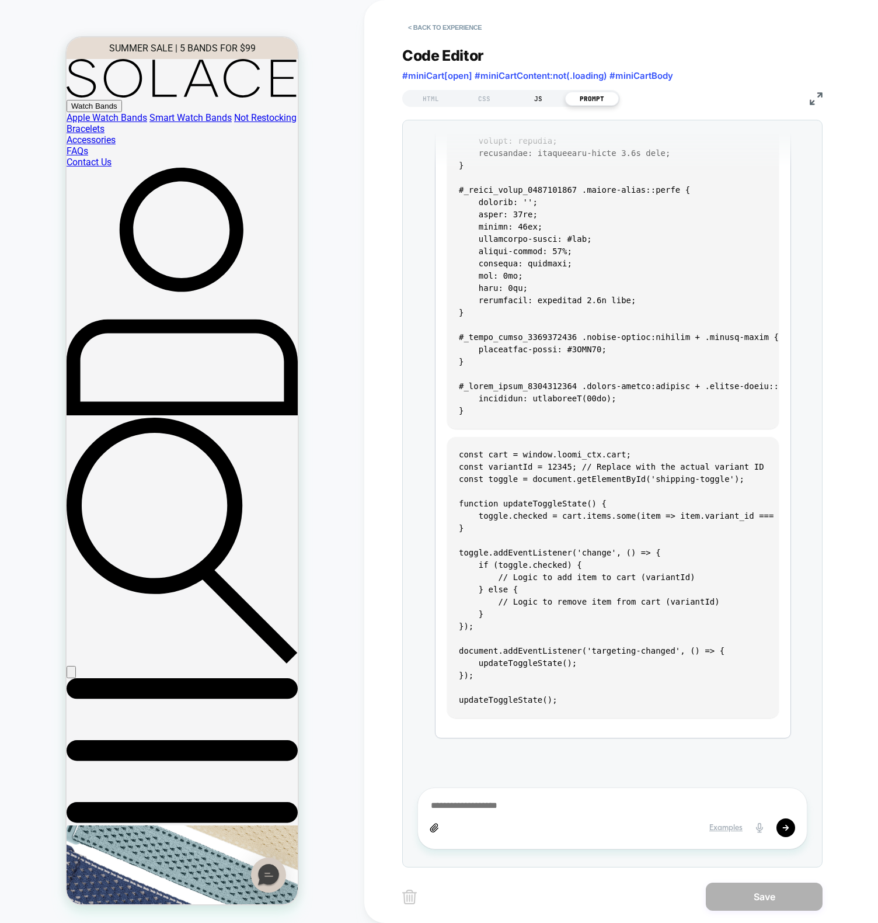
click at [538, 99] on div "JS" at bounding box center [539, 99] width 54 height 14
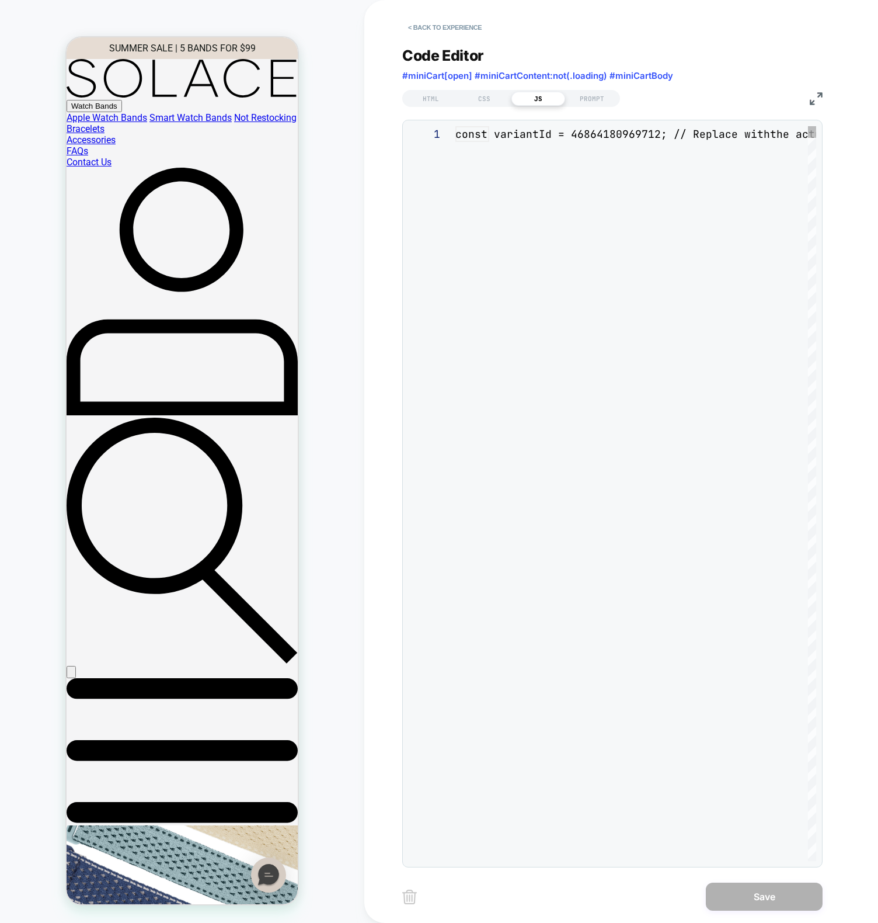
scroll to position [158, 0]
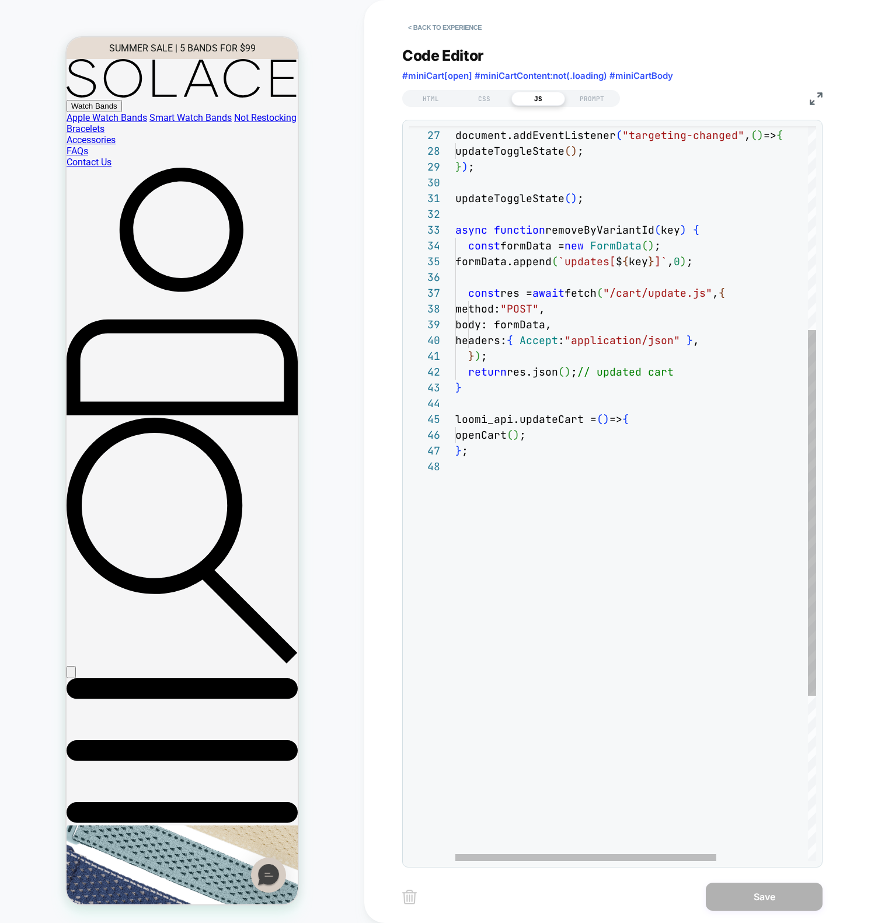
click at [612, 342] on div "document.addEventListener ( "targeting-changed" , ( ) => { updateToggleState ( …" at bounding box center [700, 455] width 488 height 1476
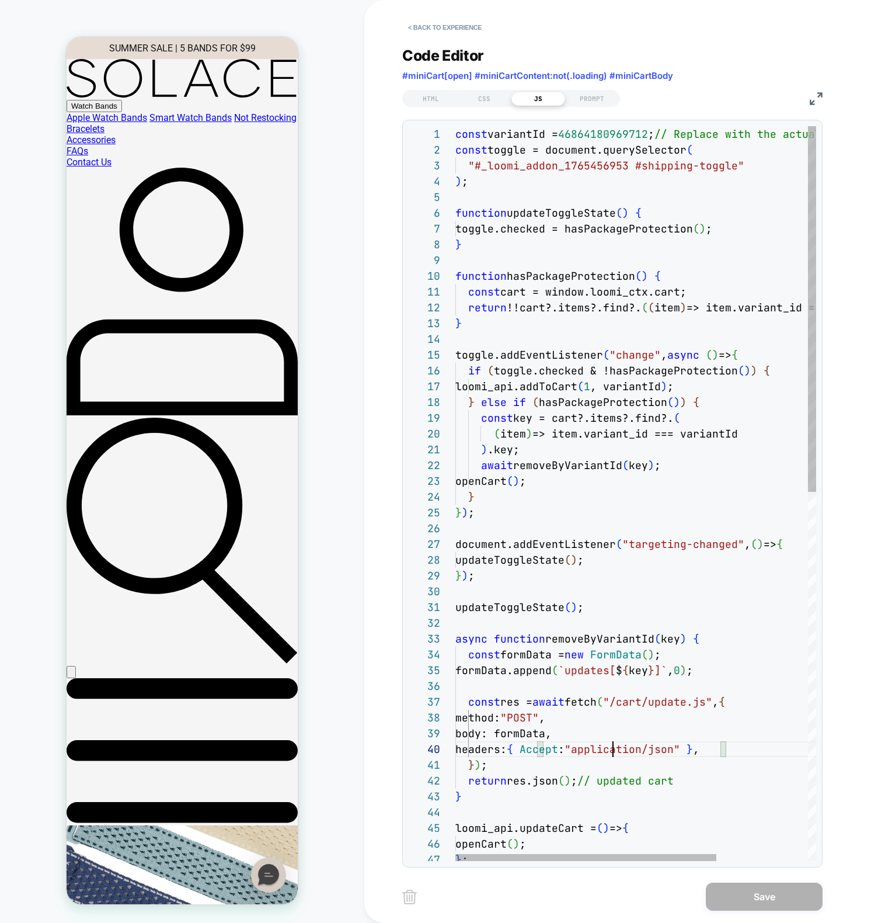
click at [580, 337] on div "document.addEventListener ( "targeting-changed" , ( ) => { updateToggleState ( …" at bounding box center [700, 864] width 488 height 1476
click at [766, 351] on div "document.addEventListener ( "targeting-changed" , ( ) => { updateToggleState ( …" at bounding box center [700, 864] width 488 height 1476
click at [579, 498] on div "document.addEventListener ( "targeting-changed" , ( ) => { updateToggleState ( …" at bounding box center [700, 864] width 488 height 1476
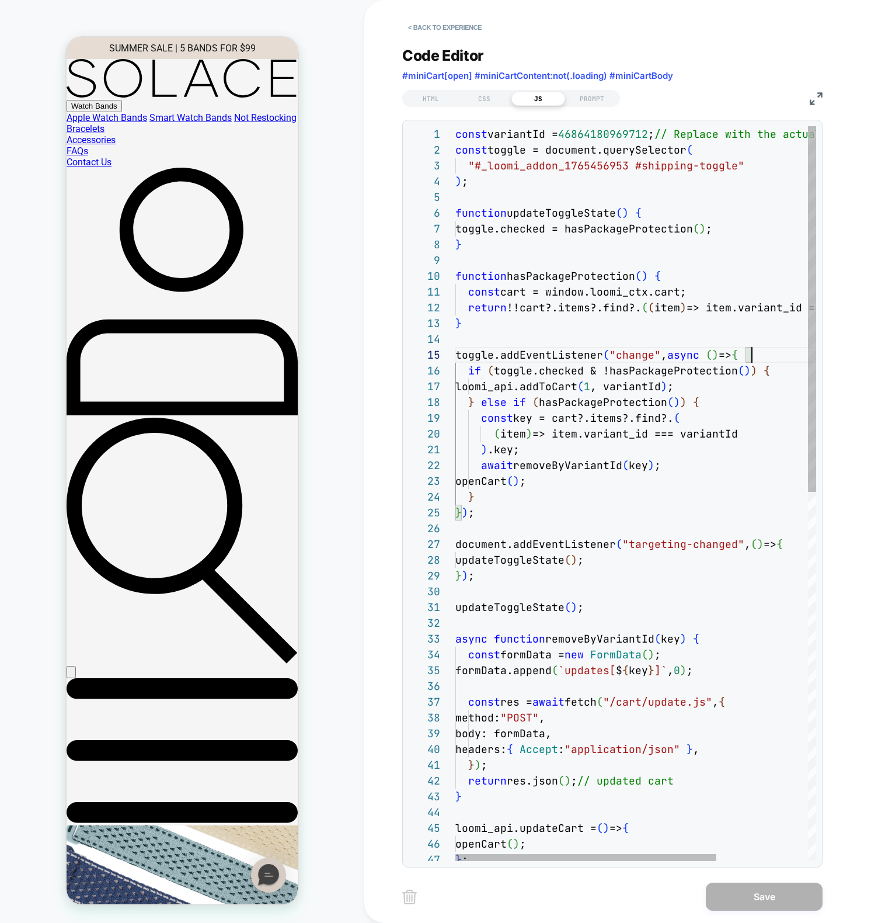
scroll to position [47, 19]
click at [519, 561] on div "document.addEventListener ( "targeting-changed" , ( ) => { updateToggleState ( …" at bounding box center [700, 864] width 488 height 1476
click at [499, 564] on div "document.addEventListener ( "targeting-changed" , ( ) => { updateToggleState ( …" at bounding box center [700, 864] width 488 height 1476
click at [559, 198] on div "document.addEventListener ( "targeting-changed" , ( ) => { updateToggleState ( …" at bounding box center [700, 864] width 488 height 1476
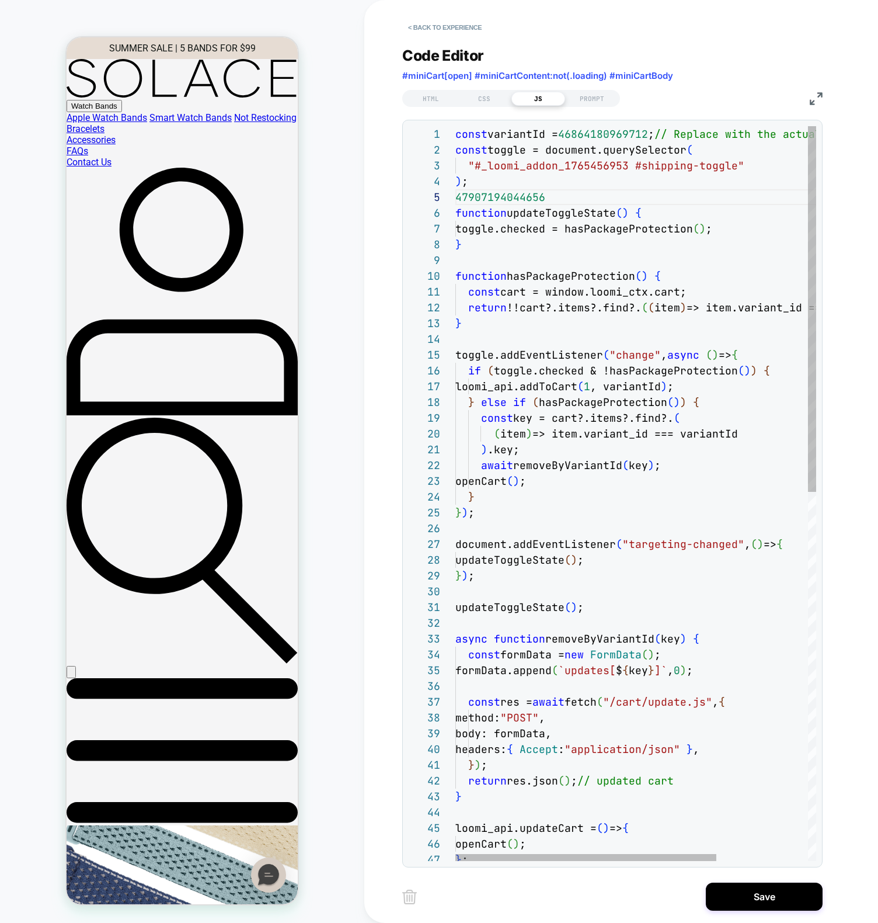
scroll to position [63, 0]
click at [611, 133] on div "document.addEventListener ( "targeting-changed" , ( ) => { updateToggleState ( …" at bounding box center [700, 864] width 488 height 1476
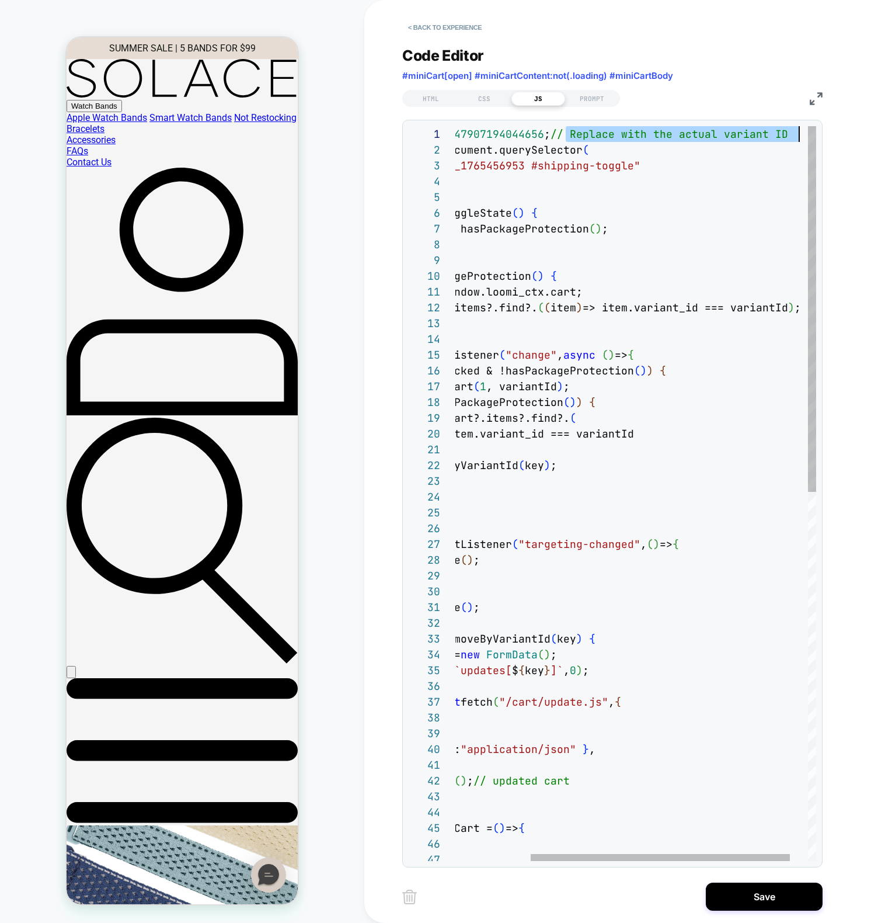
type textarea "**********"
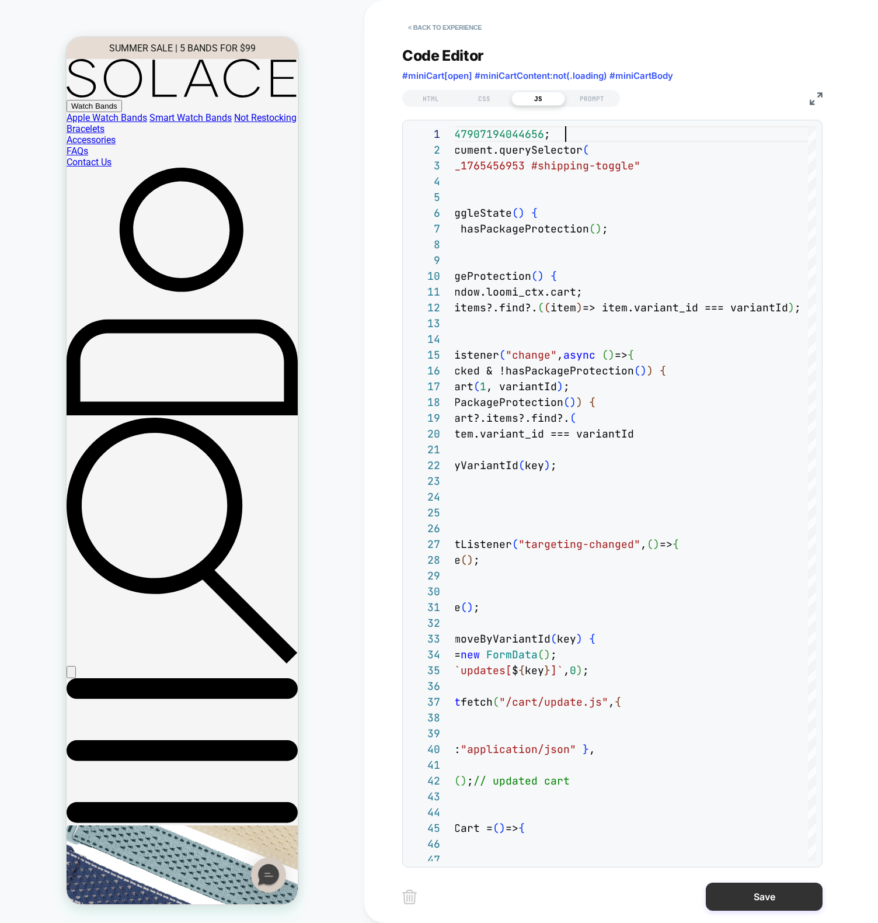
click at [767, 902] on button "Save" at bounding box center [764, 896] width 117 height 28
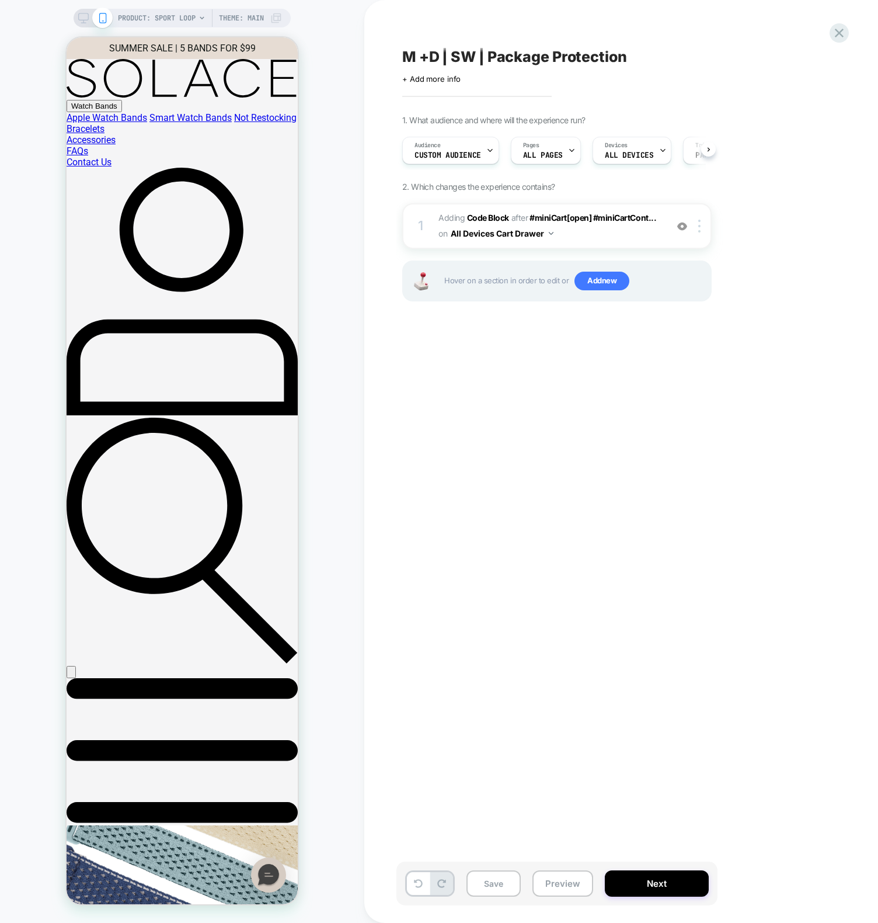
scroll to position [0, 1]
click at [494, 890] on button "Save" at bounding box center [494, 883] width 54 height 26
click at [550, 875] on button "Preview" at bounding box center [563, 883] width 61 height 26
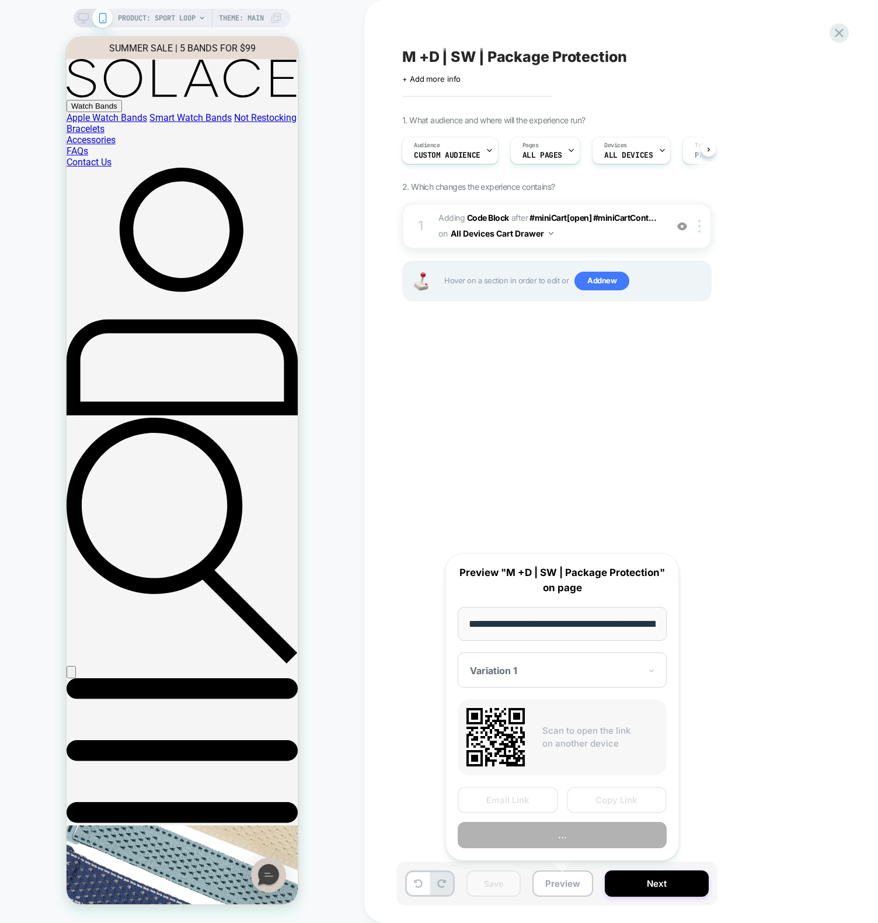
scroll to position [0, 116]
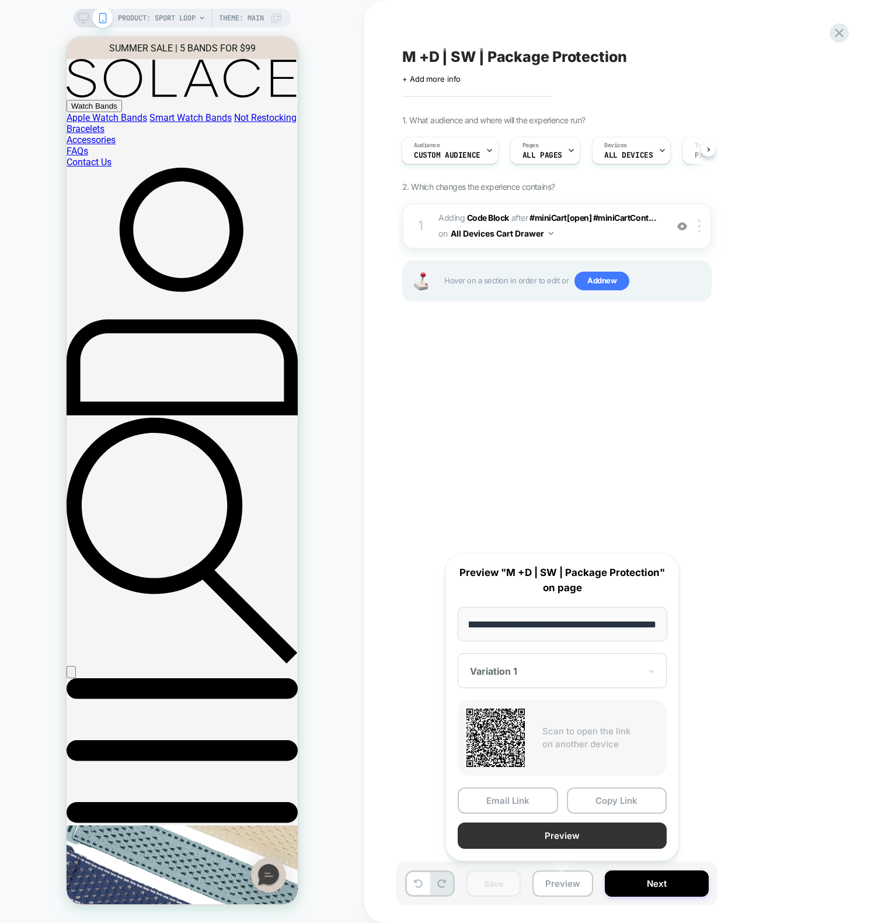
click at [538, 836] on button "Preview" at bounding box center [562, 835] width 209 height 26
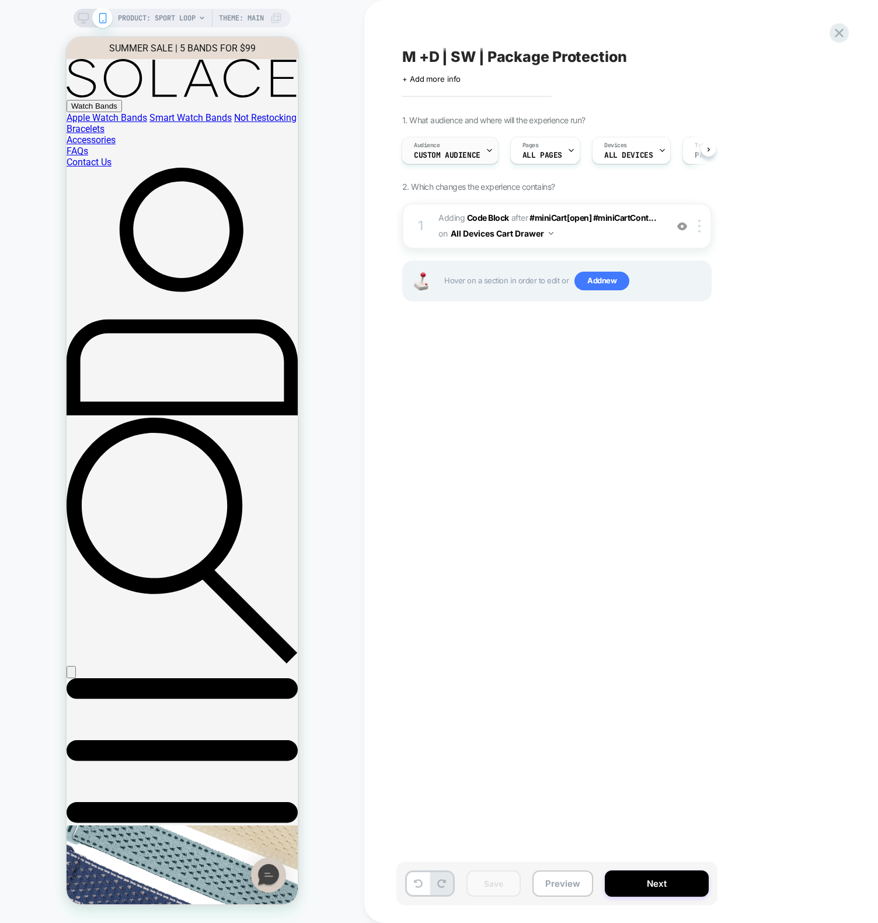
click at [433, 140] on div "Audience Custom Audience" at bounding box center [447, 150] width 90 height 26
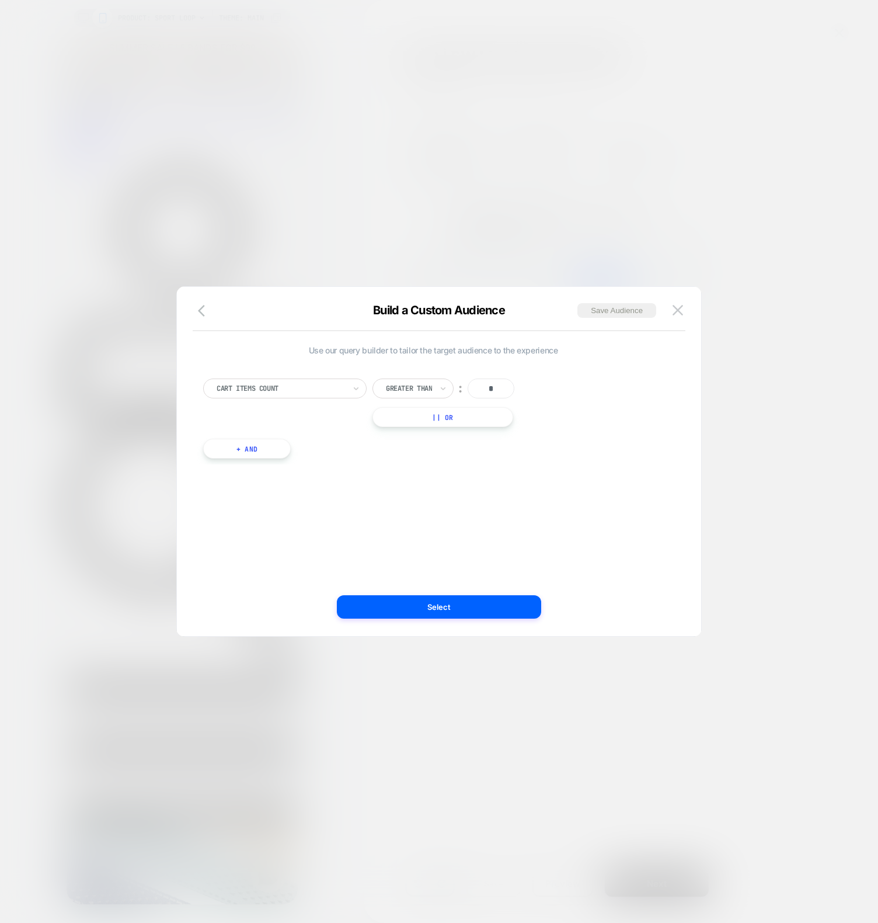
drag, startPoint x: 442, startPoint y: 110, endPoint x: 463, endPoint y: 86, distance: 31.5
click at [442, 110] on div at bounding box center [439, 461] width 878 height 923
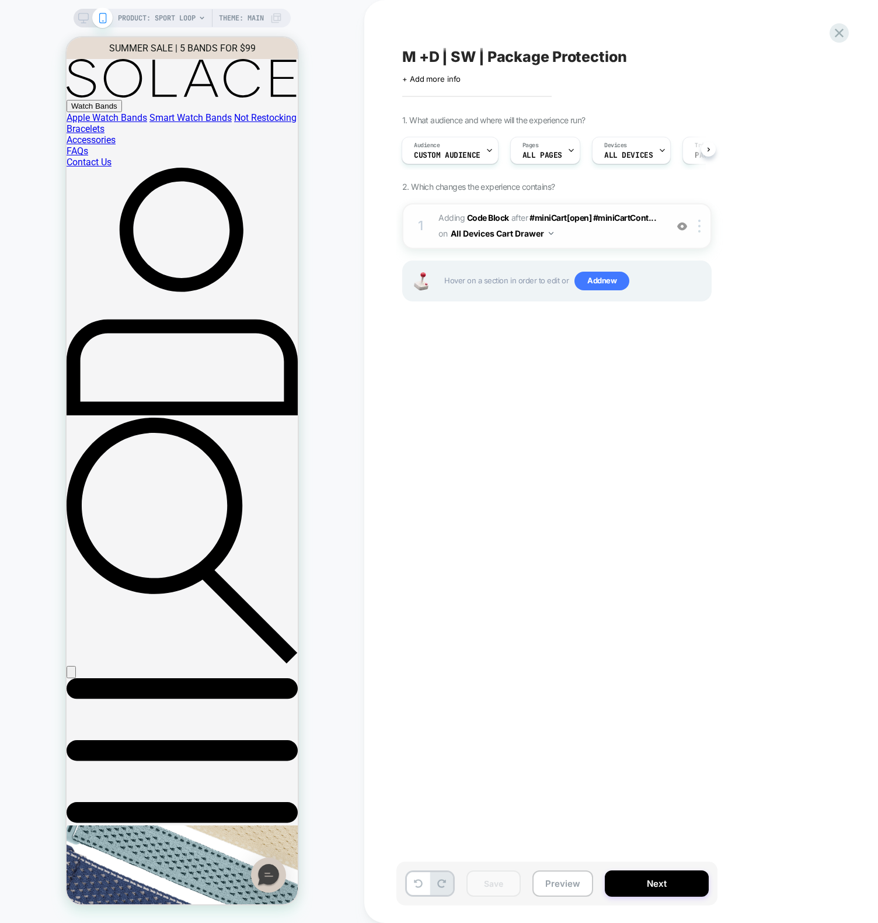
click at [604, 243] on div "1 Adding Code Block AFTER #miniCart[open] #miniCartCont... #miniCart[open] #min…" at bounding box center [557, 226] width 310 height 46
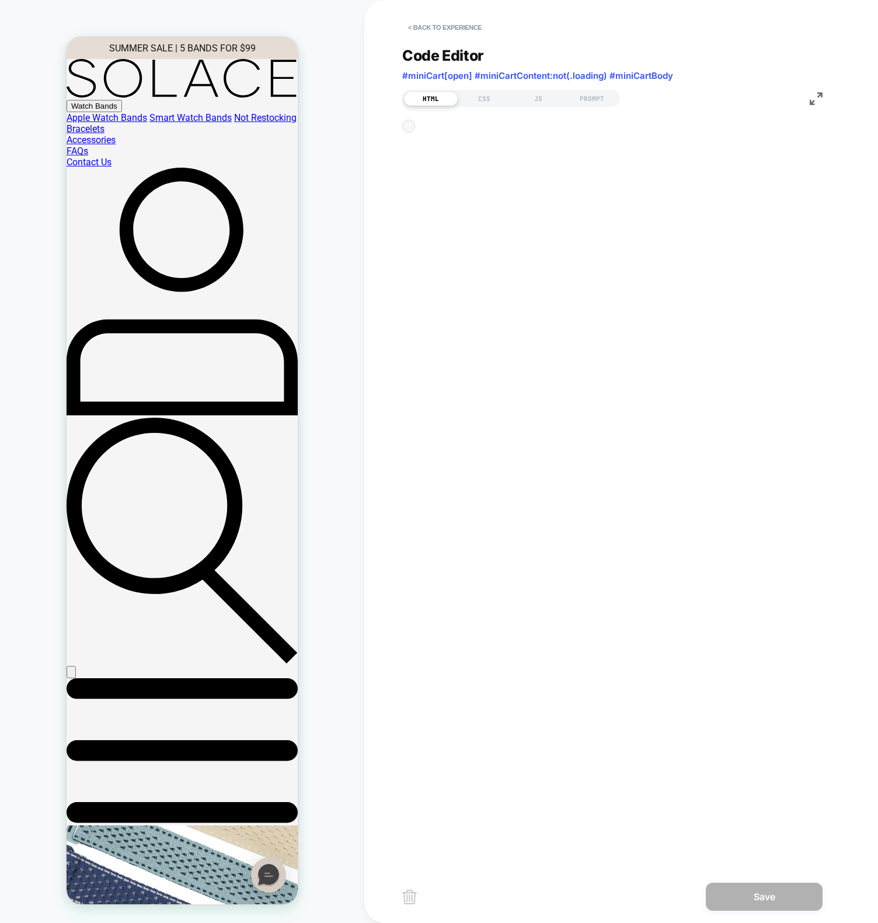
scroll to position [158, 0]
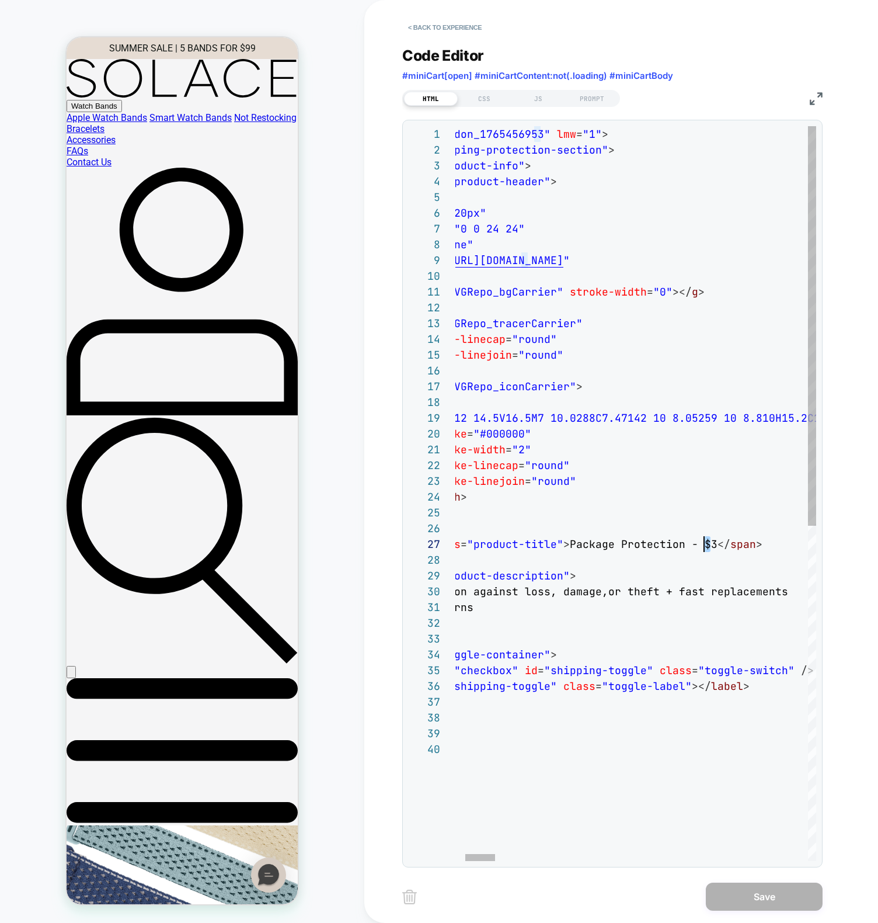
type textarea "**********"
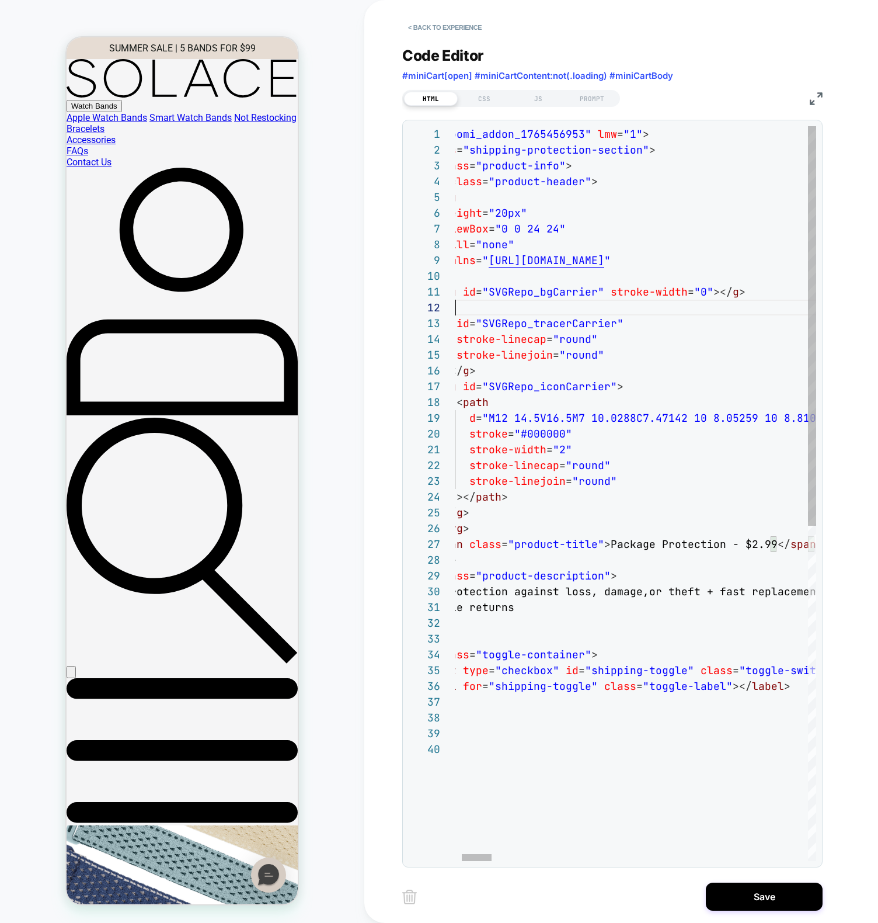
drag, startPoint x: 550, startPoint y: 300, endPoint x: 638, endPoint y: 536, distance: 251.5
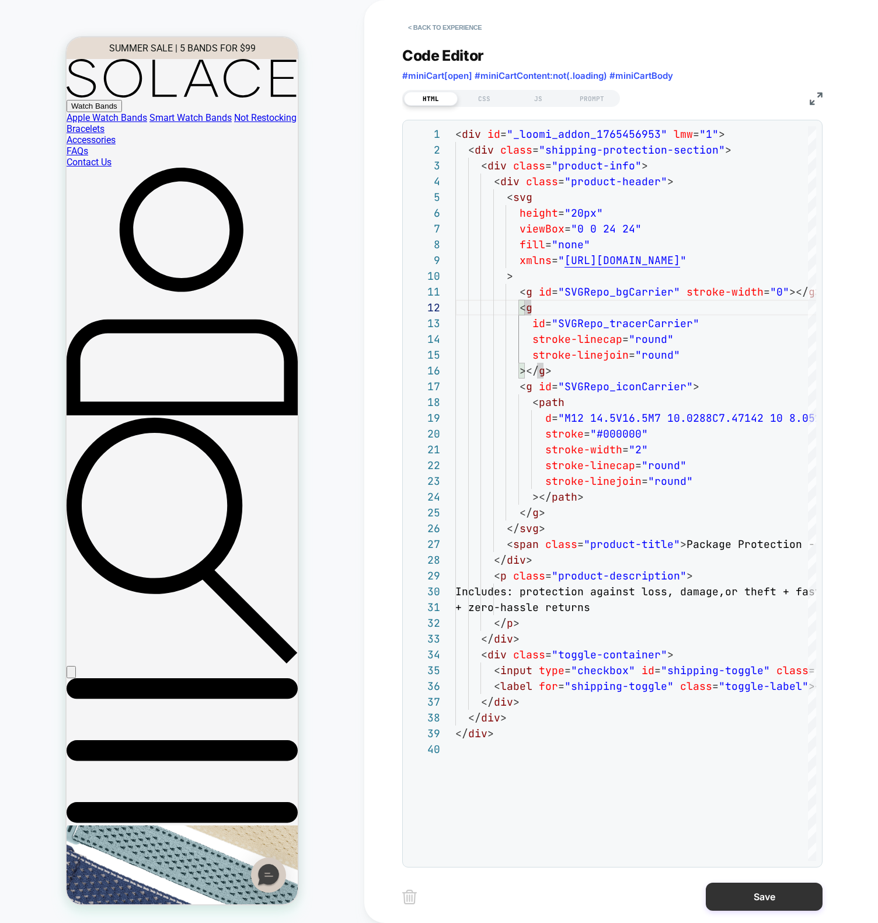
click at [775, 899] on button "Save" at bounding box center [764, 896] width 117 height 28
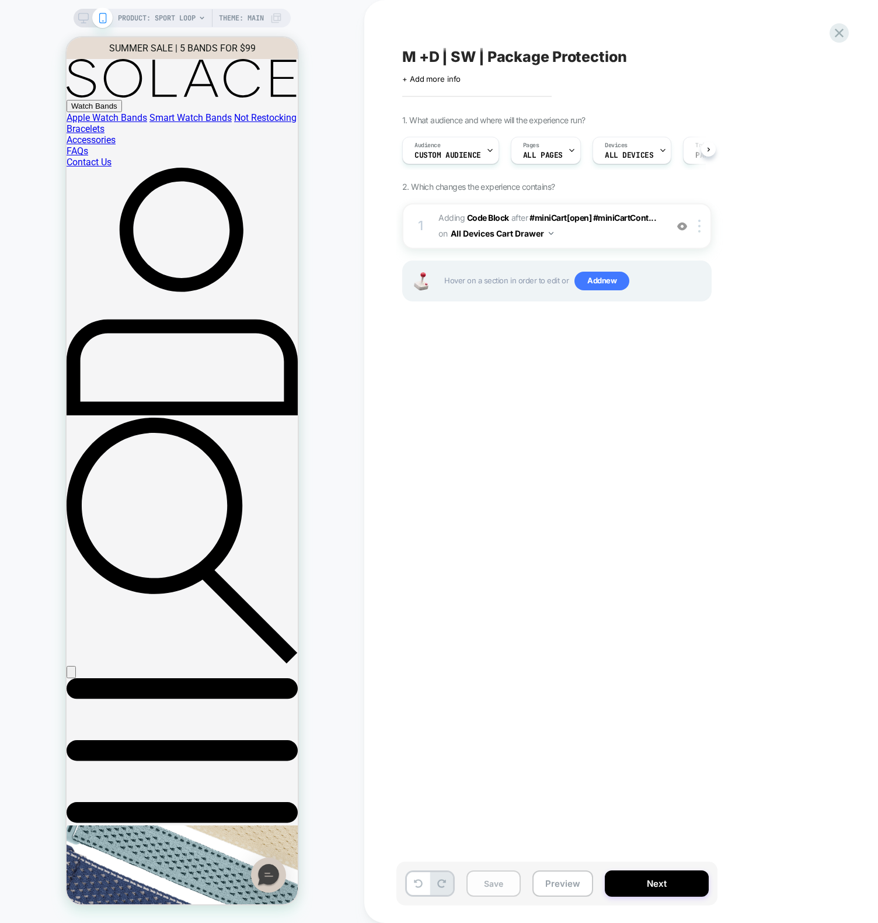
scroll to position [0, 1]
click at [492, 887] on button "Save" at bounding box center [494, 883] width 54 height 26
click at [646, 590] on div "M +D | SW | Package Protection Click to edit experience details + Add more info…" at bounding box center [616, 461] width 438 height 899
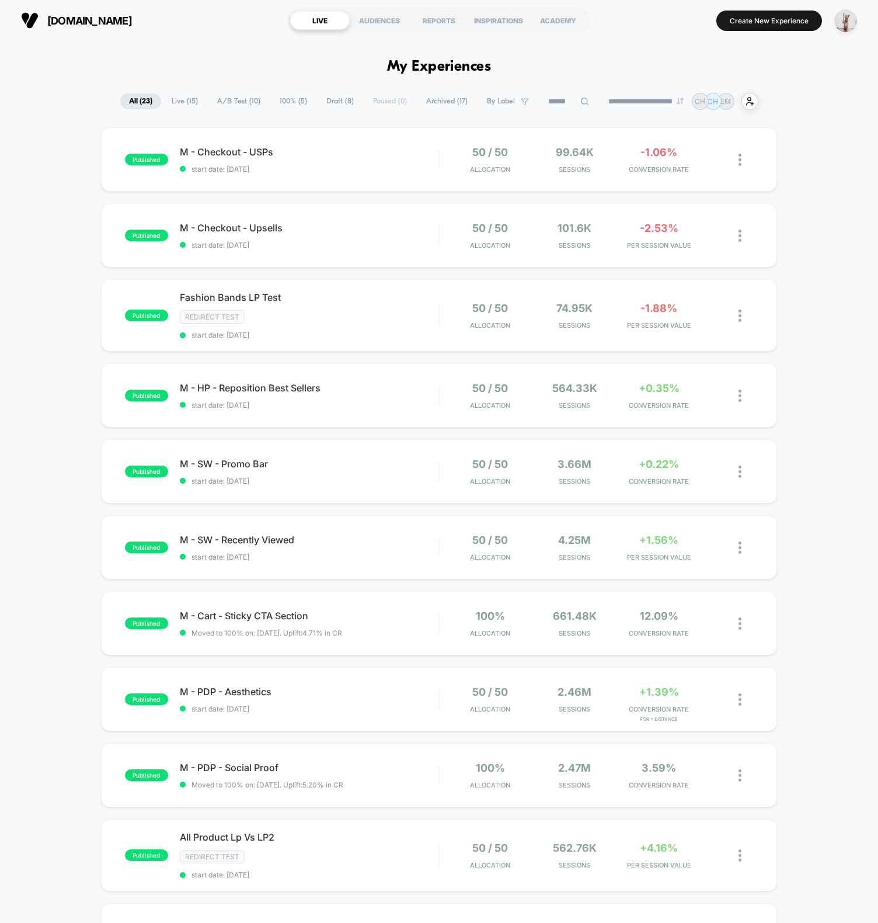
click at [327, 101] on span "Draft ( 8 )" at bounding box center [340, 101] width 45 height 16
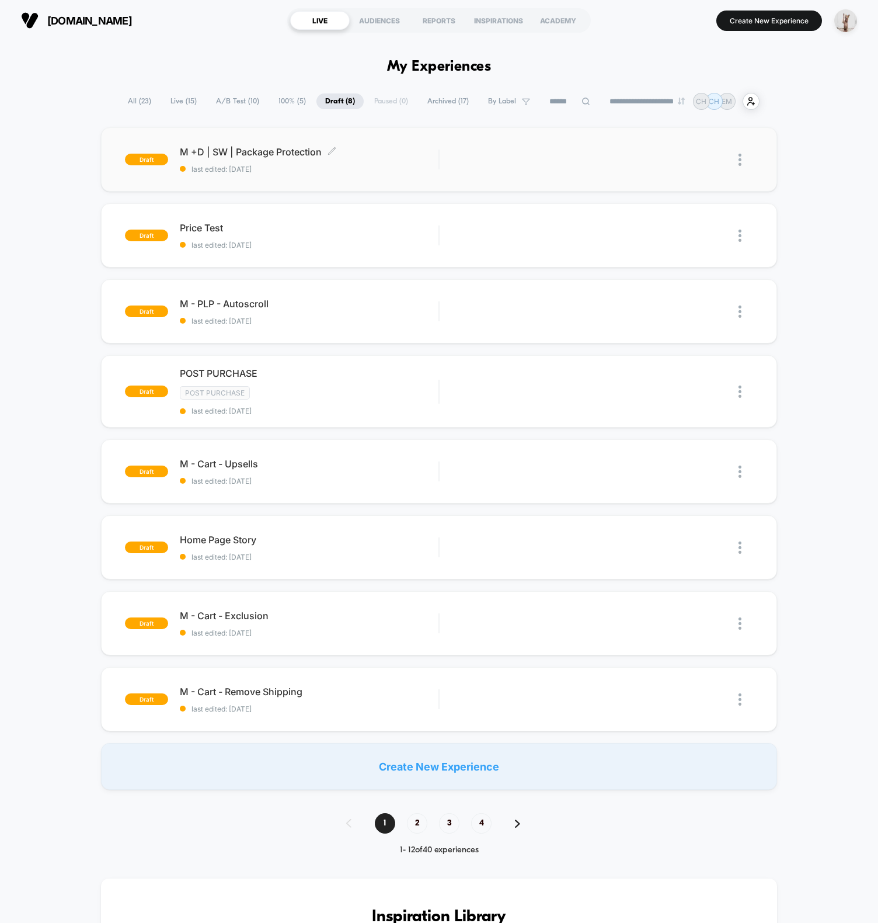
click at [460, 158] on div "Edit Duplicate Preview Start" at bounding box center [597, 160] width 314 height 26
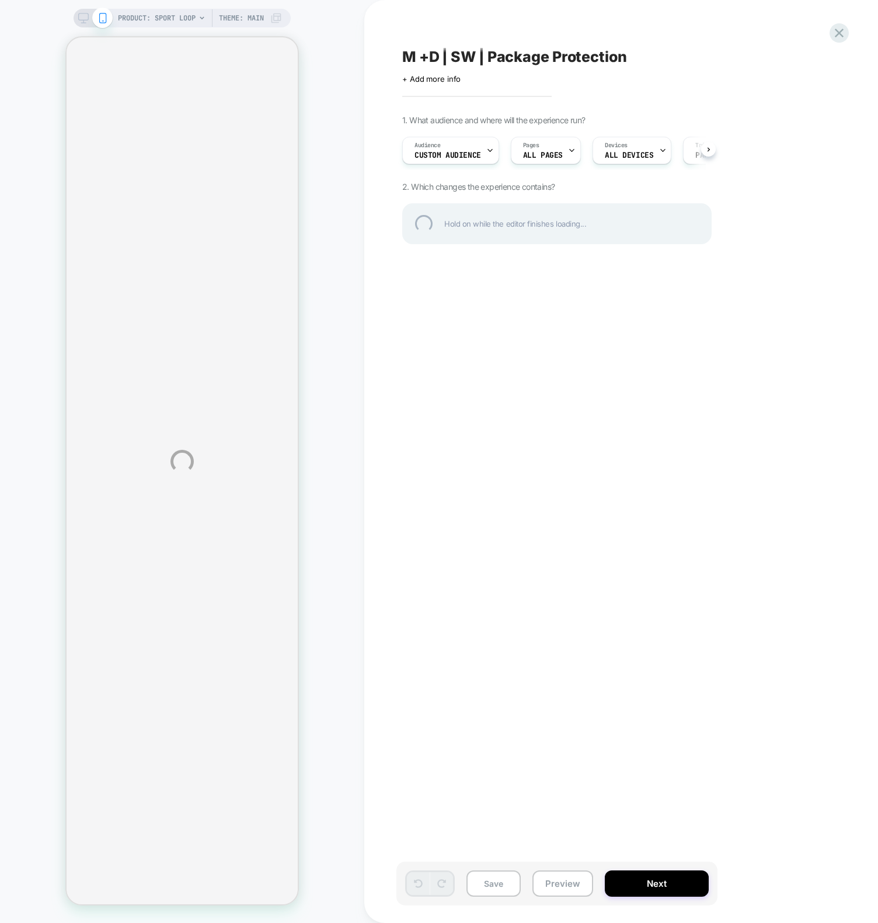
click at [380, 597] on div "PRODUCT: Sport Loop Theme: MAIN M +D | SW | Package Protection Click to edit ex…" at bounding box center [439, 461] width 878 height 923
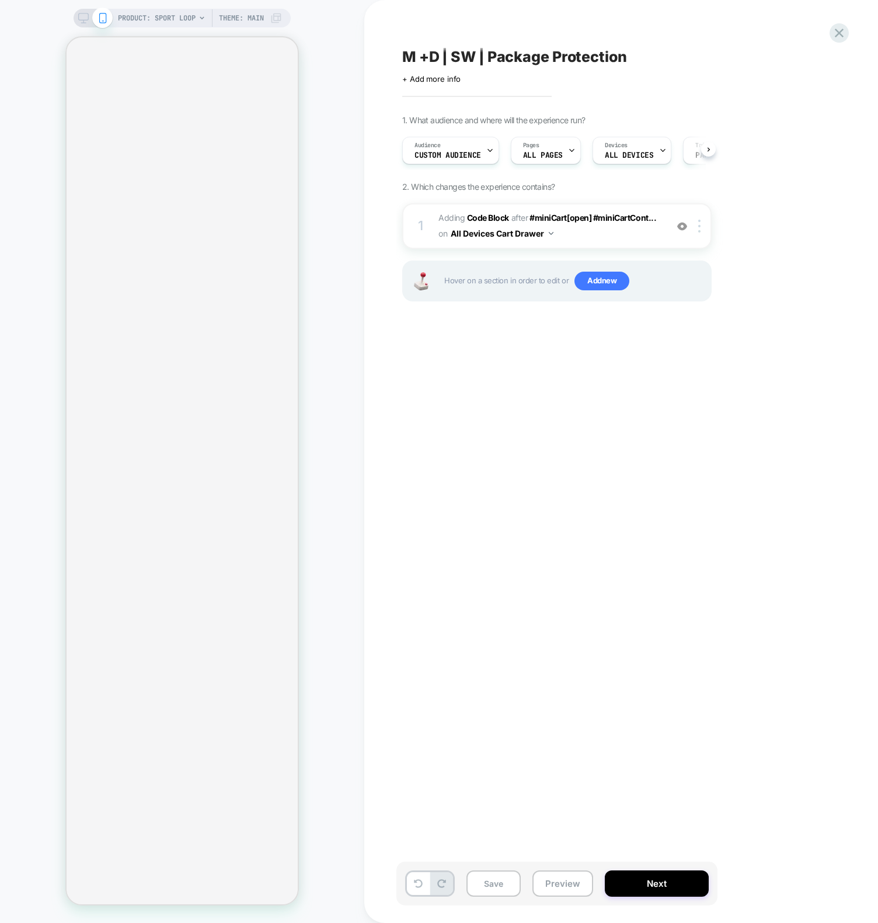
scroll to position [0, 1]
click at [564, 463] on div "M +D | SW | Package Protection Click to edit experience details + Add more info…" at bounding box center [616, 461] width 438 height 899
click at [435, 213] on div "1 Adding Code Block AFTER #miniCart[open] #miniCartCont... #miniCart[open] #min…" at bounding box center [557, 226] width 310 height 46
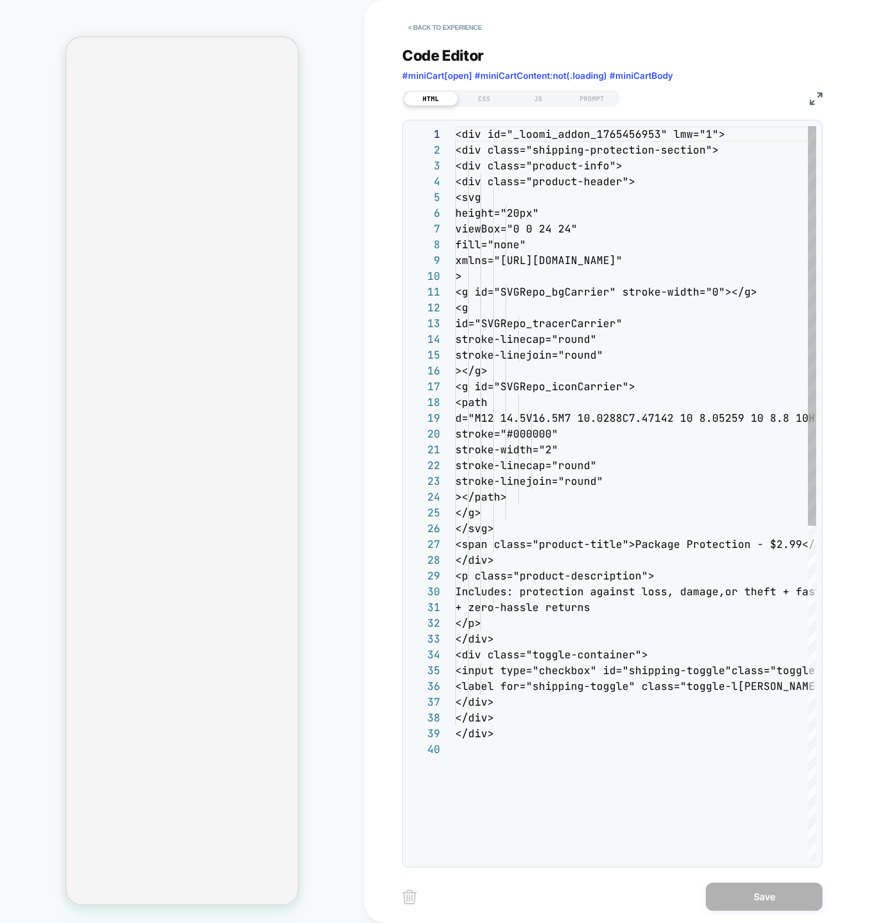
scroll to position [158, 0]
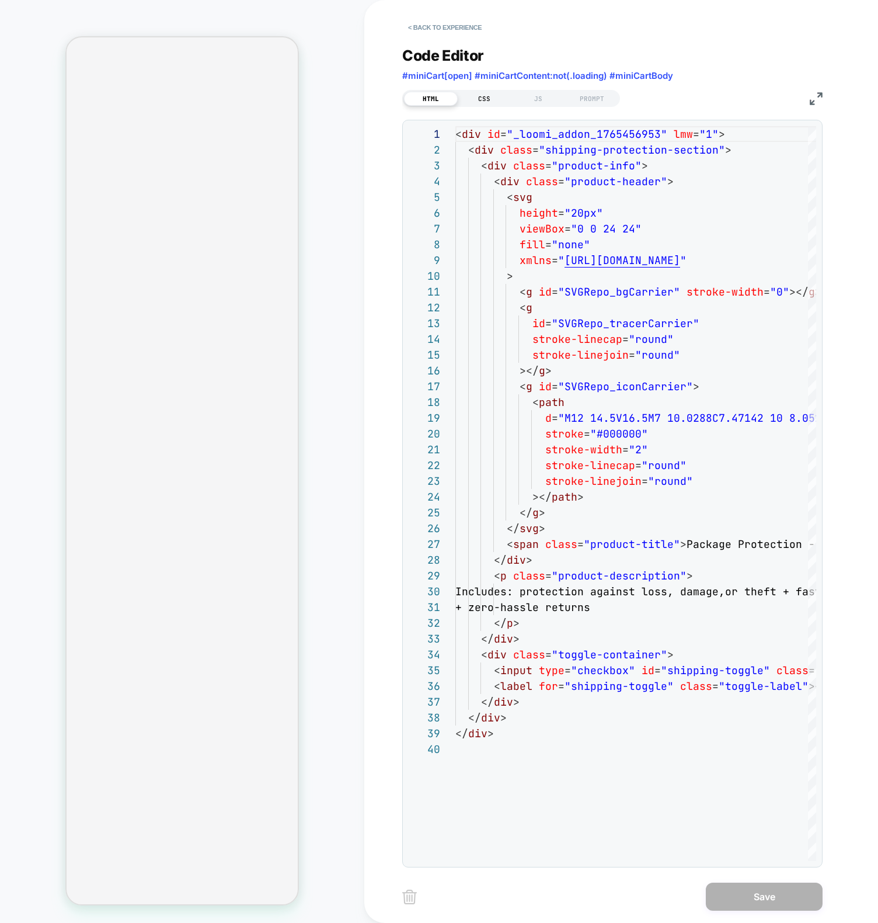
click at [483, 102] on div "CSS" at bounding box center [485, 99] width 54 height 14
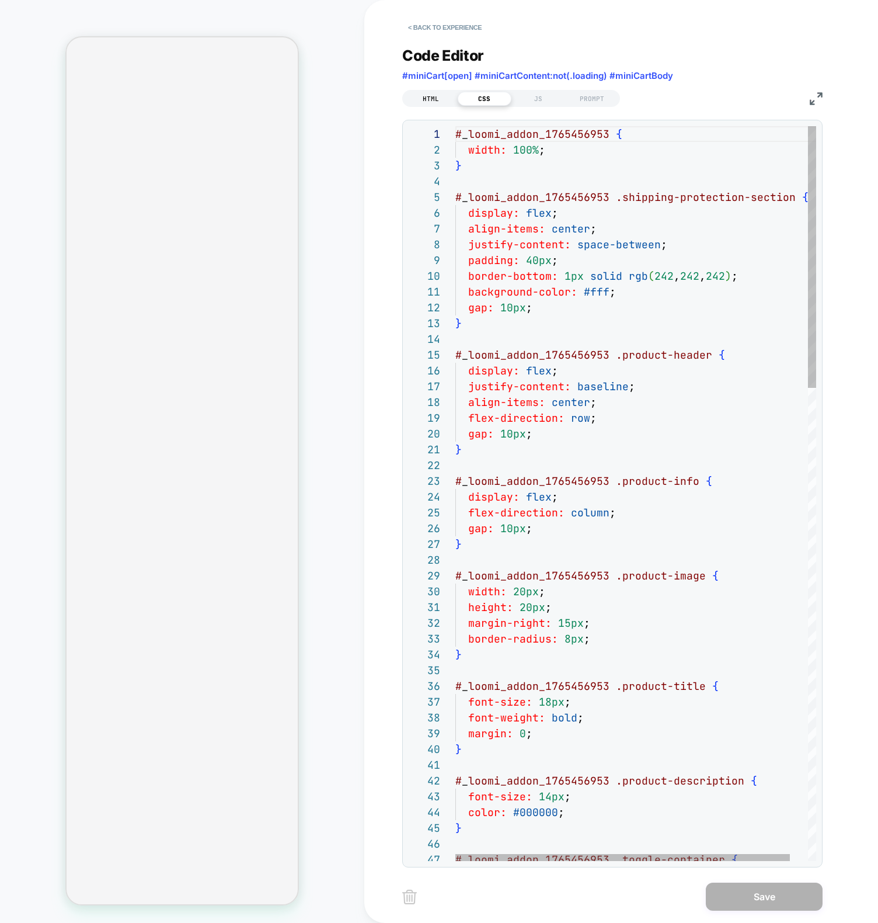
click at [440, 98] on div "HTML" at bounding box center [431, 99] width 54 height 14
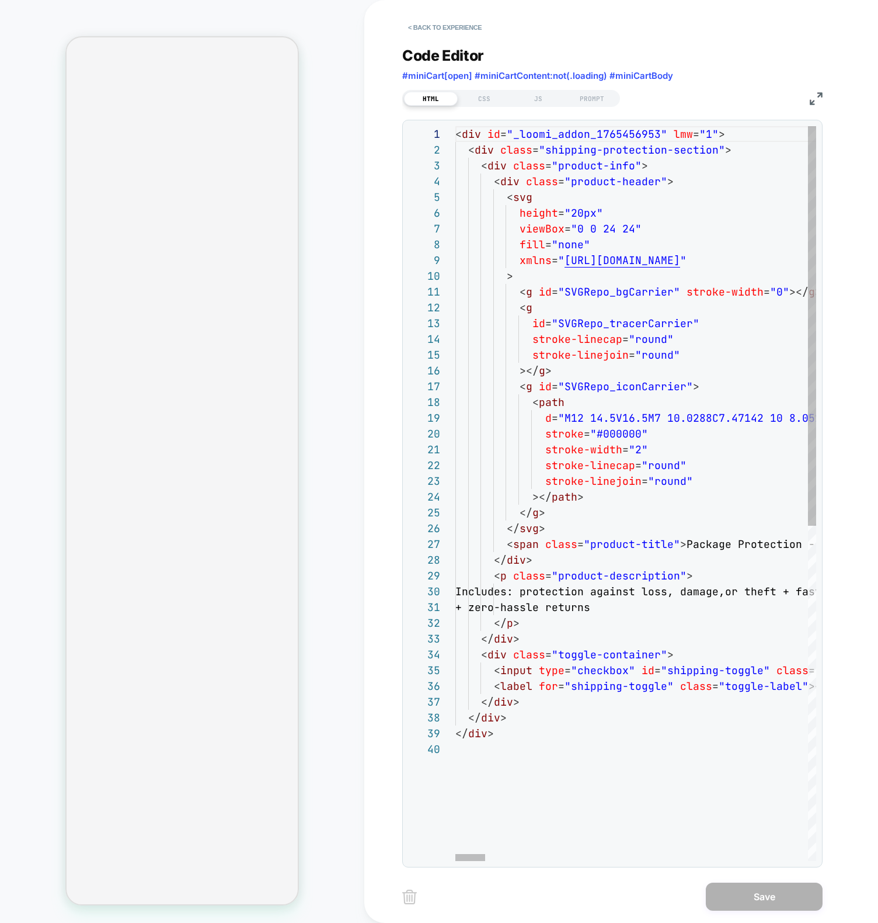
click at [486, 100] on div "CSS" at bounding box center [485, 99] width 54 height 14
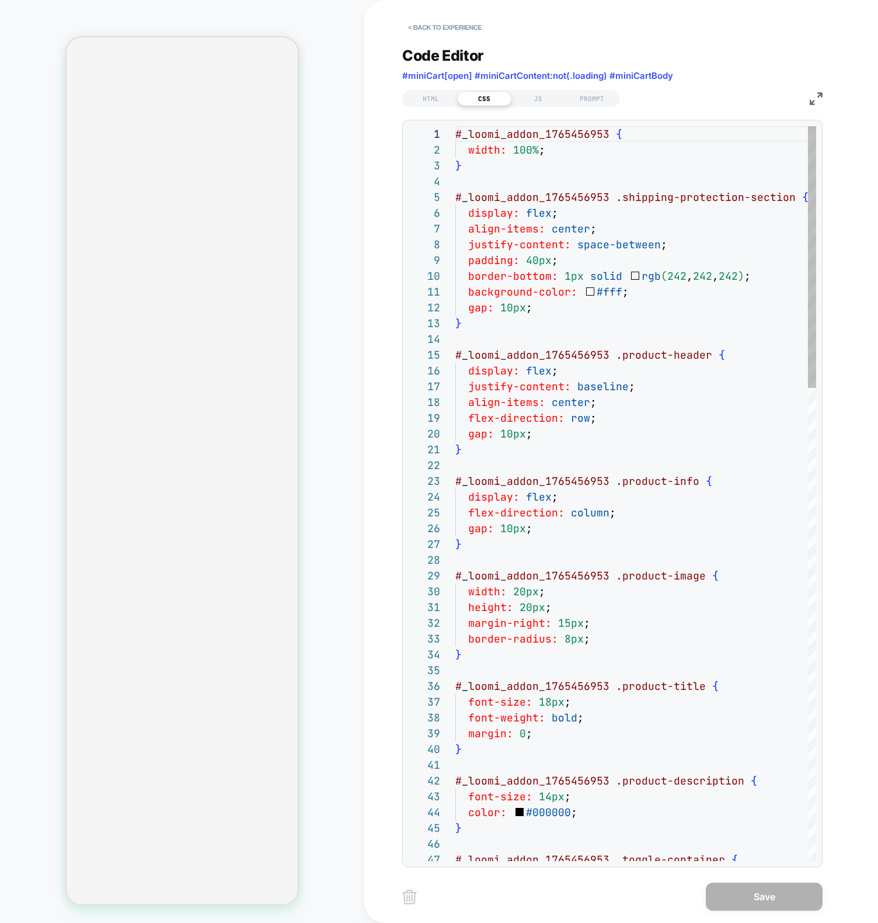
scroll to position [158, 0]
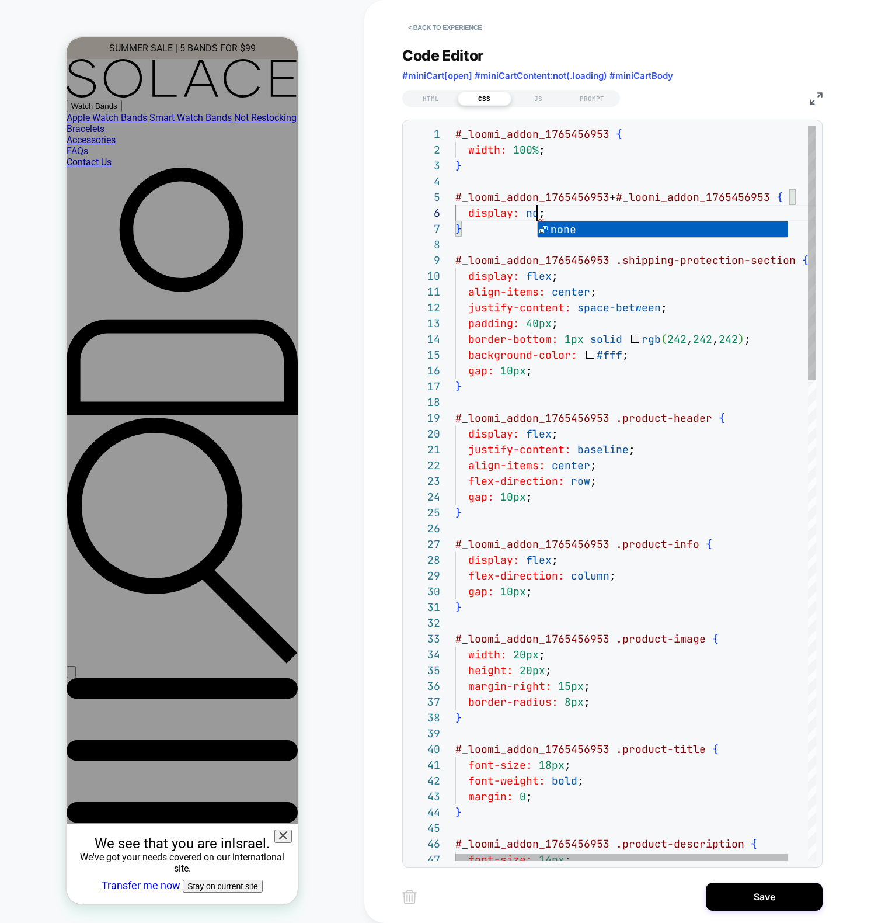
scroll to position [79, 95]
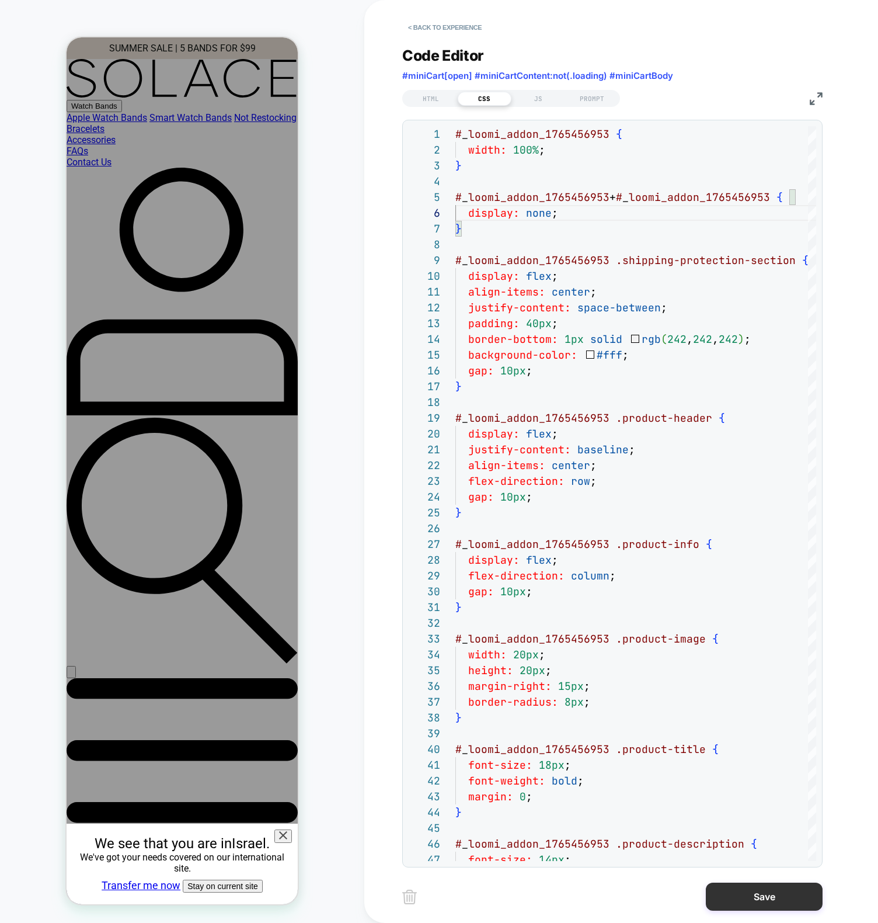
type textarea "**********"
click at [762, 896] on button "Save" at bounding box center [764, 896] width 117 height 28
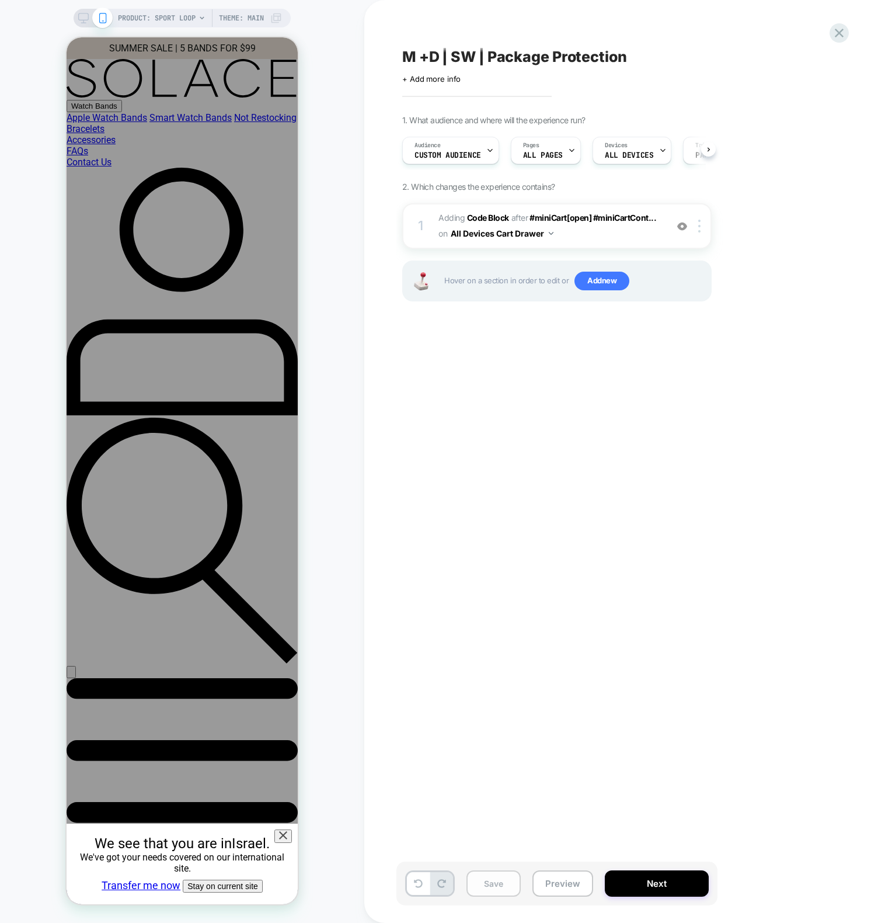
scroll to position [0, 1]
drag, startPoint x: 498, startPoint y: 888, endPoint x: 506, endPoint y: 886, distance: 7.8
click at [498, 888] on button "Save" at bounding box center [494, 883] width 54 height 26
drag, startPoint x: 575, startPoint y: 884, endPoint x: 568, endPoint y: 875, distance: 11.2
click at [574, 884] on button "Preview" at bounding box center [563, 883] width 61 height 26
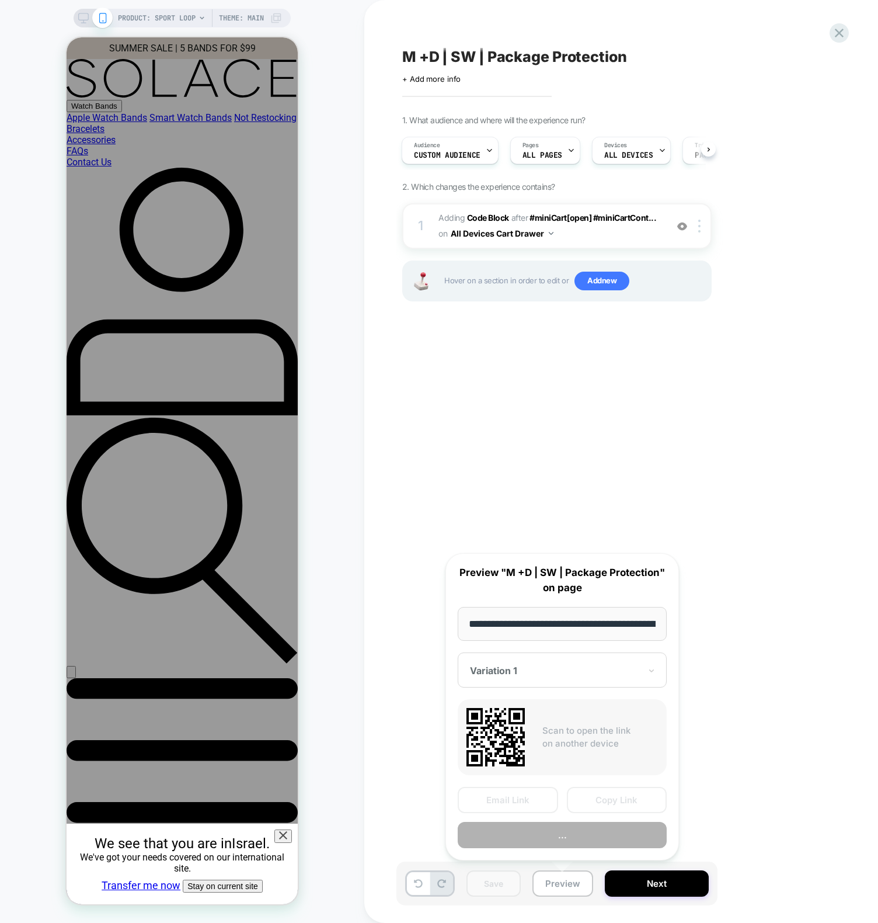
scroll to position [0, 116]
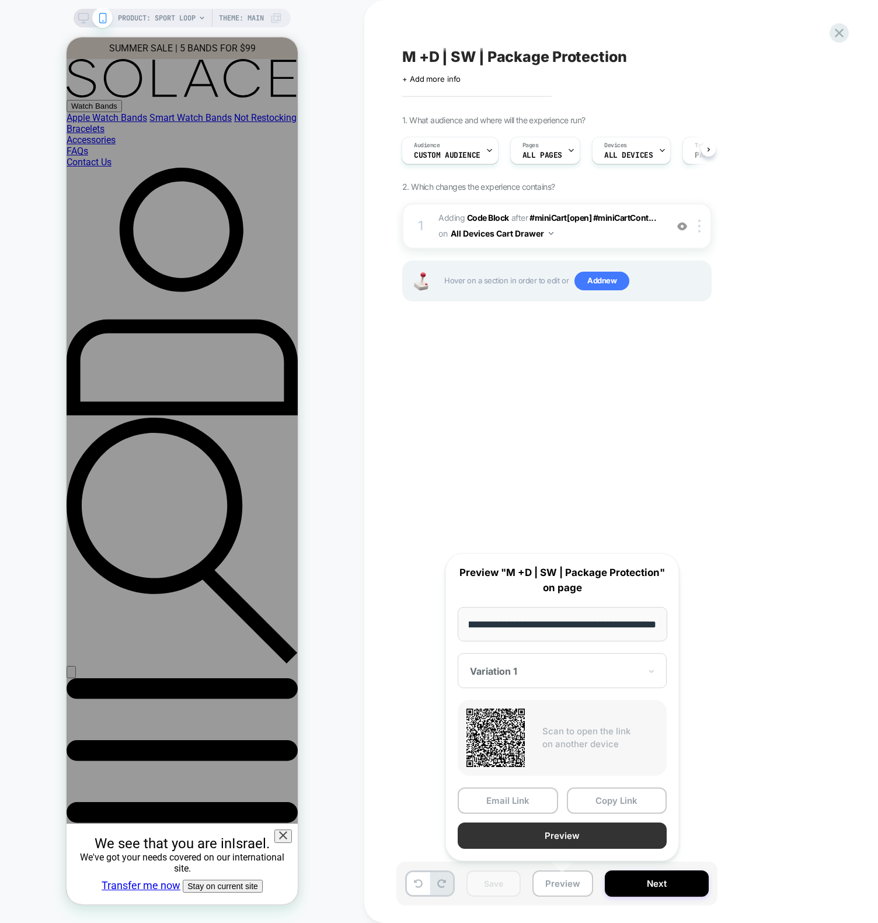
click at [562, 828] on button "Preview" at bounding box center [562, 835] width 209 height 26
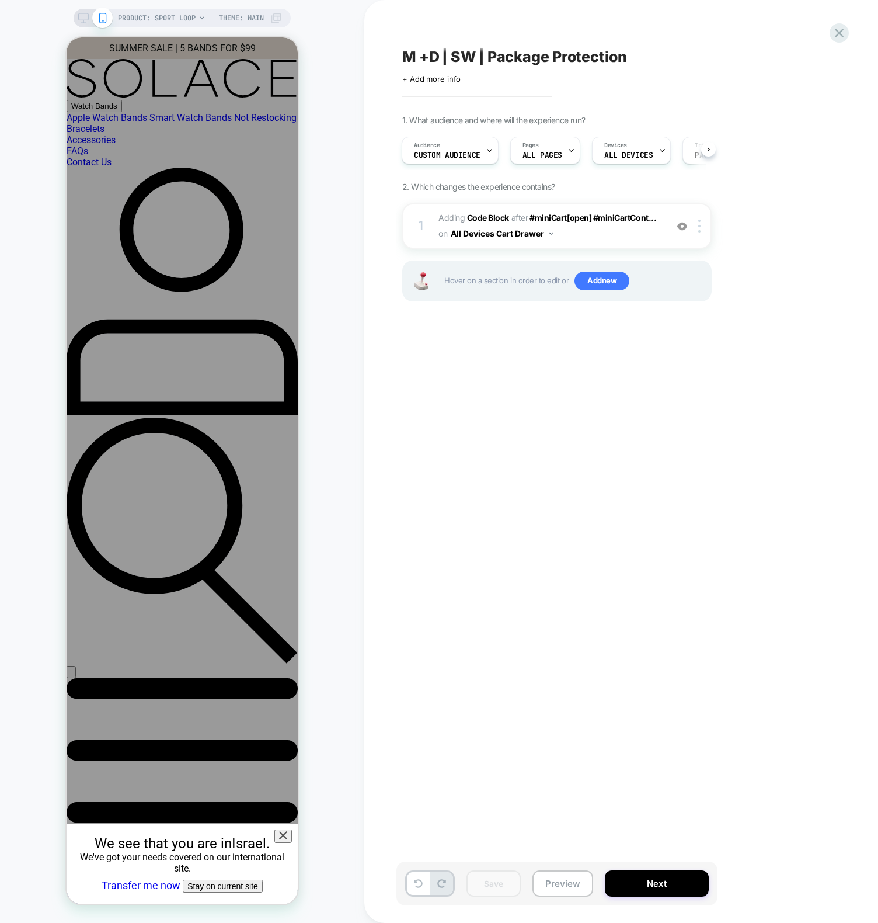
drag, startPoint x: 584, startPoint y: 567, endPoint x: 557, endPoint y: 639, distance: 77.4
click at [582, 574] on div "M +D | SW | Package Protection Click to edit experience details + Add more info…" at bounding box center [616, 461] width 438 height 899
click at [548, 887] on button "Preview" at bounding box center [563, 883] width 61 height 26
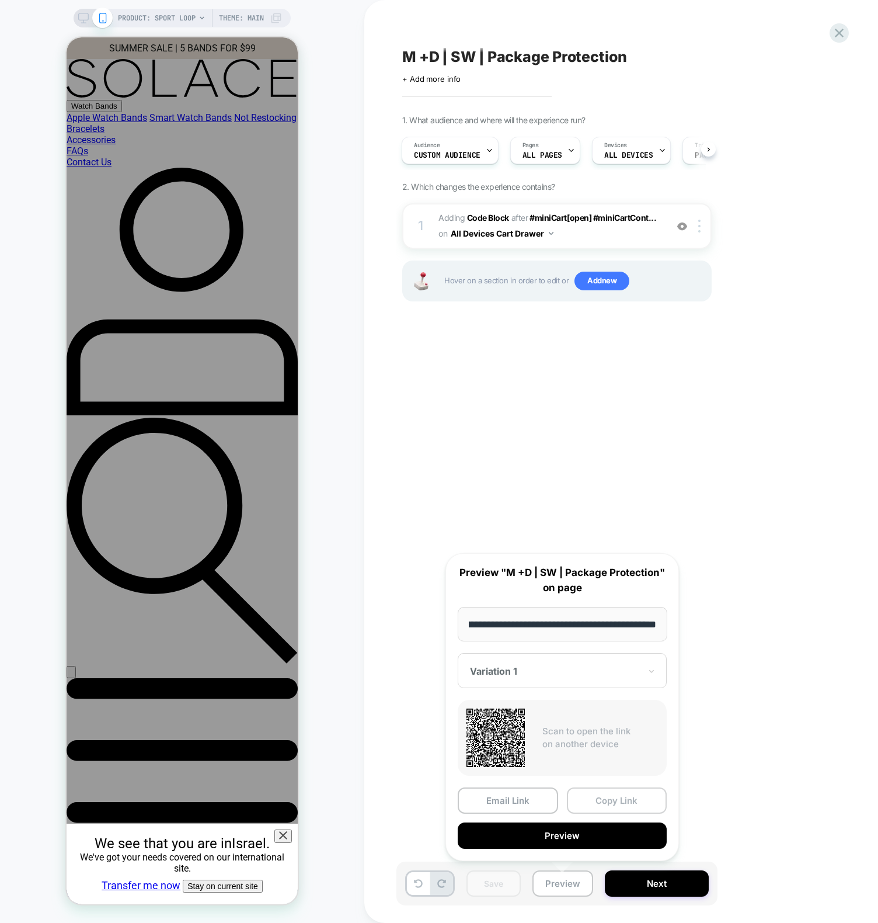
click at [623, 787] on button "Copy Link" at bounding box center [617, 800] width 100 height 26
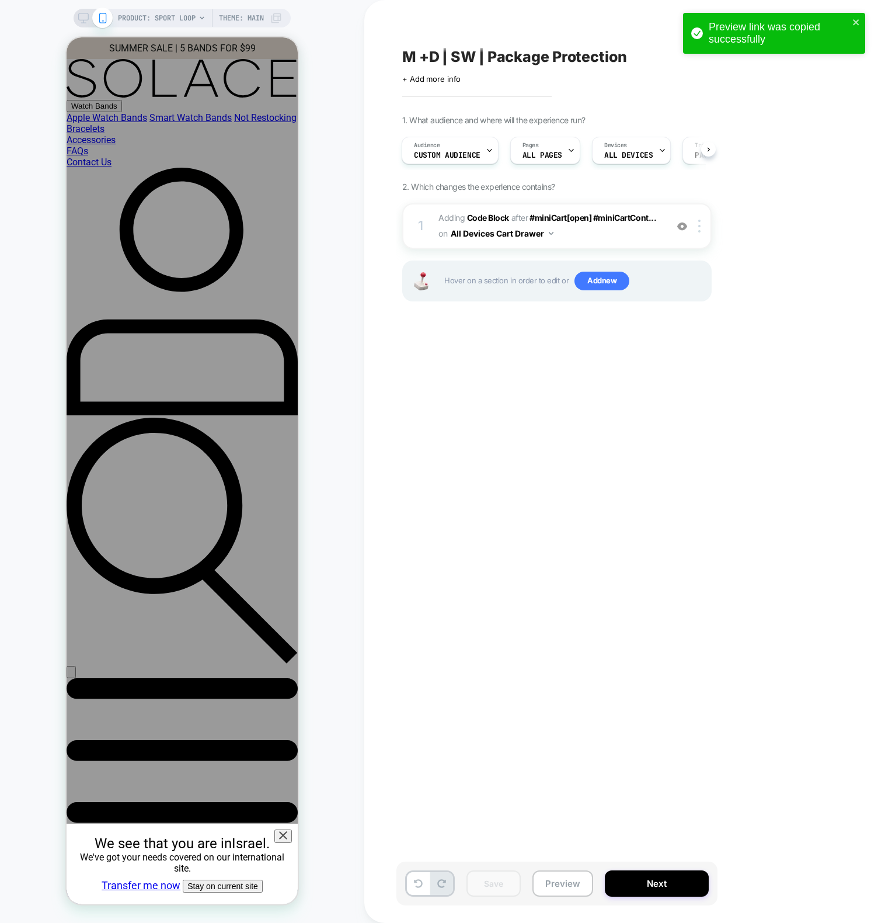
click at [572, 596] on div "M +D | SW | Package Protection Click to edit experience details + Add more info…" at bounding box center [616, 461] width 438 height 899
click at [655, 572] on div "M +D | SW | Package Protection Click to edit experience details + Add more info…" at bounding box center [616, 461] width 438 height 899
click at [564, 231] on span "Adding Code Block AFTER #miniCart[open] #miniCartCont... #miniCart[open] #miniC…" at bounding box center [550, 226] width 223 height 32
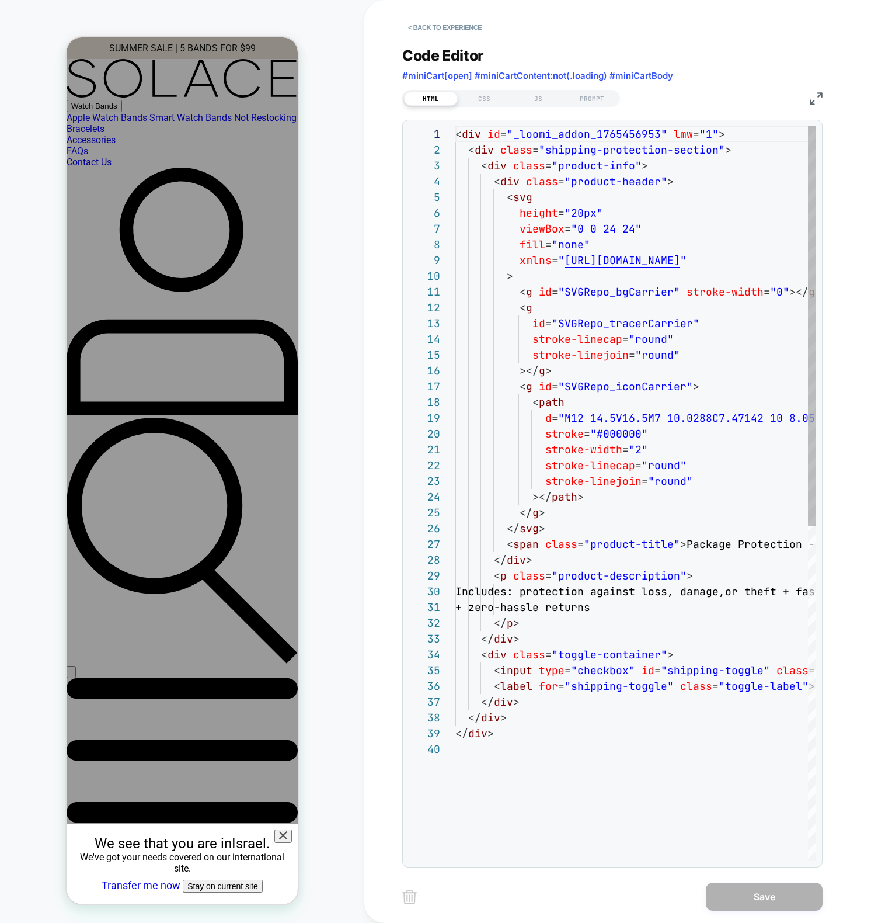
scroll to position [158, 0]
click at [495, 95] on div "CSS" at bounding box center [485, 99] width 54 height 14
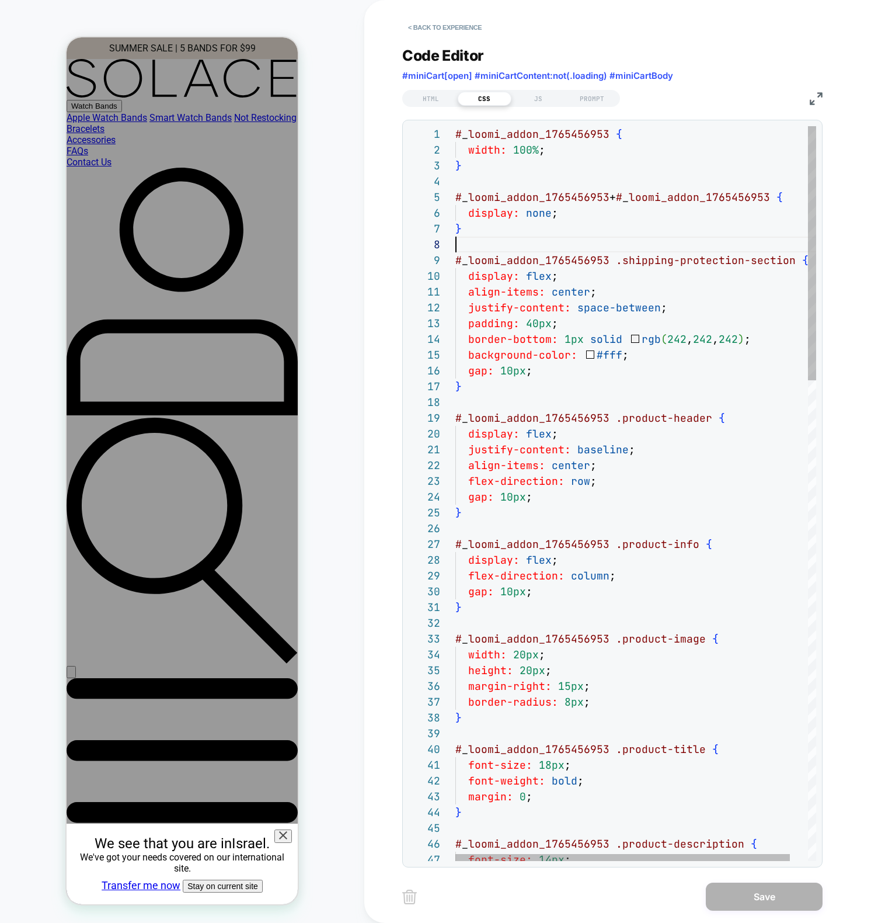
scroll to position [95, 6]
click at [450, 23] on button "< Back to experience" at bounding box center [444, 27] width 85 height 19
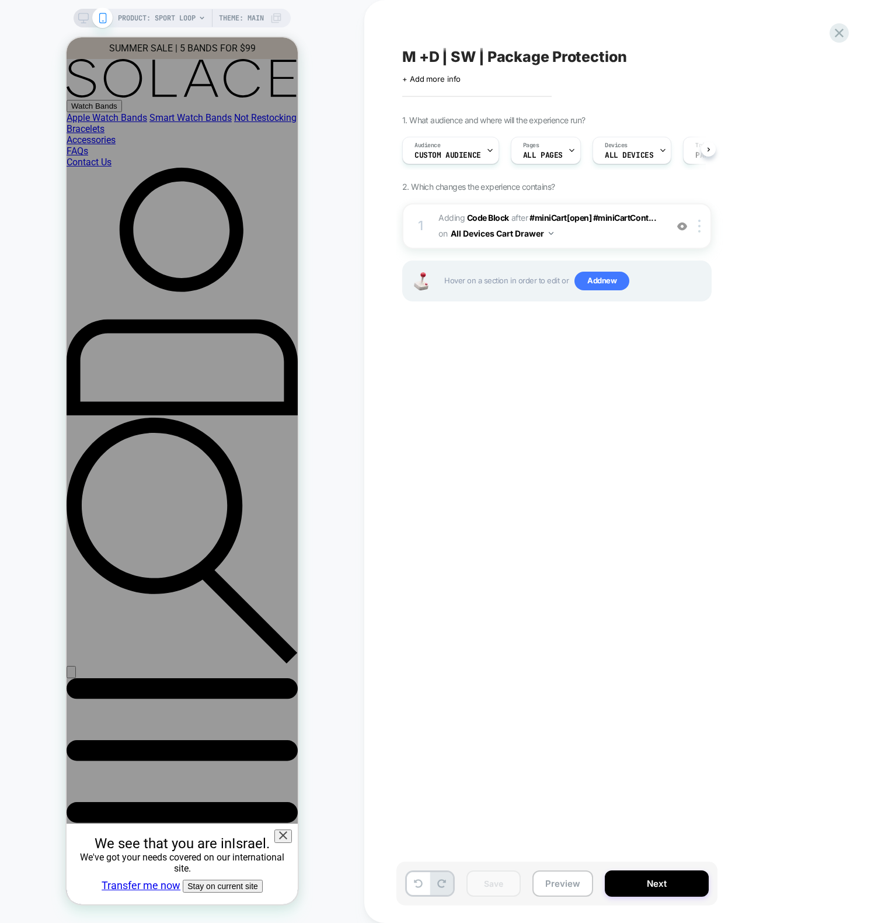
drag, startPoint x: 626, startPoint y: 767, endPoint x: 551, endPoint y: 835, distance: 100.9
click at [626, 767] on div "M +D | SW | Package Protection Click to edit experience details + Add more info…" at bounding box center [616, 461] width 438 height 899
click at [606, 537] on div "M +D | SW | Package Protection Click to edit experience details + Add more info…" at bounding box center [616, 461] width 438 height 899
click at [628, 235] on span "Adding Code Block AFTER #miniCart[open] #miniCartCont... #miniCart[open] #miniC…" at bounding box center [550, 226] width 223 height 32
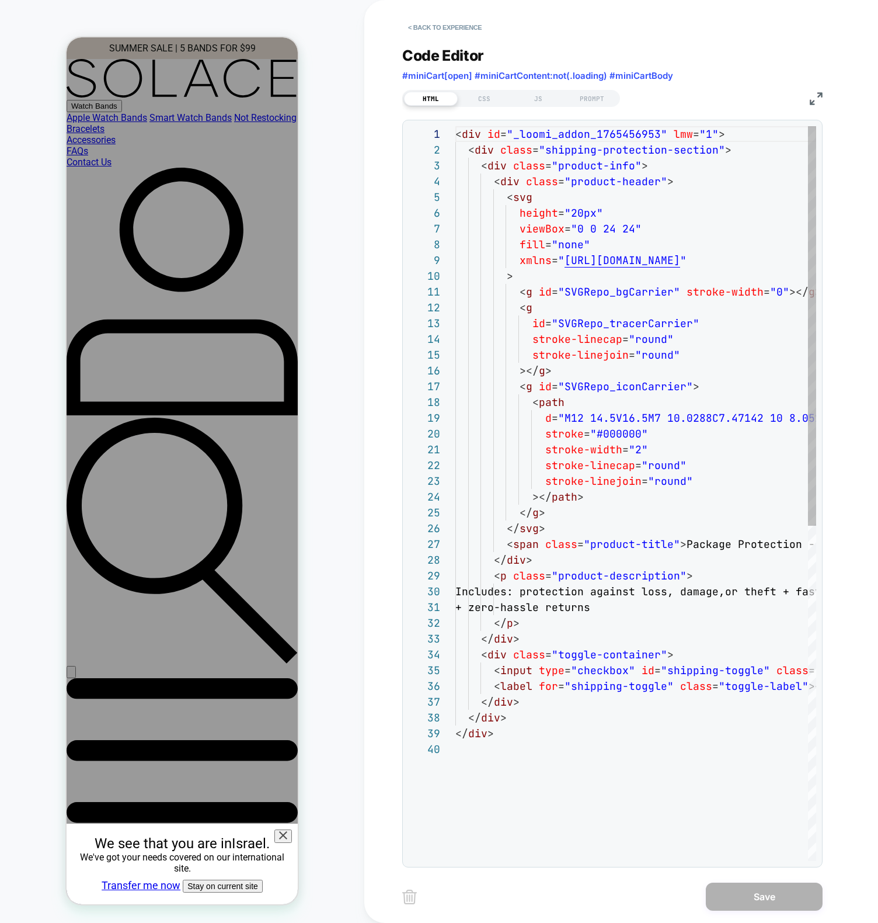
scroll to position [158, 0]
click at [544, 99] on div "JS" at bounding box center [539, 99] width 54 height 14
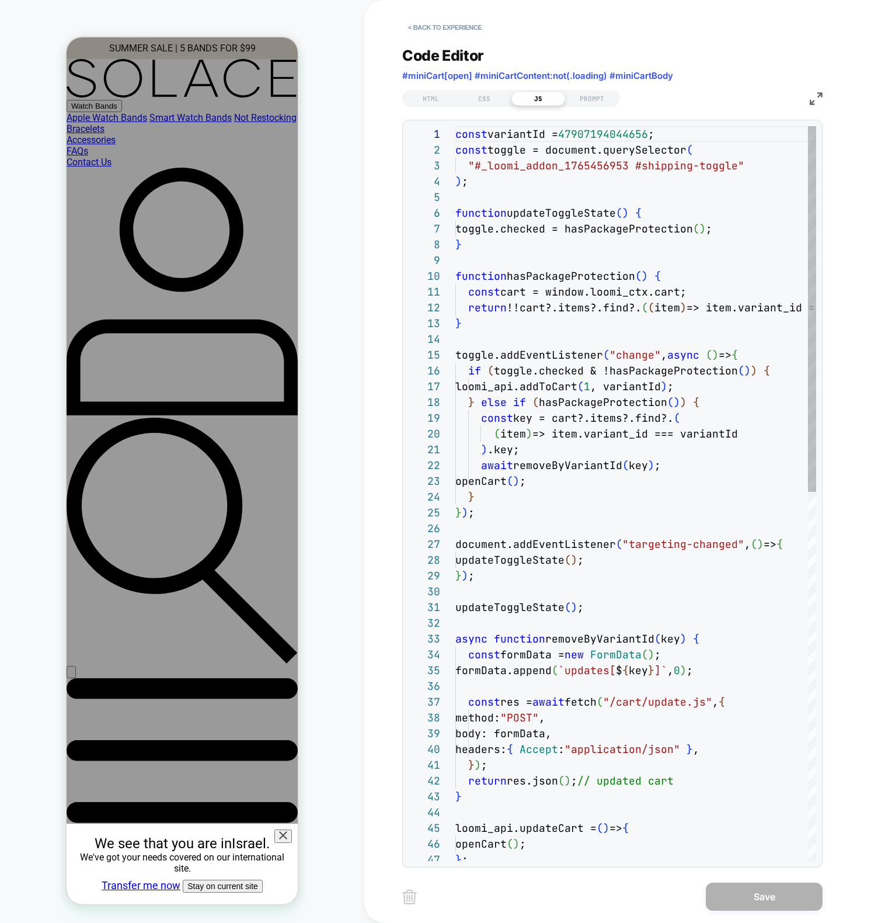
scroll to position [158, 0]
click at [489, 96] on div "CSS" at bounding box center [485, 99] width 54 height 14
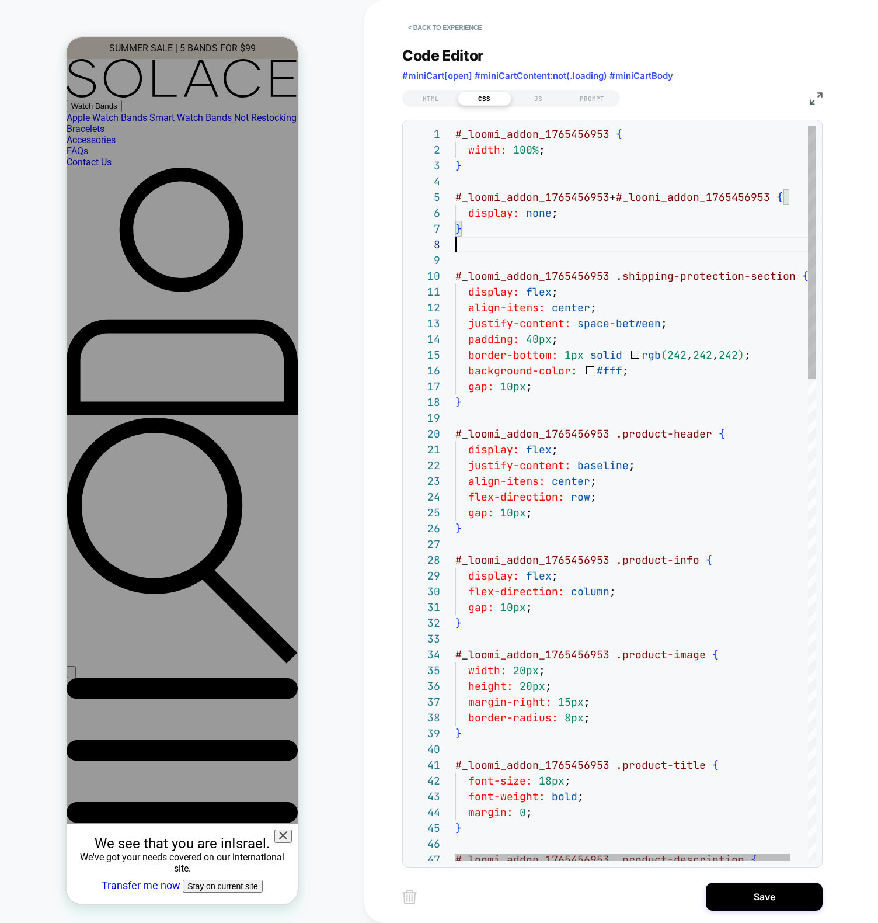
scroll to position [110, 0]
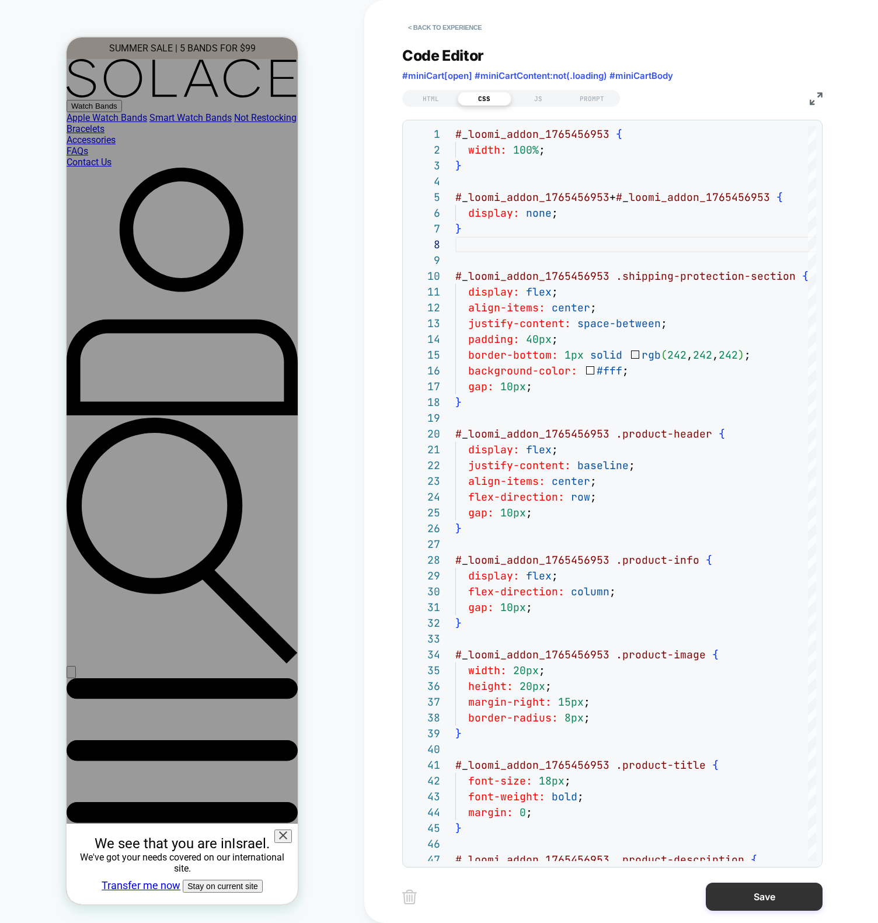
type textarea "**********"
click at [743, 894] on button "Save" at bounding box center [764, 896] width 117 height 28
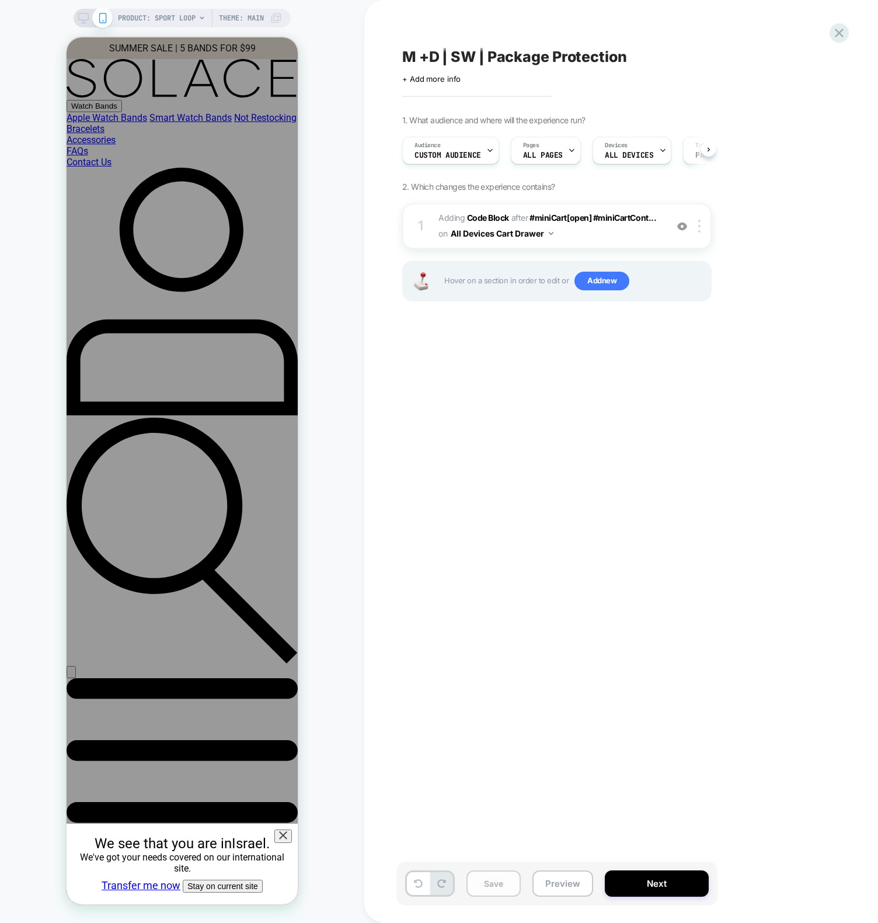
click at [505, 886] on button "Save" at bounding box center [494, 883] width 54 height 26
click at [561, 889] on button "Preview" at bounding box center [563, 883] width 61 height 26
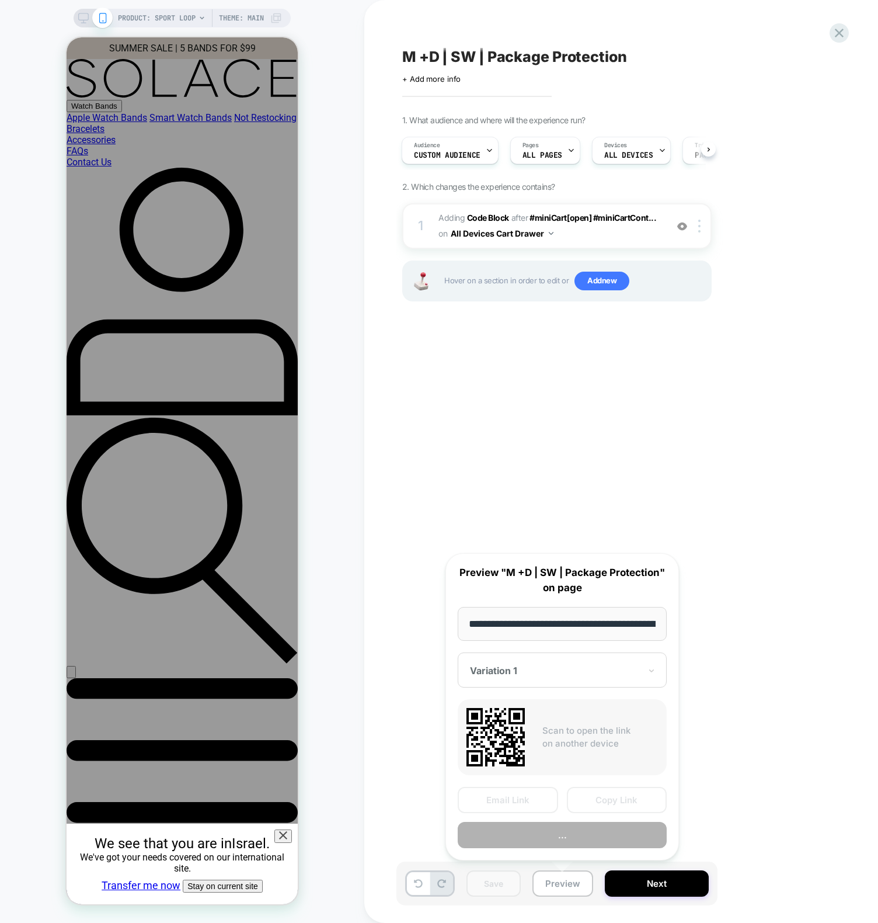
scroll to position [0, 116]
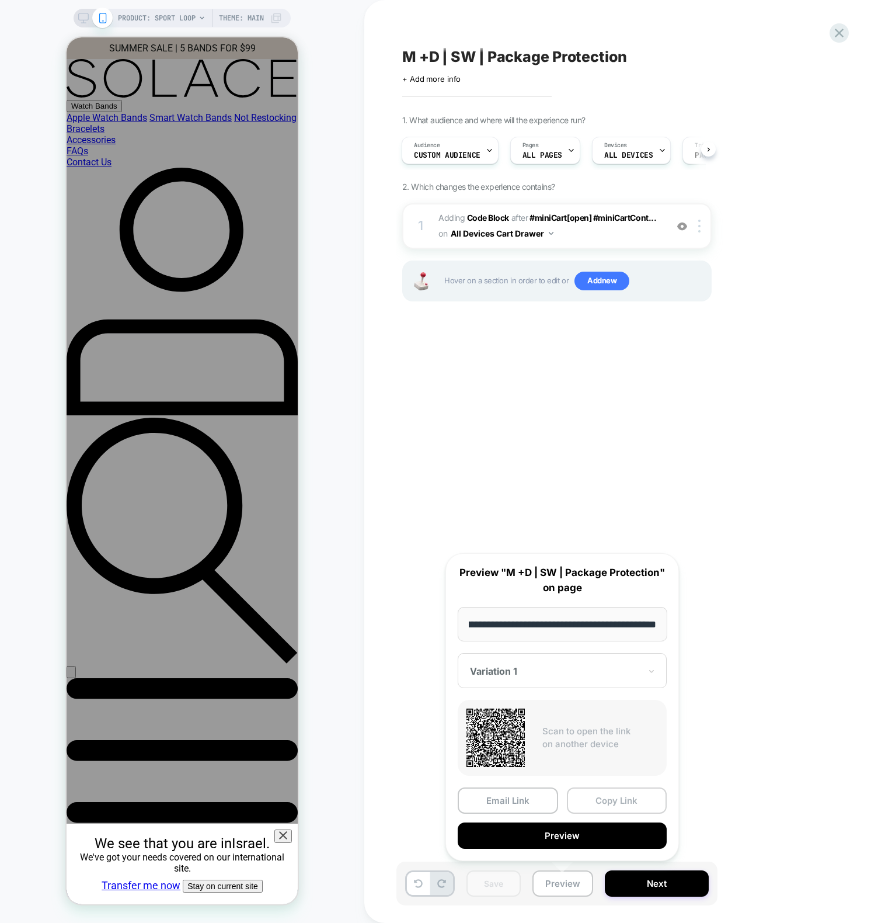
click at [608, 804] on button "Copy Link" at bounding box center [617, 800] width 100 height 26
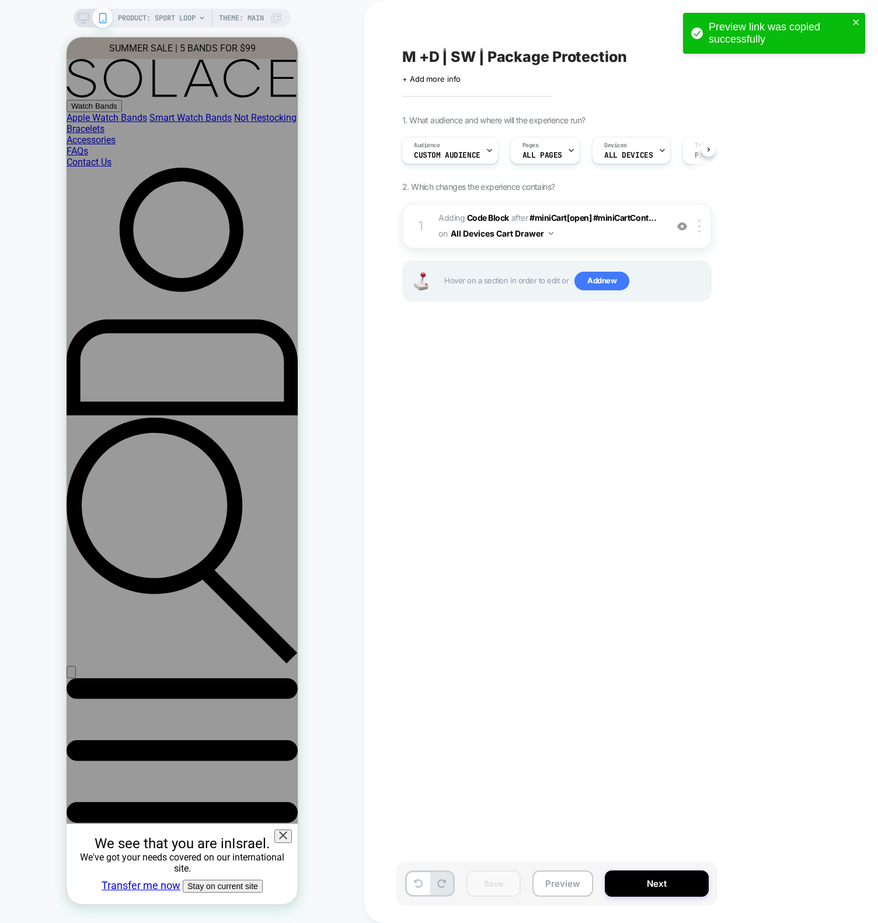
click at [489, 541] on div "M +D | SW | Package Protection Click to edit experience details + Add more info…" at bounding box center [616, 461] width 438 height 899
